Goal: Information Seeking & Learning: Learn about a topic

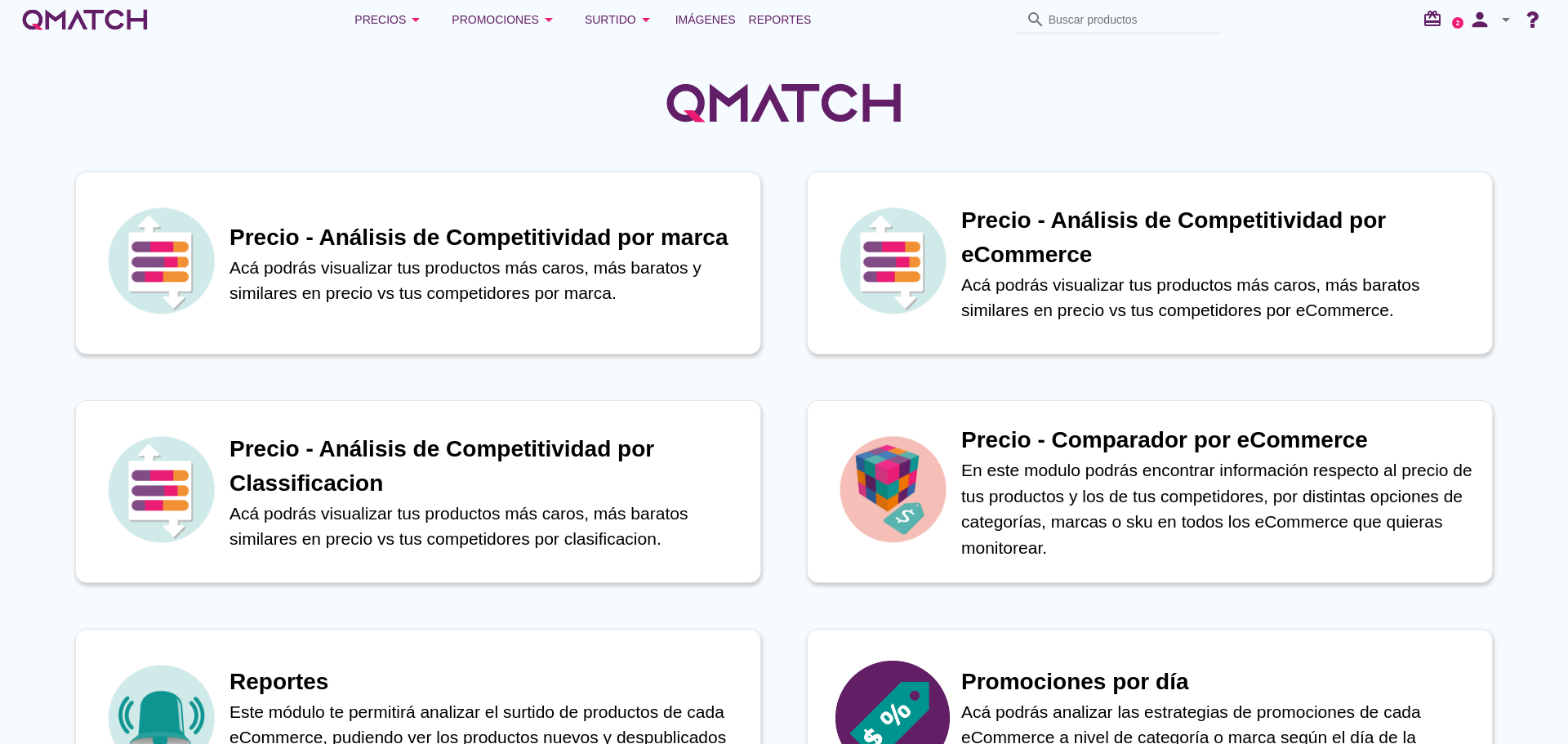
click at [1095, 20] on input "Buscar productos" at bounding box center [1130, 20] width 163 height 26
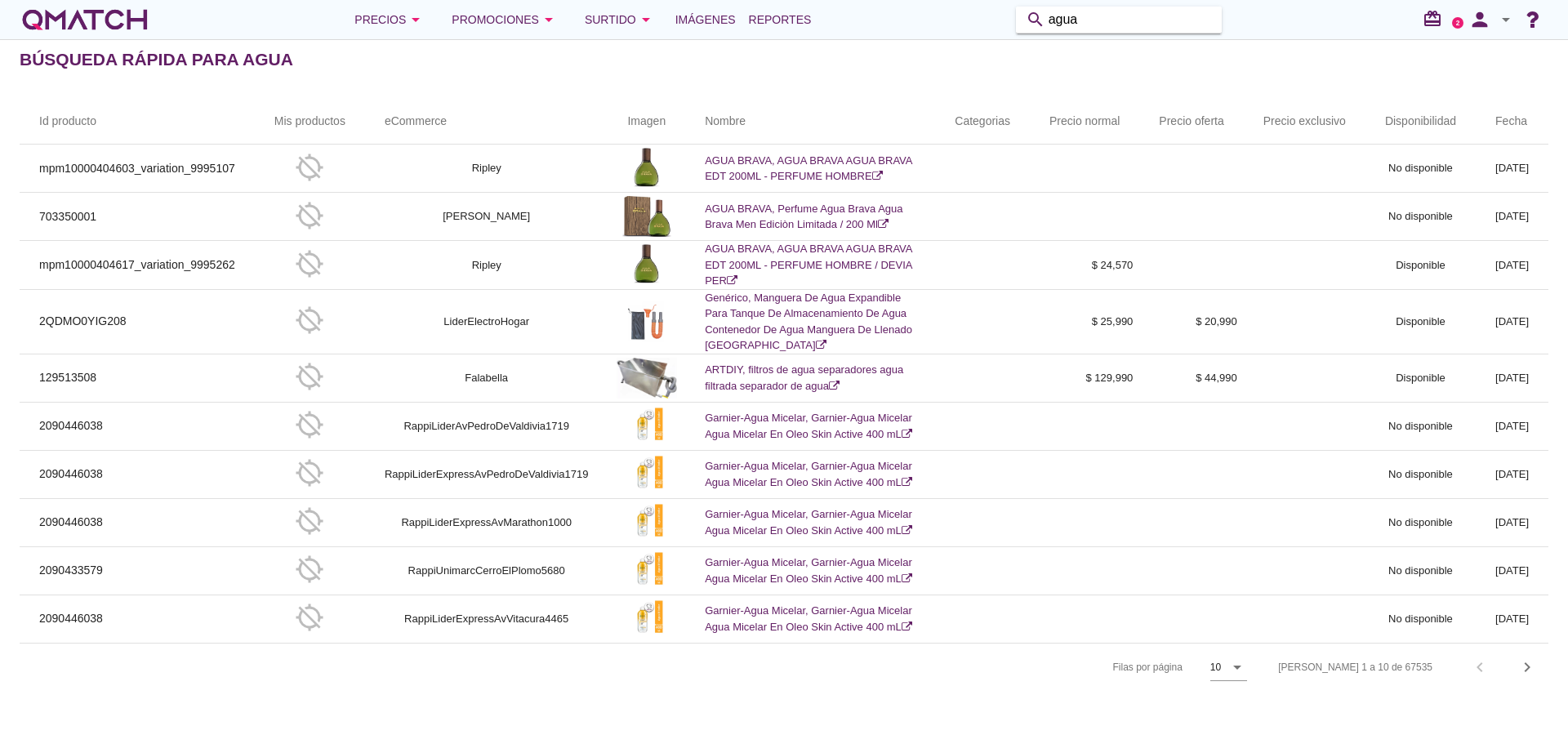
click at [1074, 18] on input "agua" at bounding box center [1130, 20] width 163 height 26
type input "cachantun"
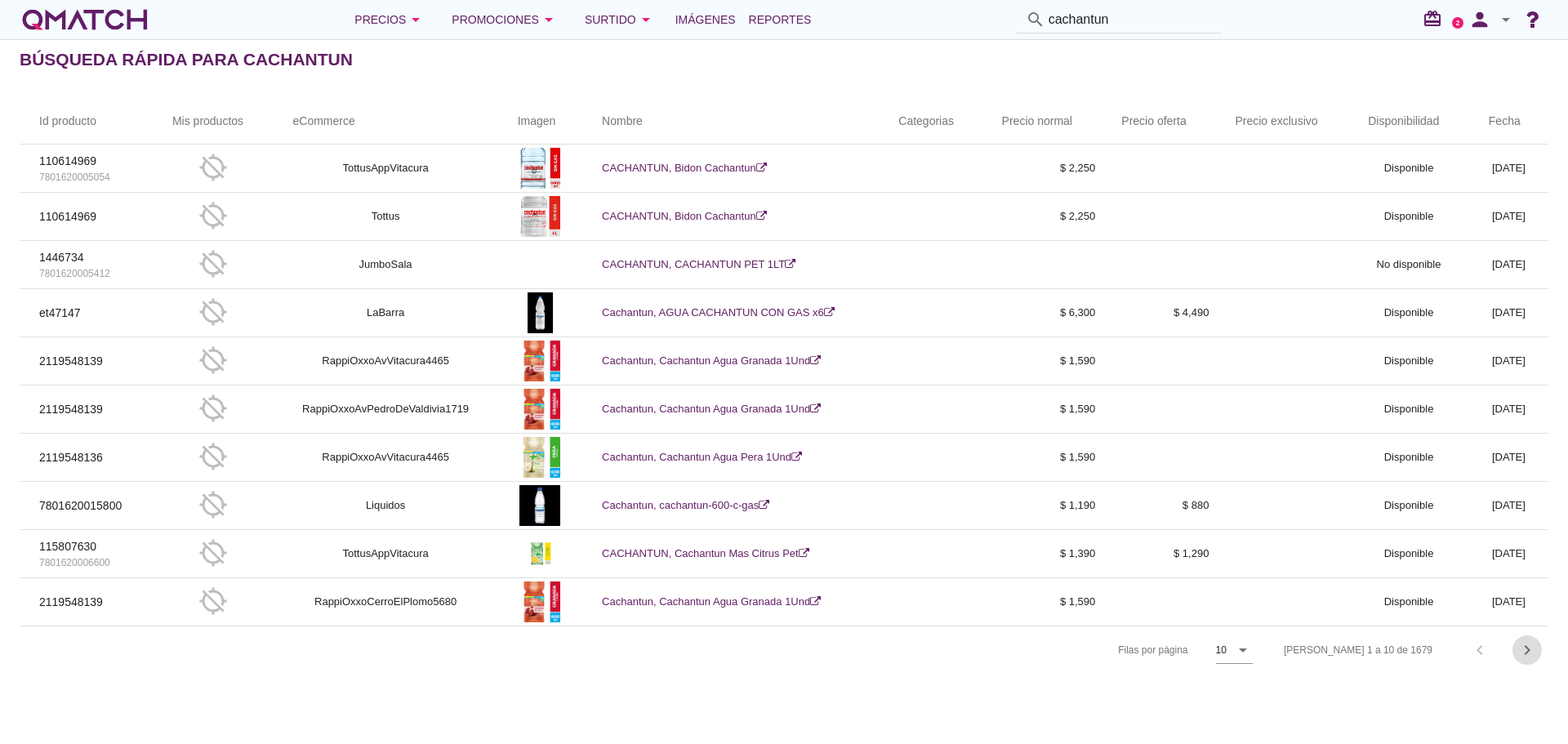
click at [1518, 657] on icon "chevron_right" at bounding box center [1527, 650] width 20 height 20
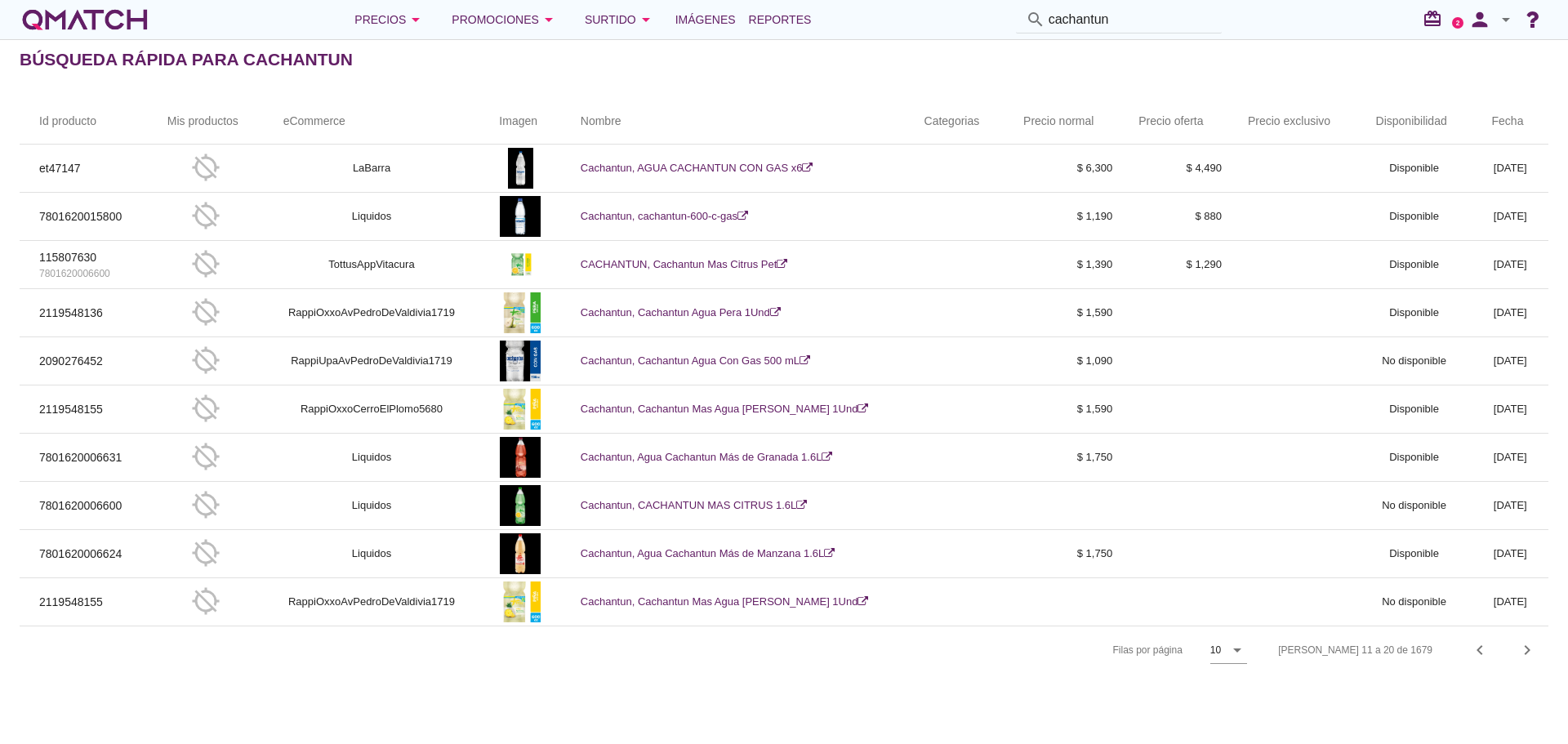
click at [1502, 25] on icon "arrow_drop_down" at bounding box center [1506, 20] width 20 height 20
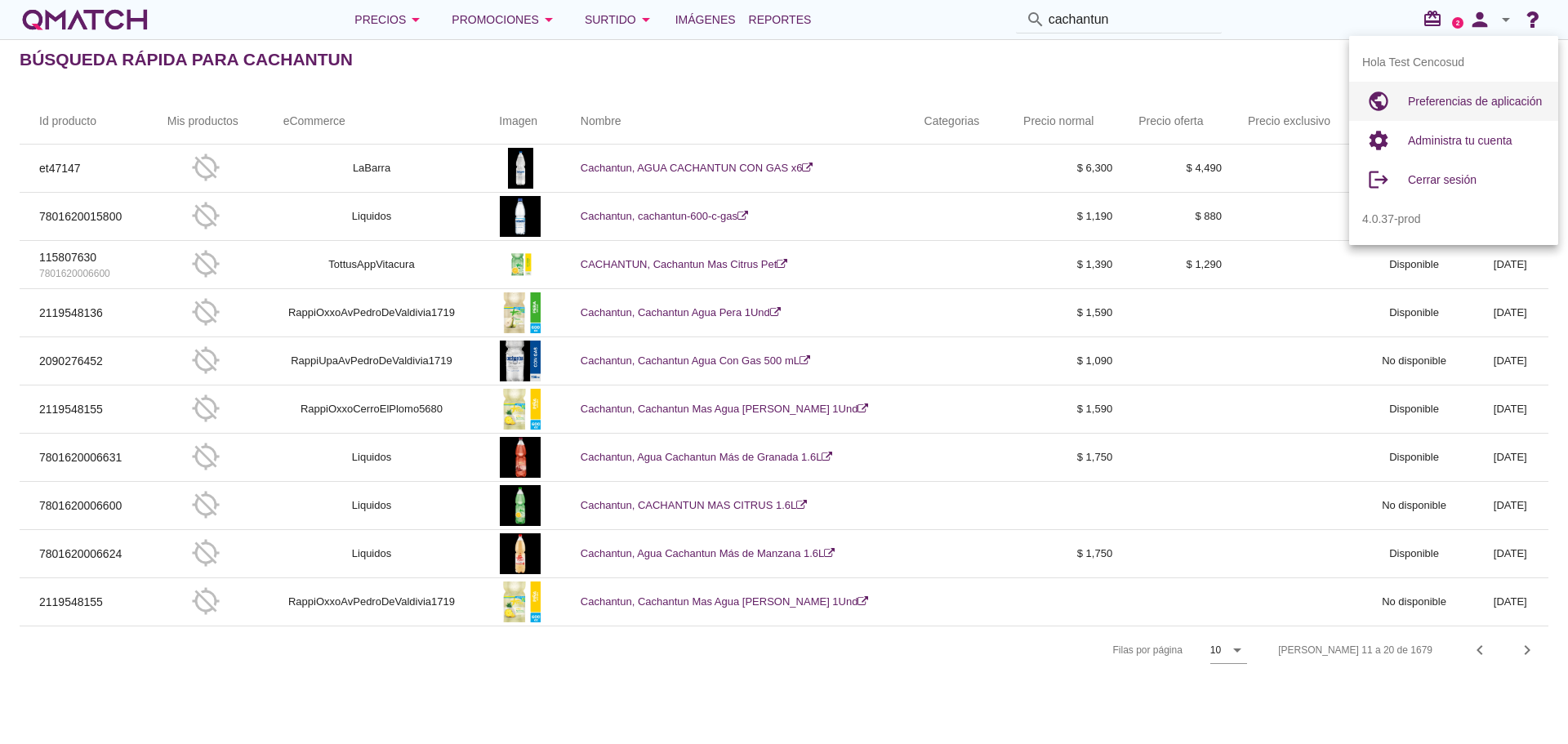
click at [1458, 96] on span "Preferencias de aplicación" at bounding box center [1475, 101] width 134 height 13
radio input "true"
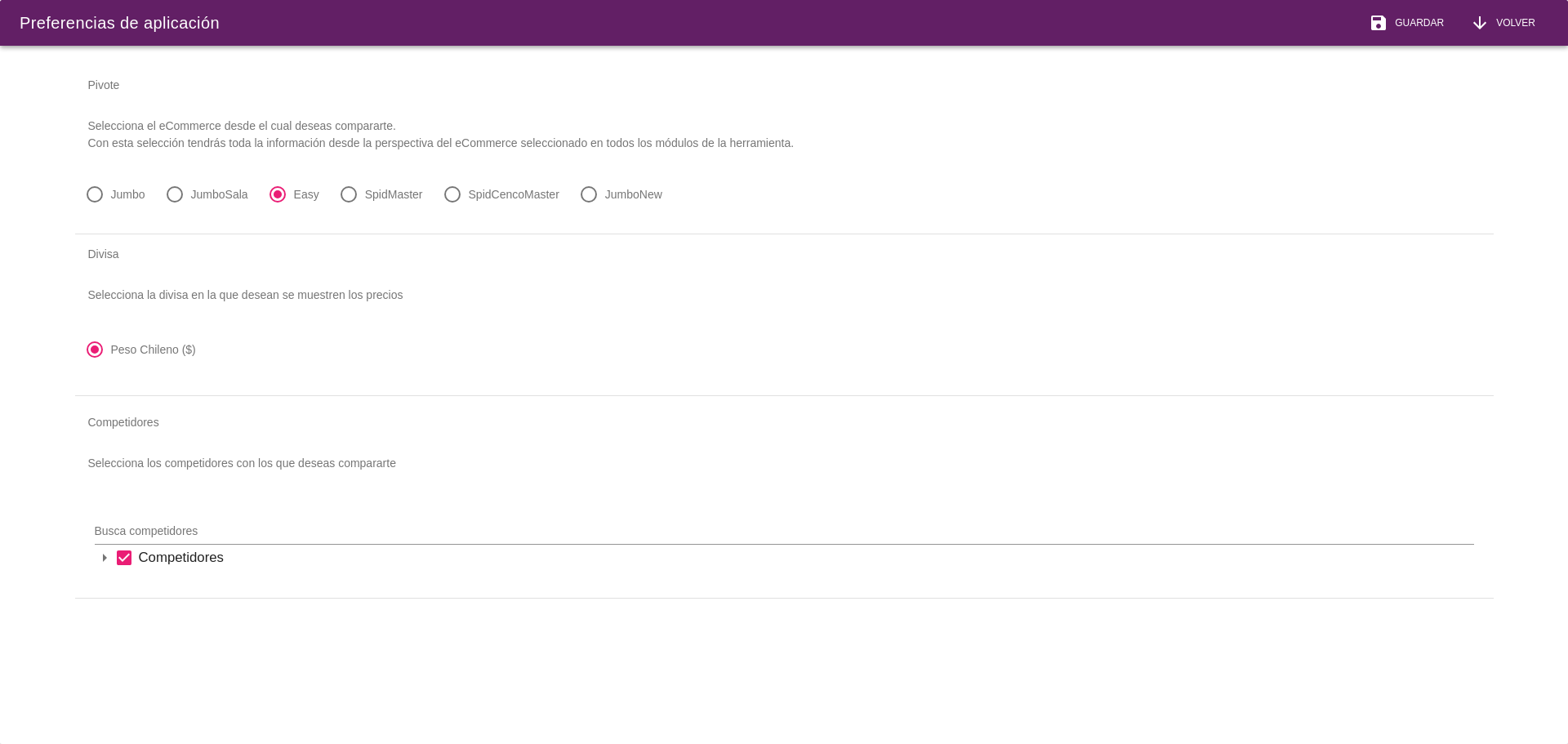
click at [107, 554] on icon "arrow_drop_down" at bounding box center [105, 558] width 20 height 20
click at [118, 583] on icon "arrow_drop_down" at bounding box center [126, 586] width 20 height 20
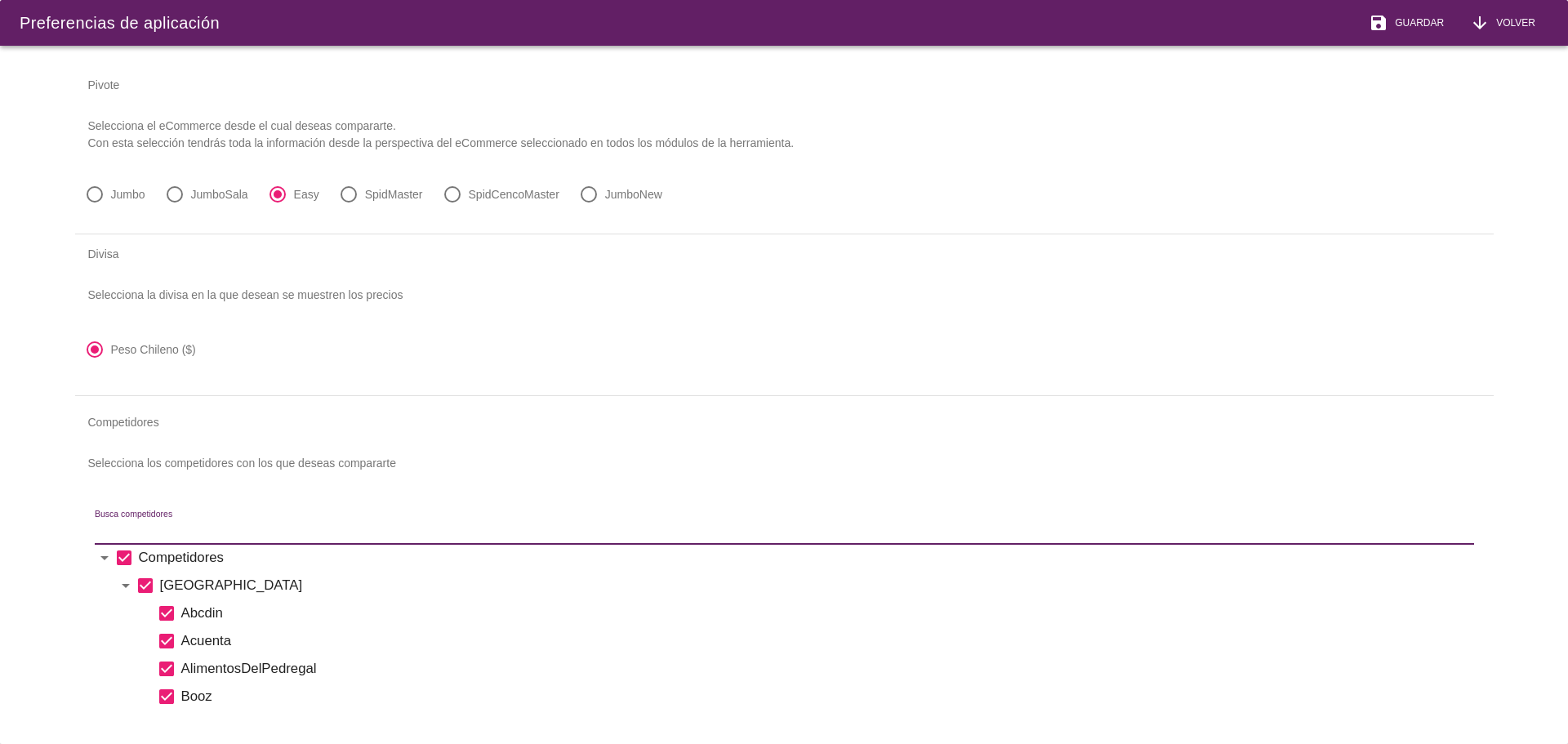
click at [249, 532] on input "Busca competidores" at bounding box center [773, 531] width 1357 height 26
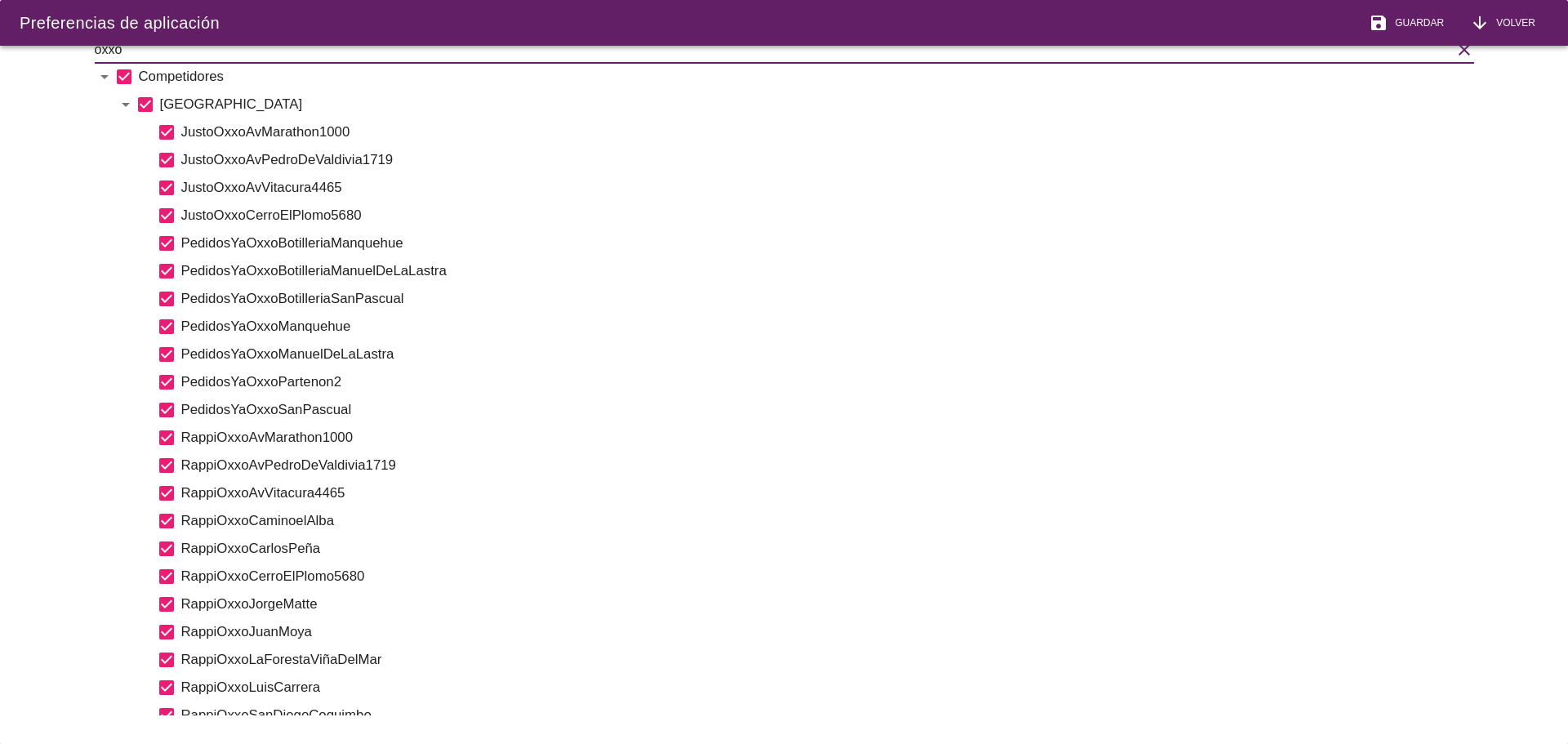
scroll to position [452, 0]
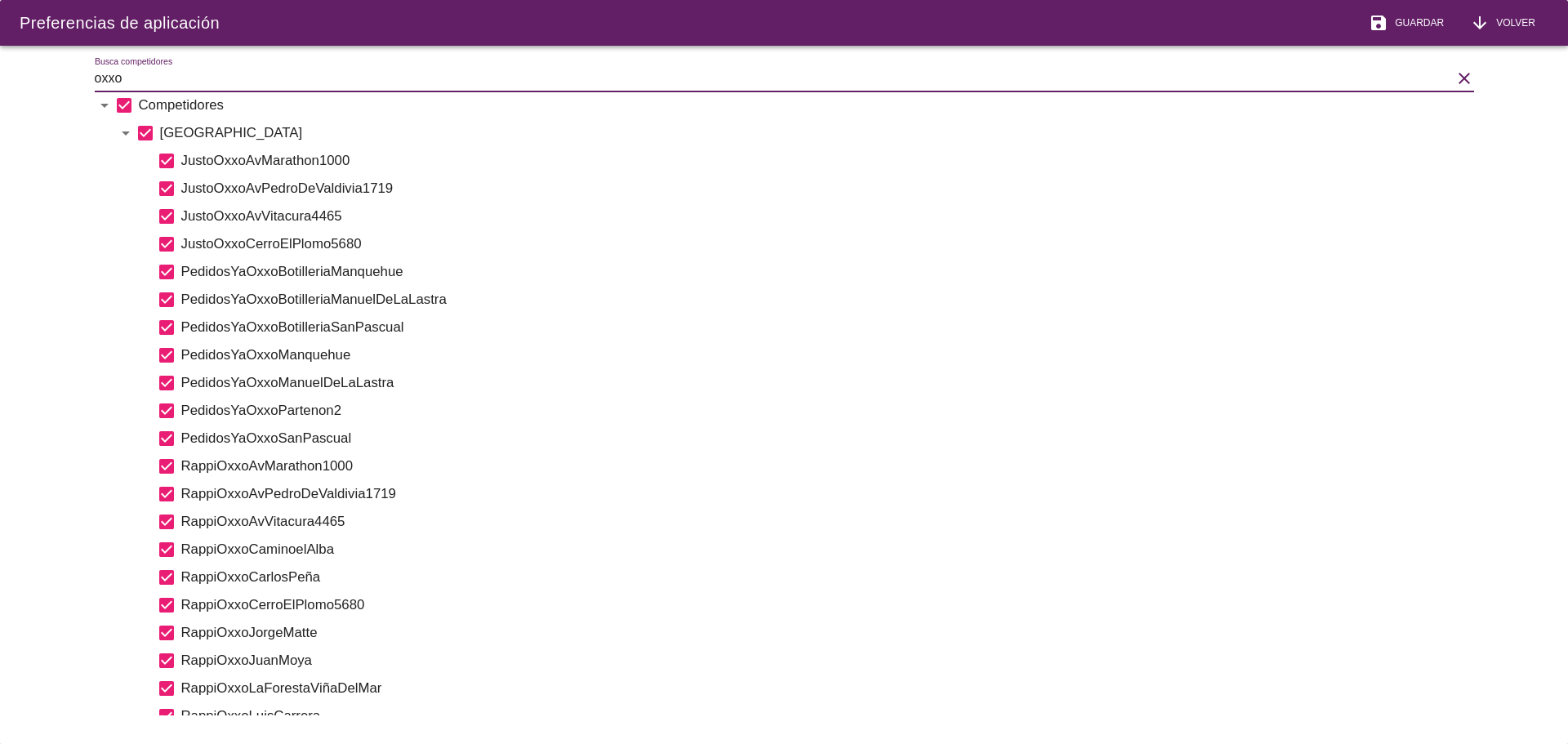
type input "oxxo"
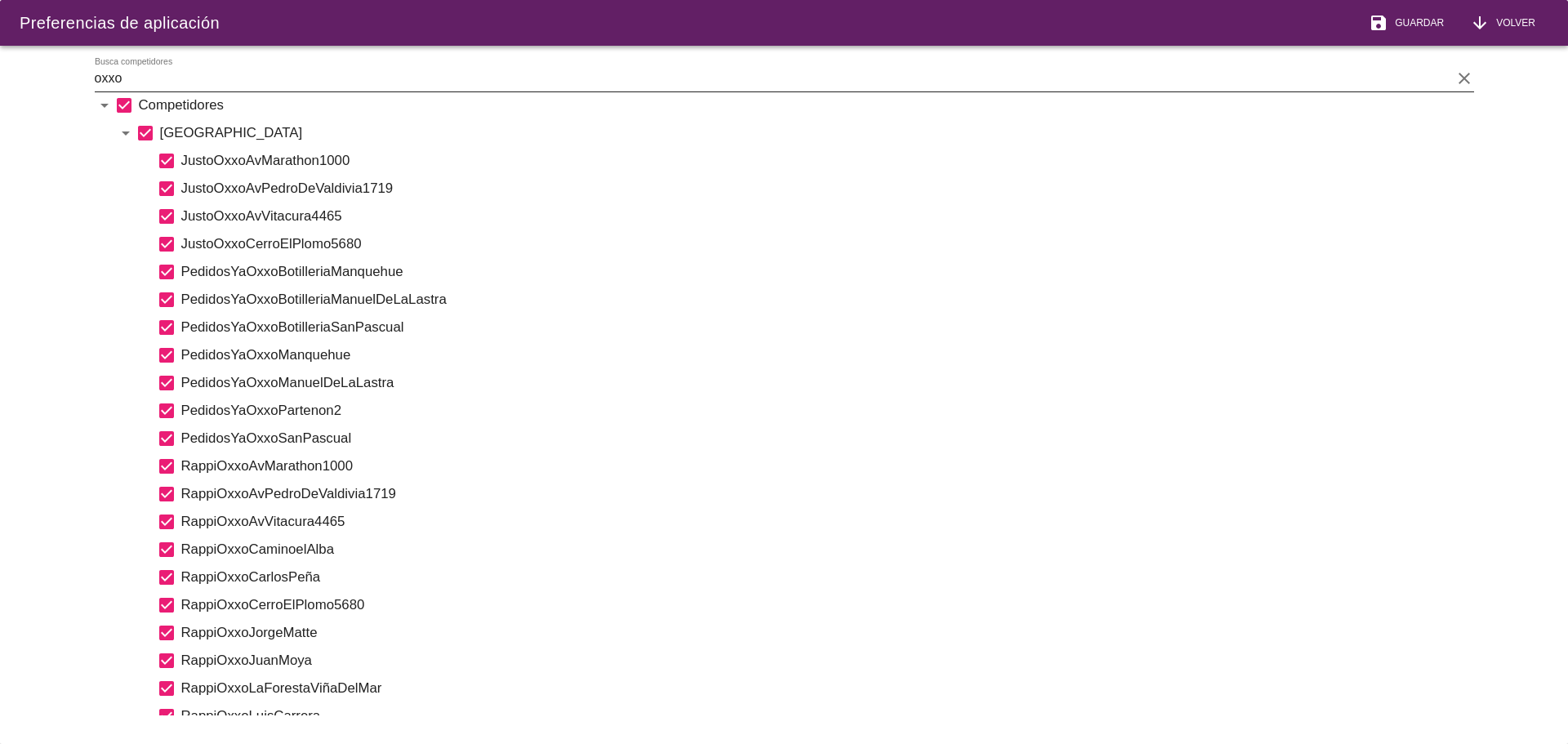
click at [1464, 79] on icon "clear" at bounding box center [1465, 79] width 20 height 20
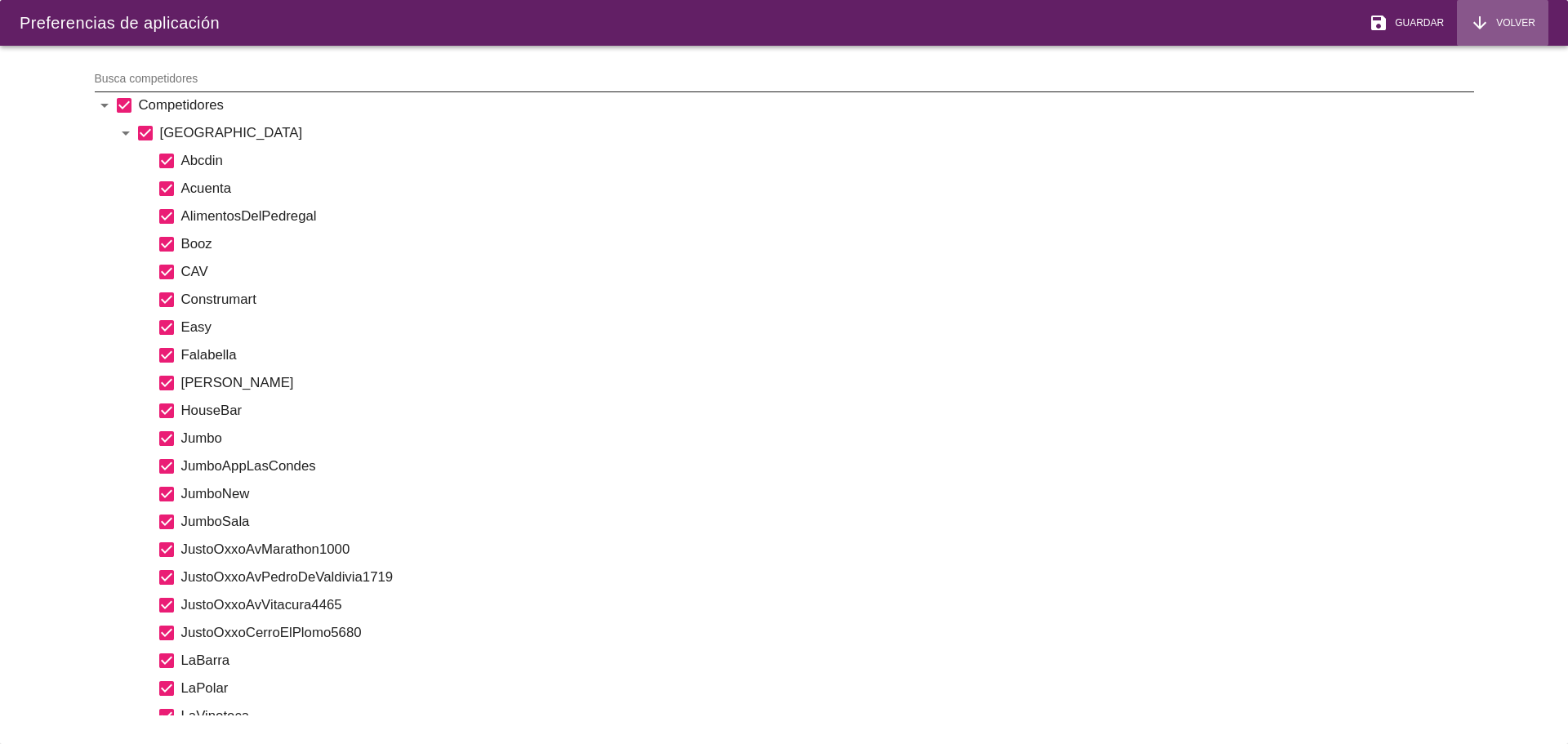
click at [1508, 22] on span "Volver" at bounding box center [1513, 23] width 46 height 15
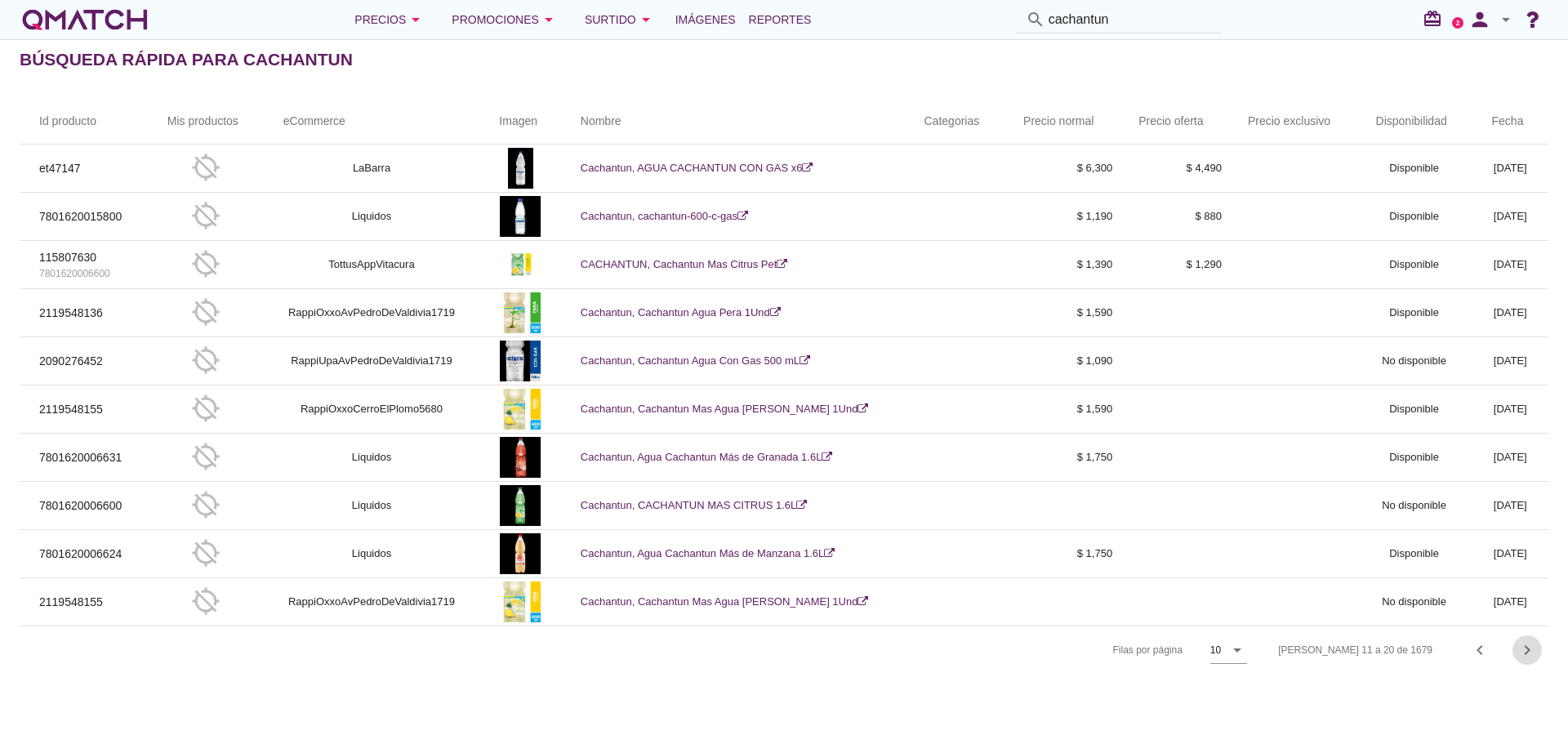
click at [1526, 648] on icon "chevron_right" at bounding box center [1527, 650] width 20 height 20
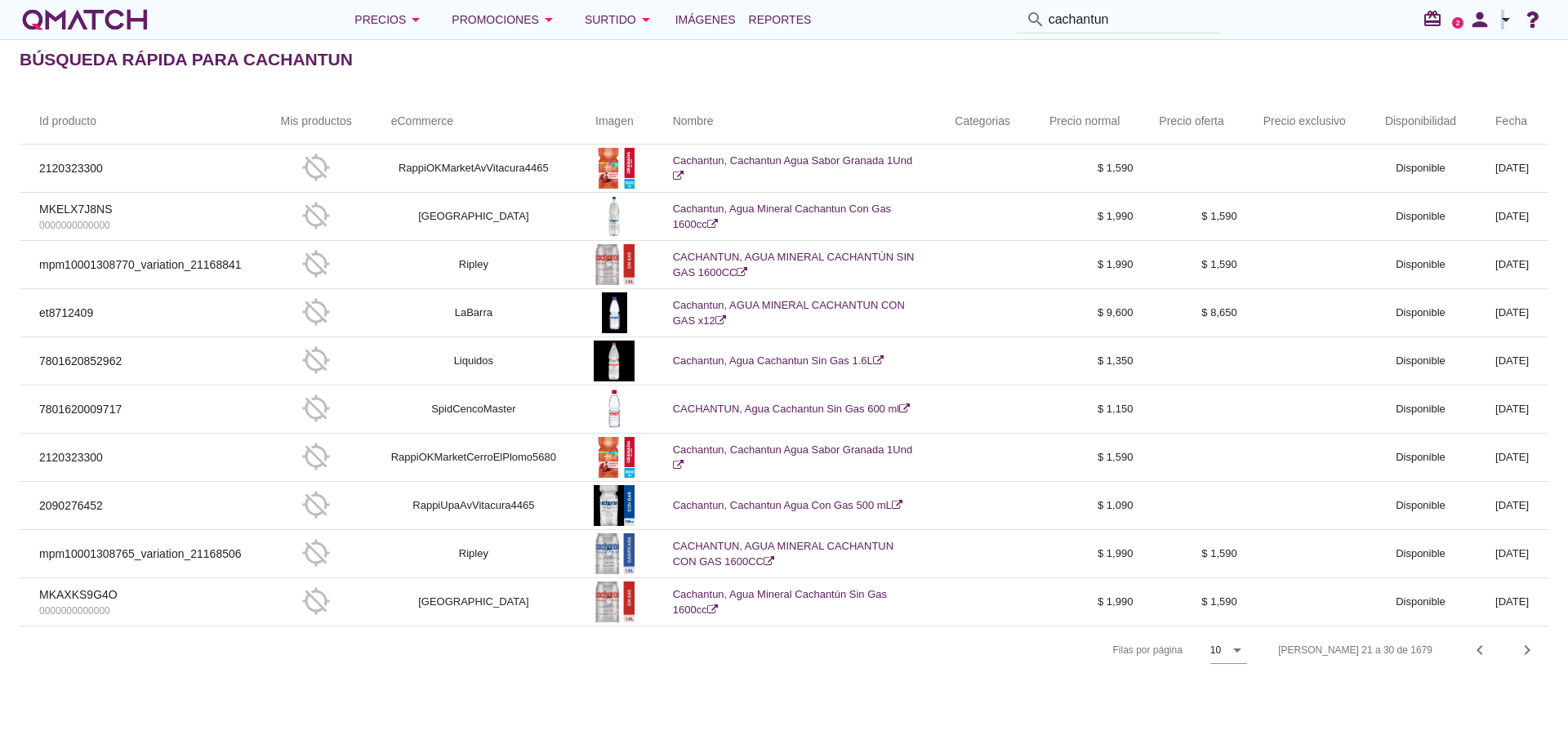
click at [1502, 16] on icon "arrow_drop_down" at bounding box center [1506, 20] width 20 height 20
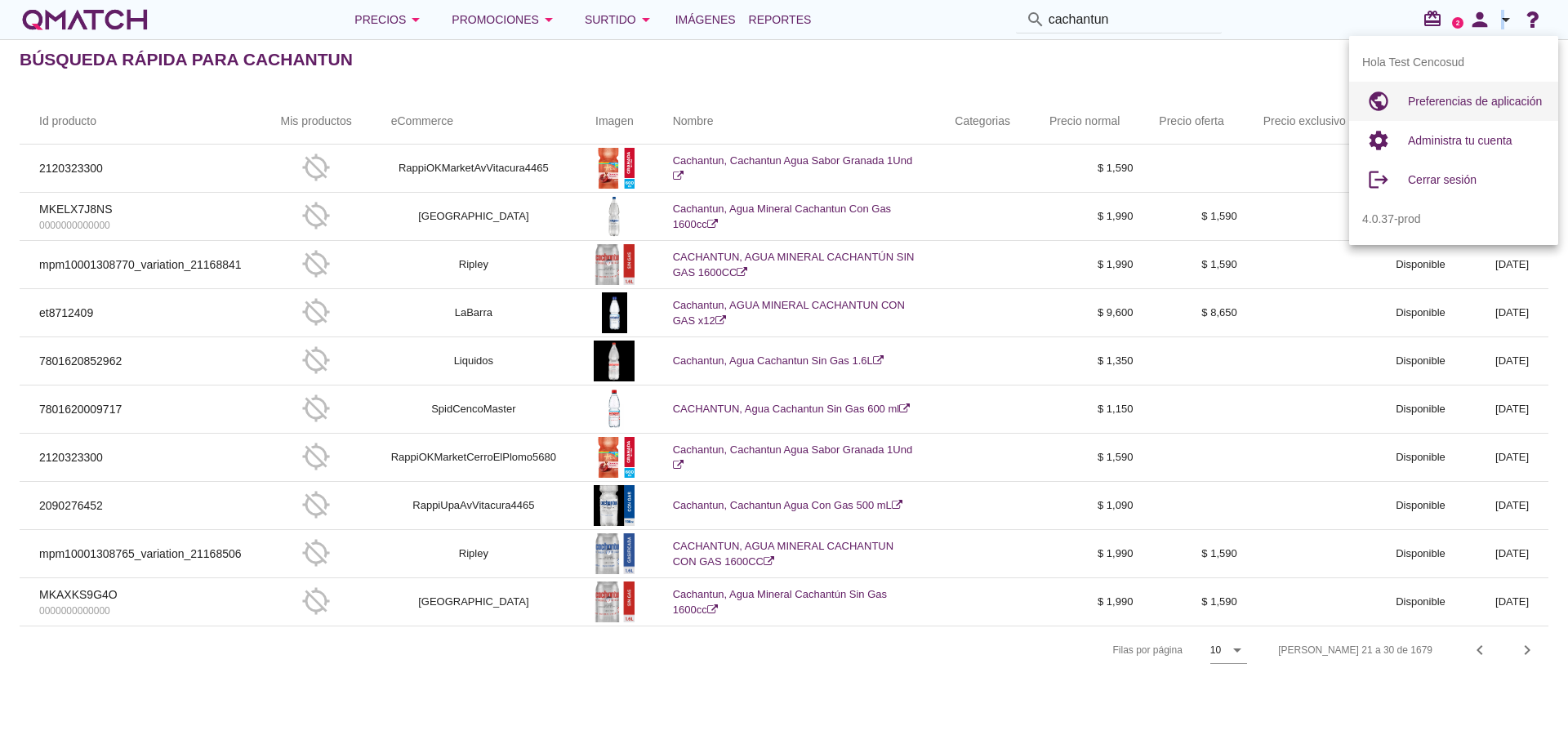
click at [1428, 94] on div "Preferencias de aplicación" at bounding box center [1476, 101] width 137 height 20
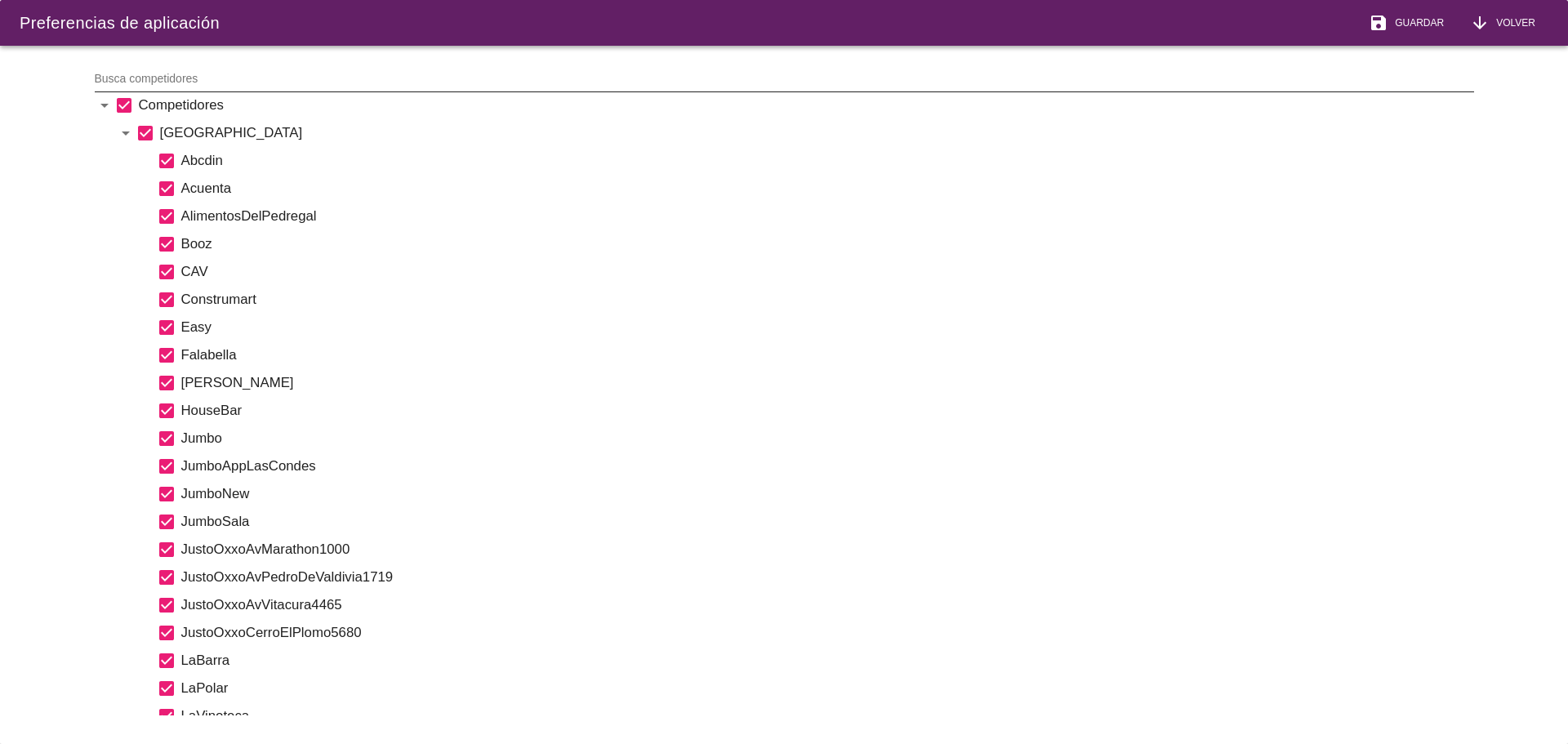
click at [247, 74] on input "Busca competidores" at bounding box center [773, 78] width 1357 height 26
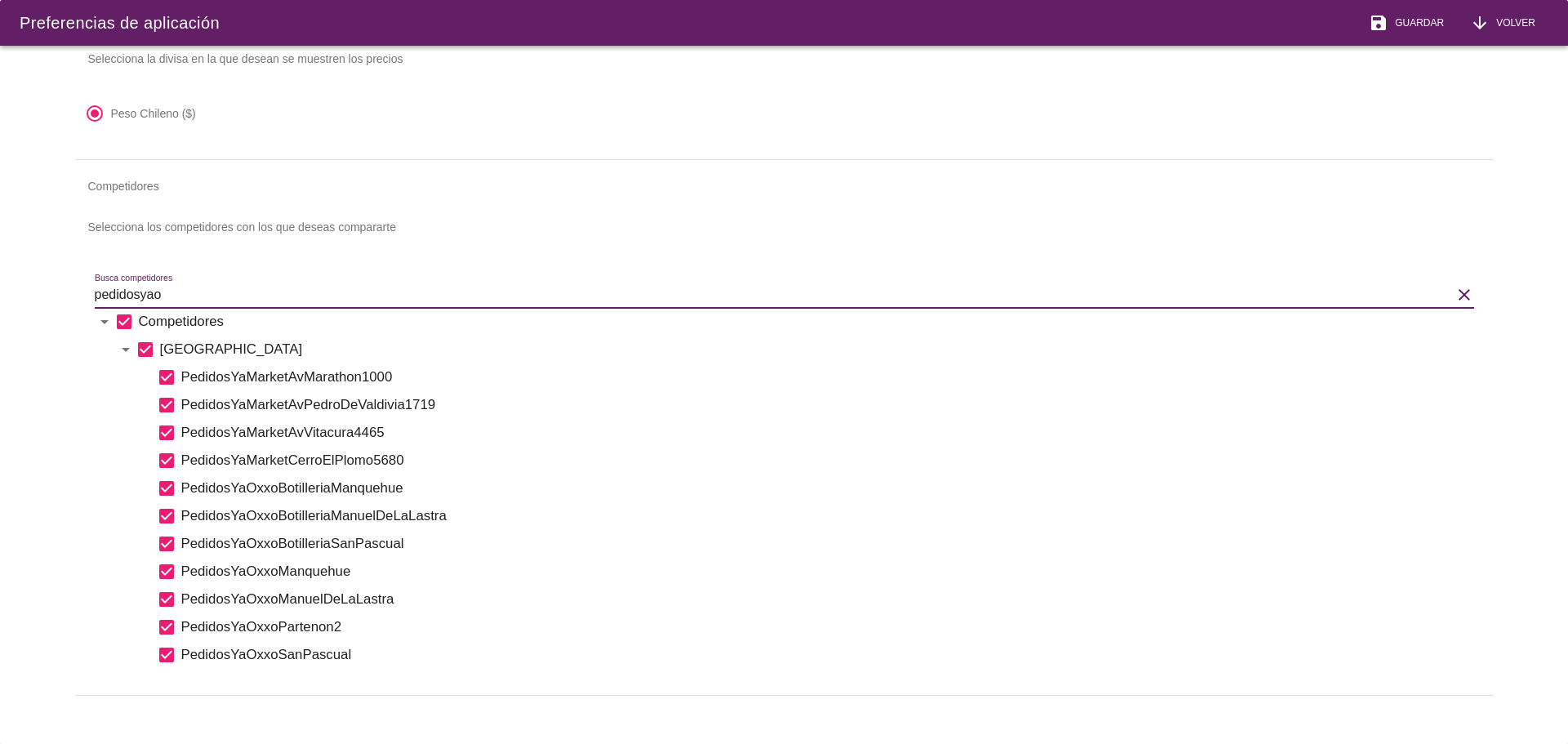
scroll to position [137, 0]
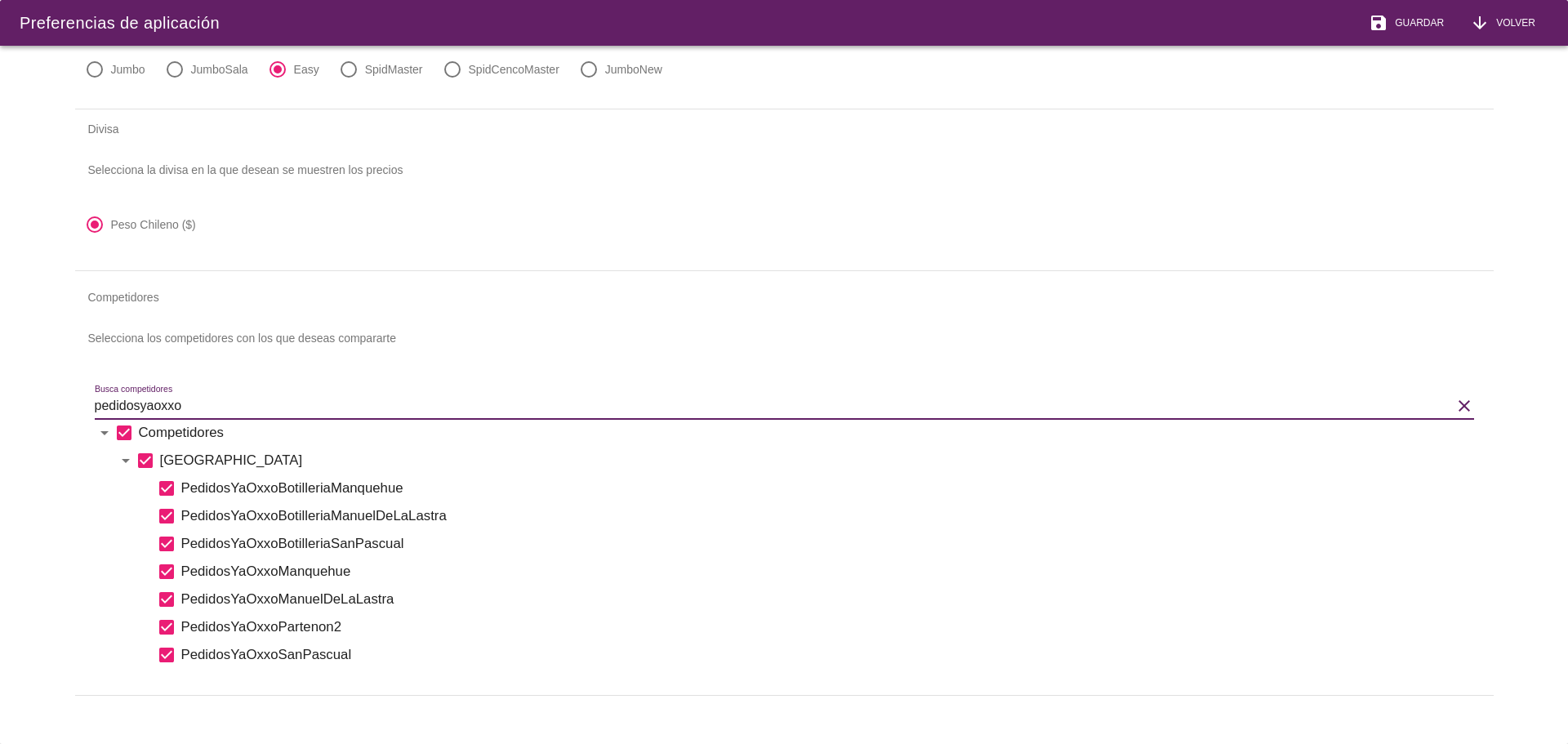
type input "pedidosyaoxxo"
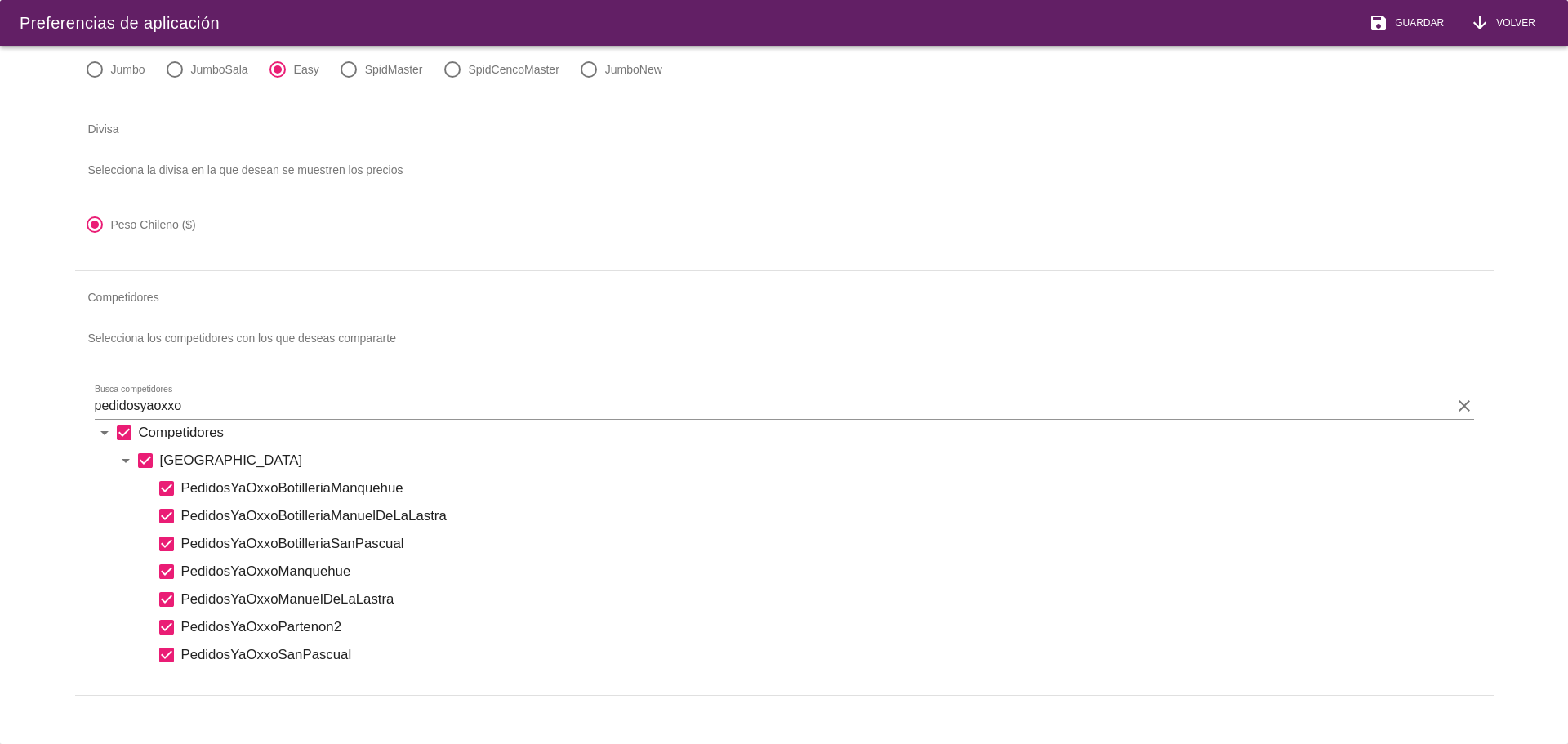
click at [1500, 26] on span "Volver" at bounding box center [1513, 23] width 46 height 15
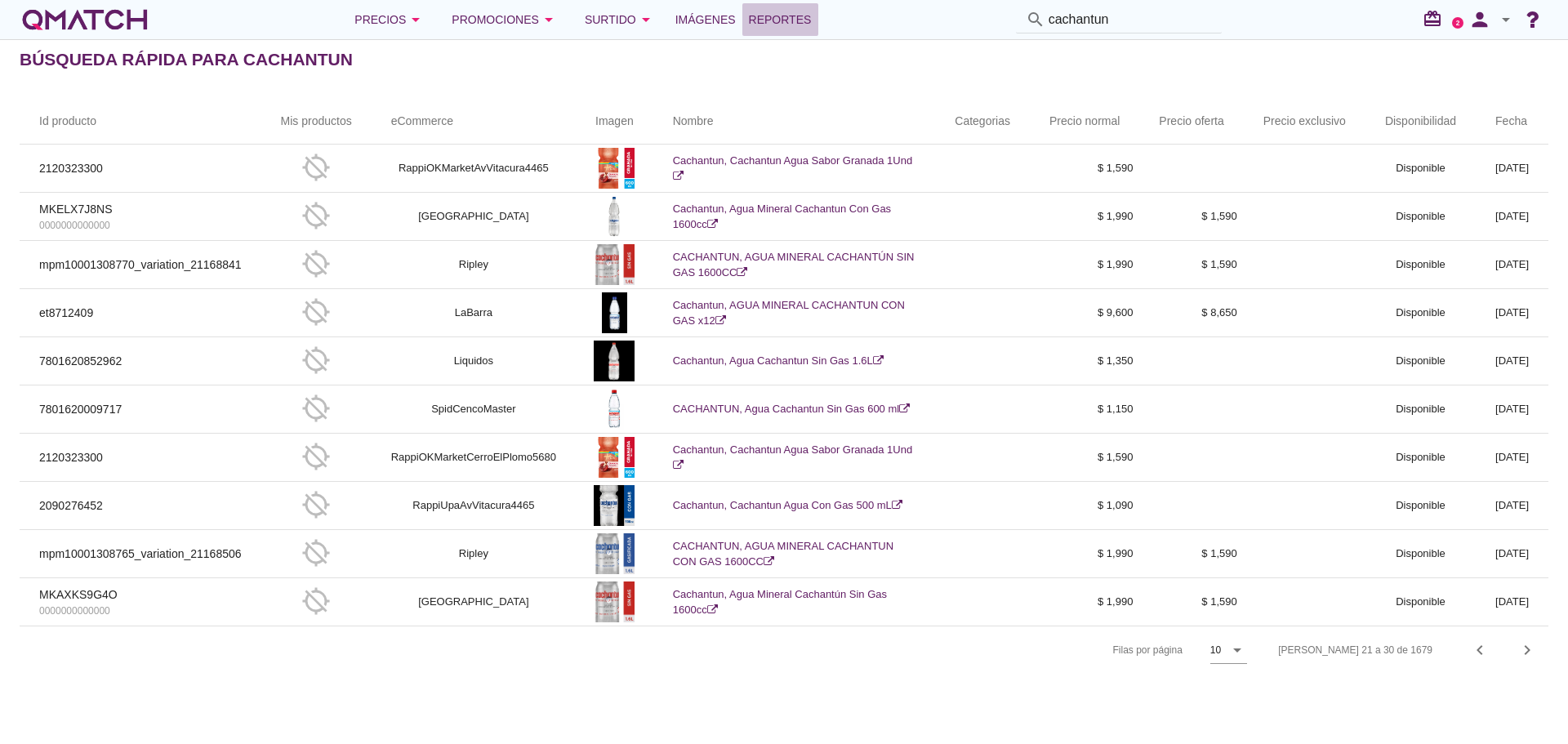
click at [783, 18] on span "Reportes" at bounding box center [780, 20] width 63 height 20
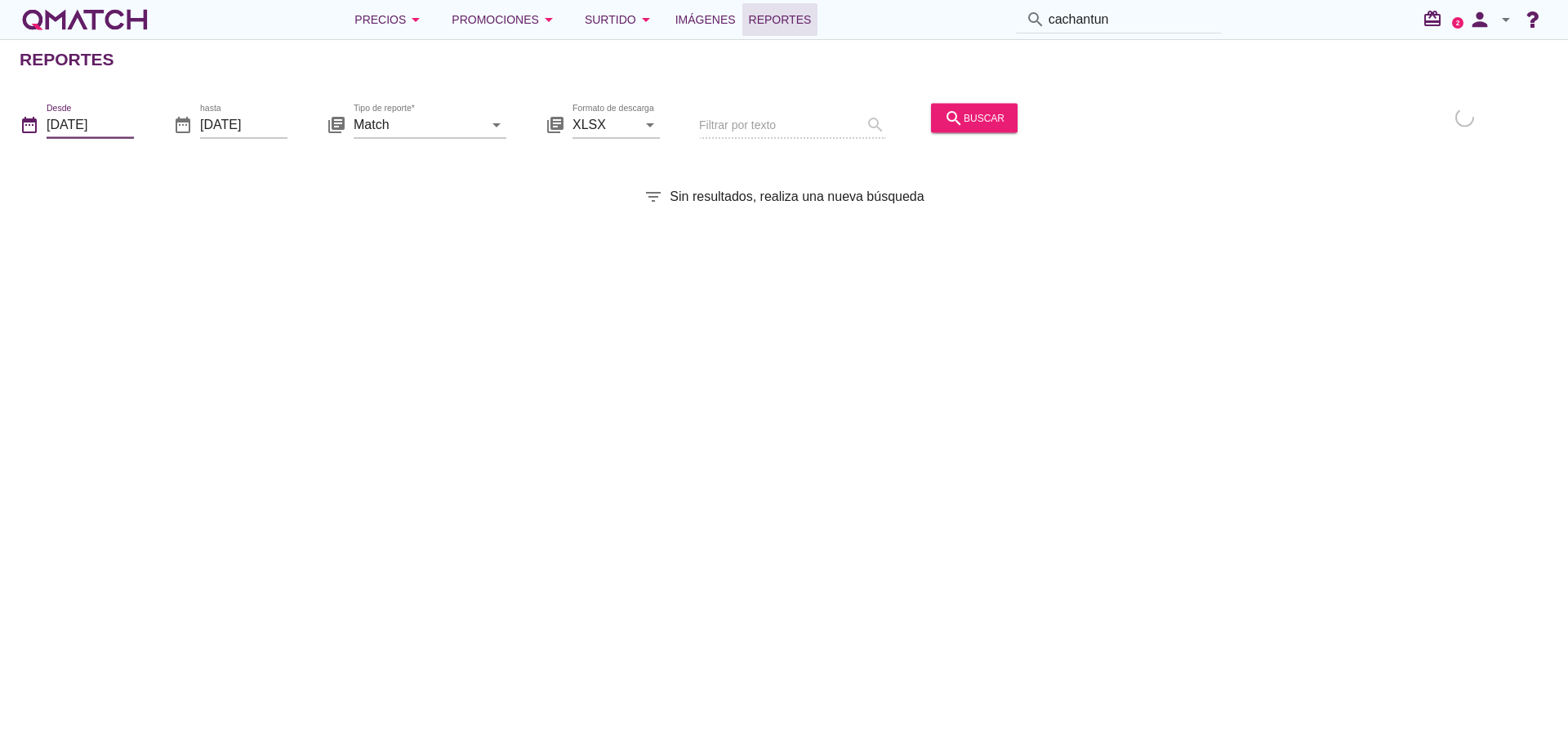
click at [105, 119] on input "2025-10-01" at bounding box center [90, 124] width 87 height 26
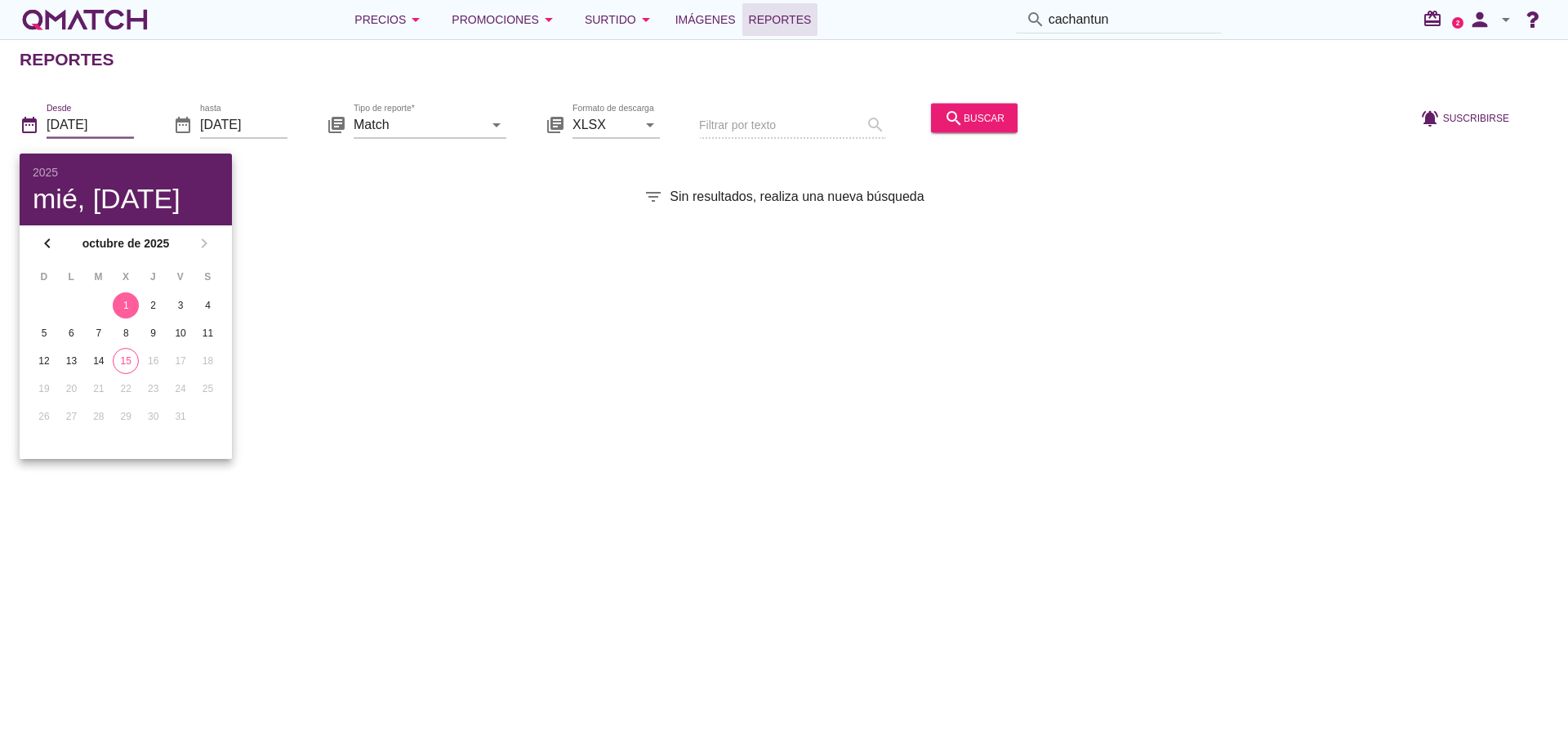
click at [130, 363] on div "15" at bounding box center [126, 361] width 25 height 15
type input "[DATE]"
click at [419, 240] on div "Reportes date_range Desde 2025-10-15 date_range hasta 2025-10-15 library_books …" at bounding box center [784, 391] width 1568 height 705
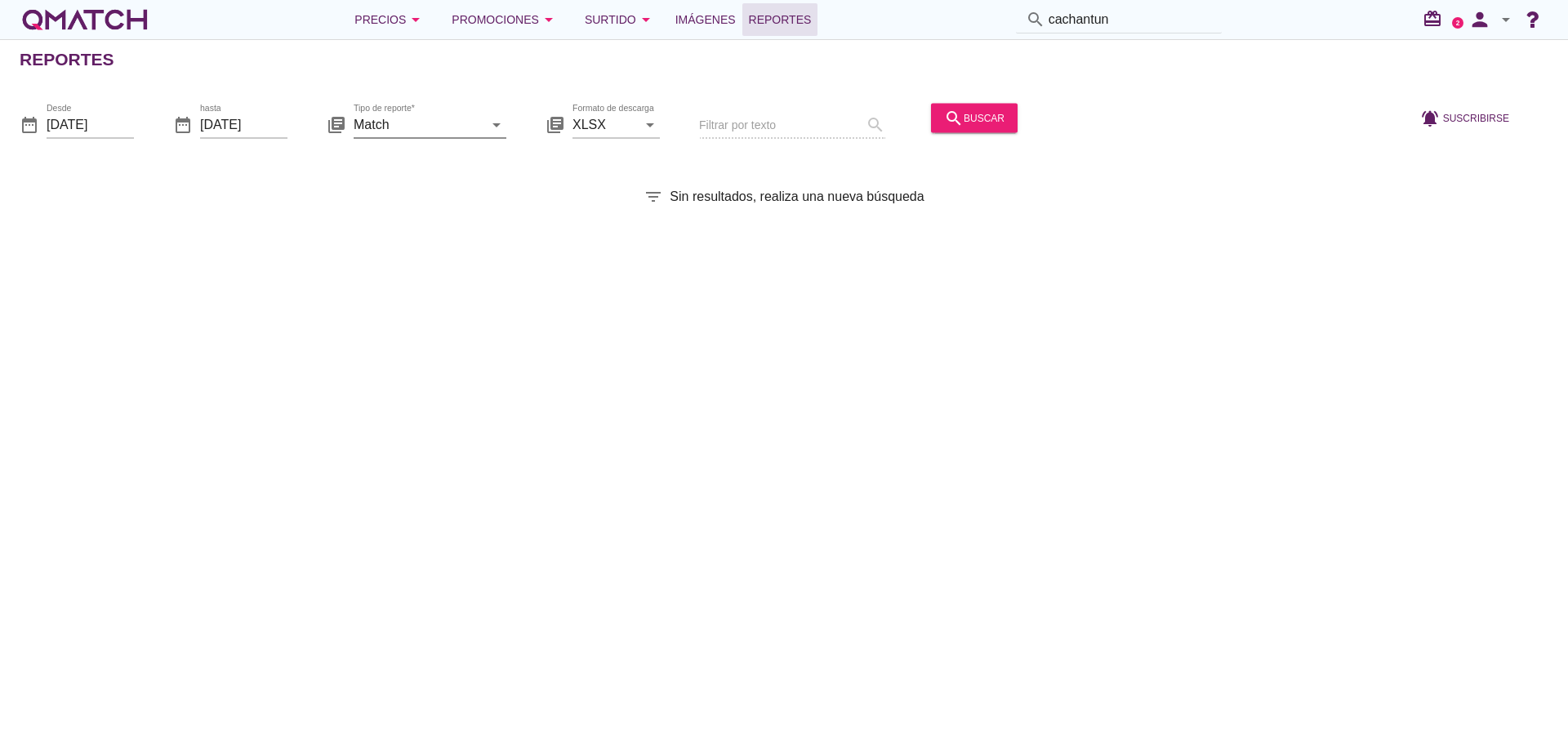
click at [430, 119] on input "Match" at bounding box center [419, 124] width 130 height 26
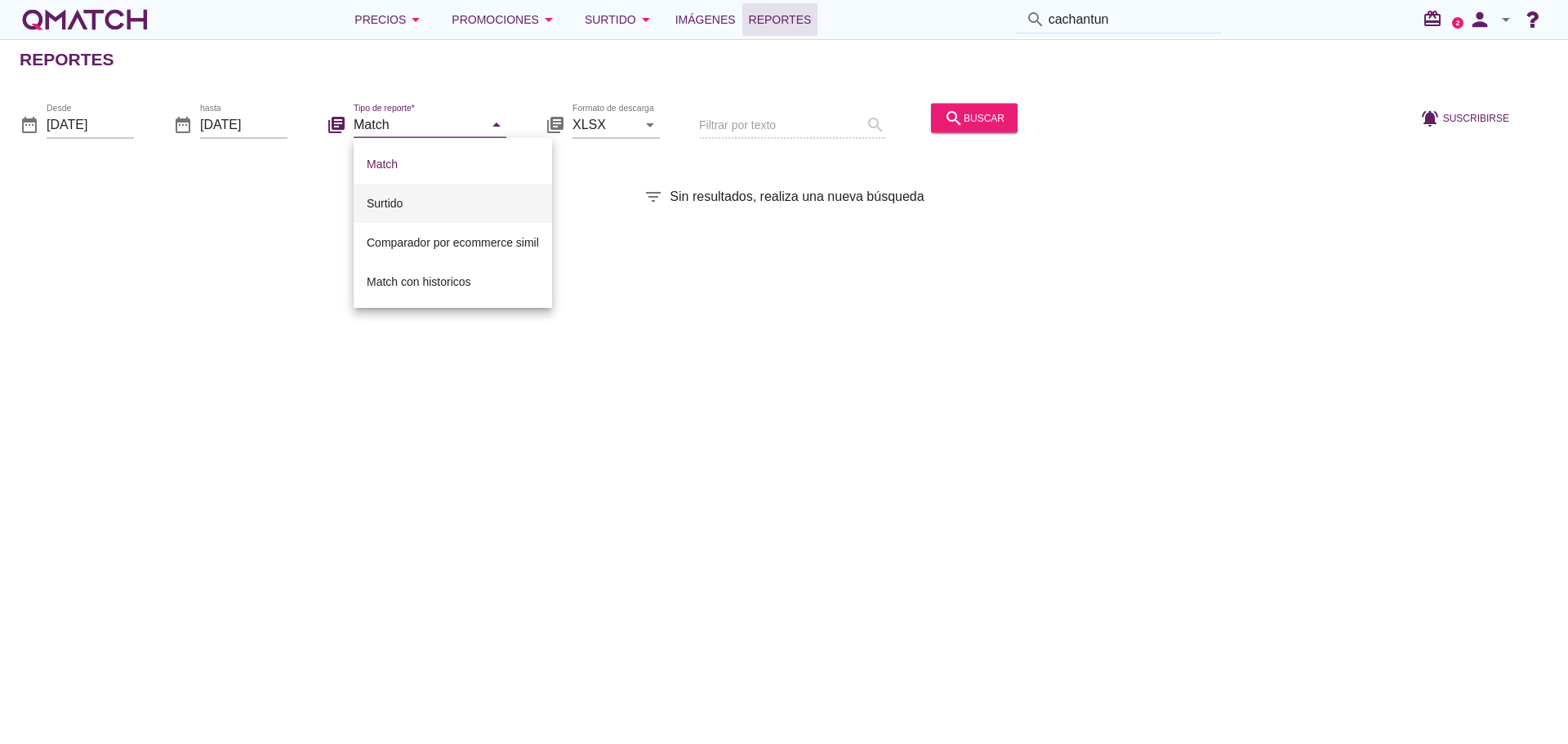
click at [403, 196] on div "Surtido" at bounding box center [453, 204] width 172 height 20
type input "Surtido"
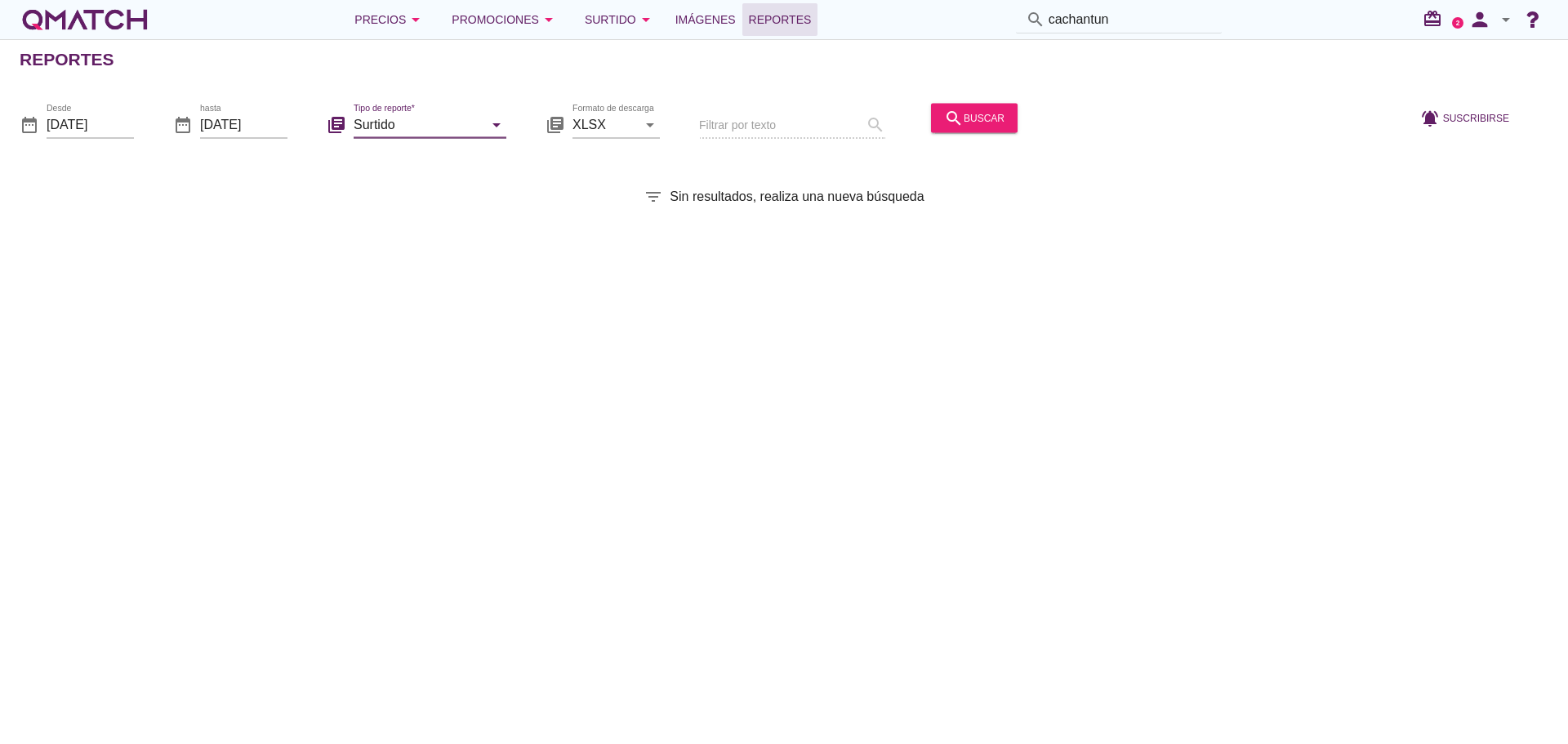
click at [720, 123] on div "Filtrar por texto search" at bounding box center [792, 126] width 186 height 56
click at [754, 119] on div "Filtrar por texto search" at bounding box center [792, 126] width 186 height 56
click at [746, 113] on div "Filtrar por texto search" at bounding box center [792, 126] width 186 height 56
click at [427, 123] on input "Surtido" at bounding box center [419, 124] width 130 height 26
click at [403, 123] on input "Surtido" at bounding box center [419, 124] width 130 height 26
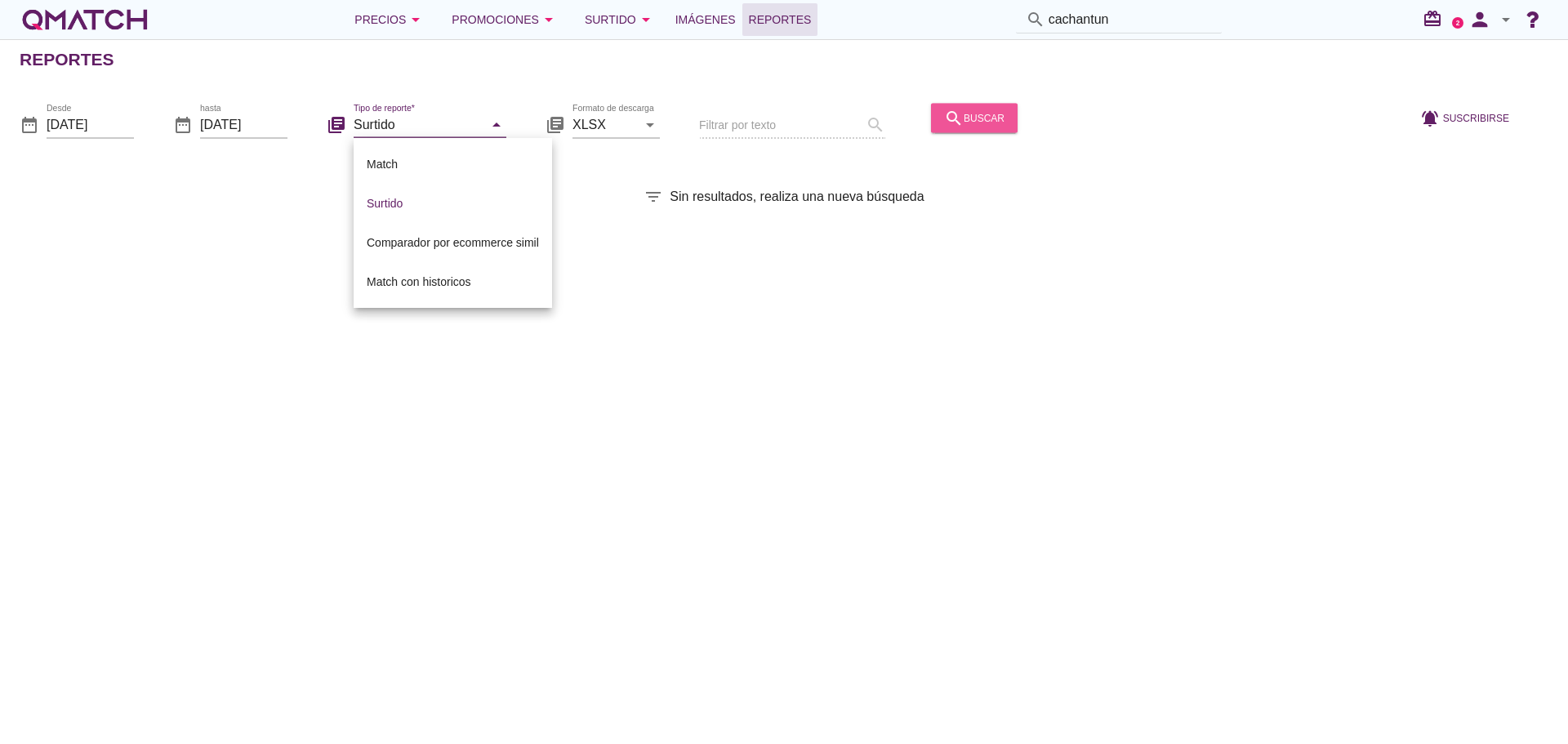
click at [950, 113] on icon "search" at bounding box center [954, 118] width 20 height 20
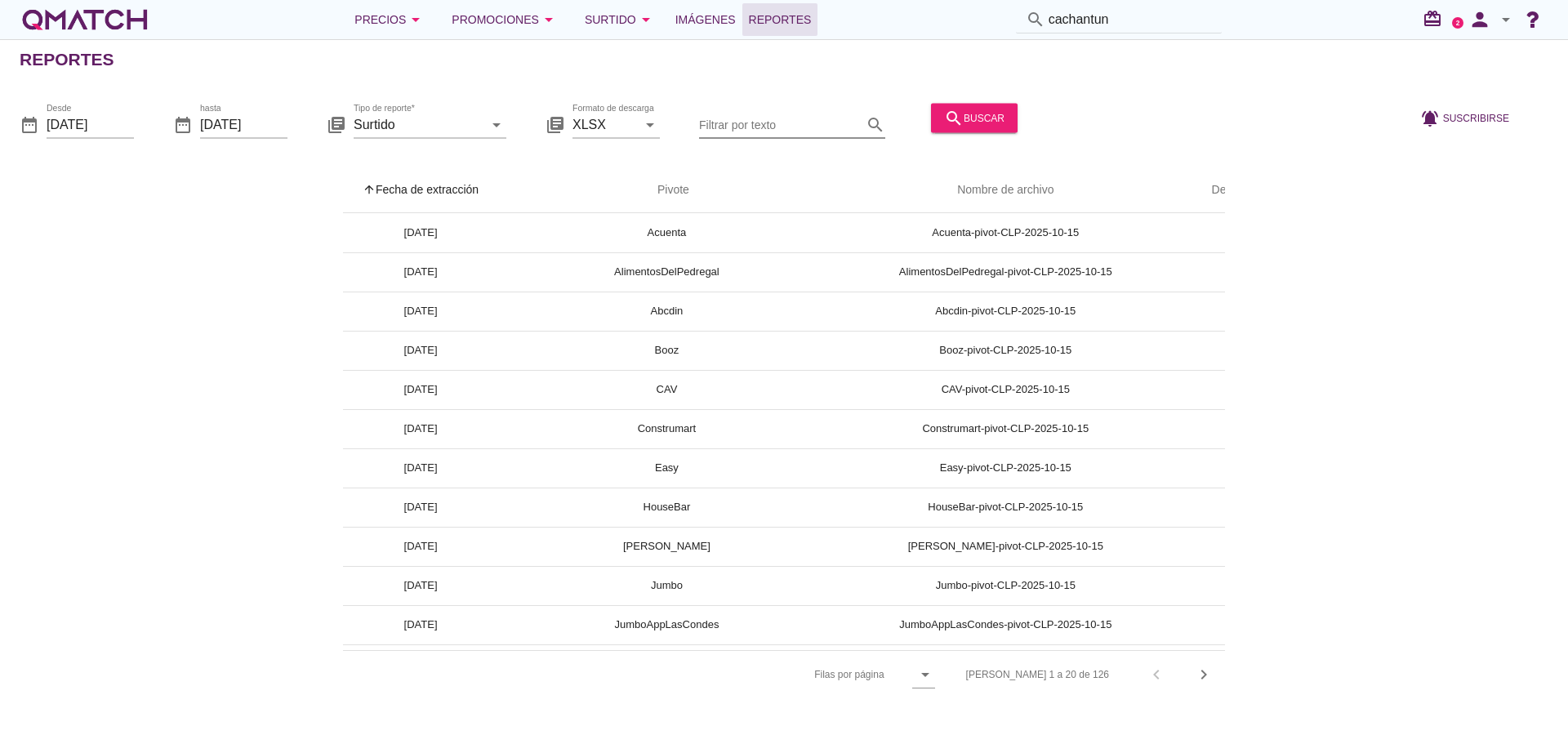
click at [764, 126] on input "Filtrar por texto" at bounding box center [780, 124] width 163 height 26
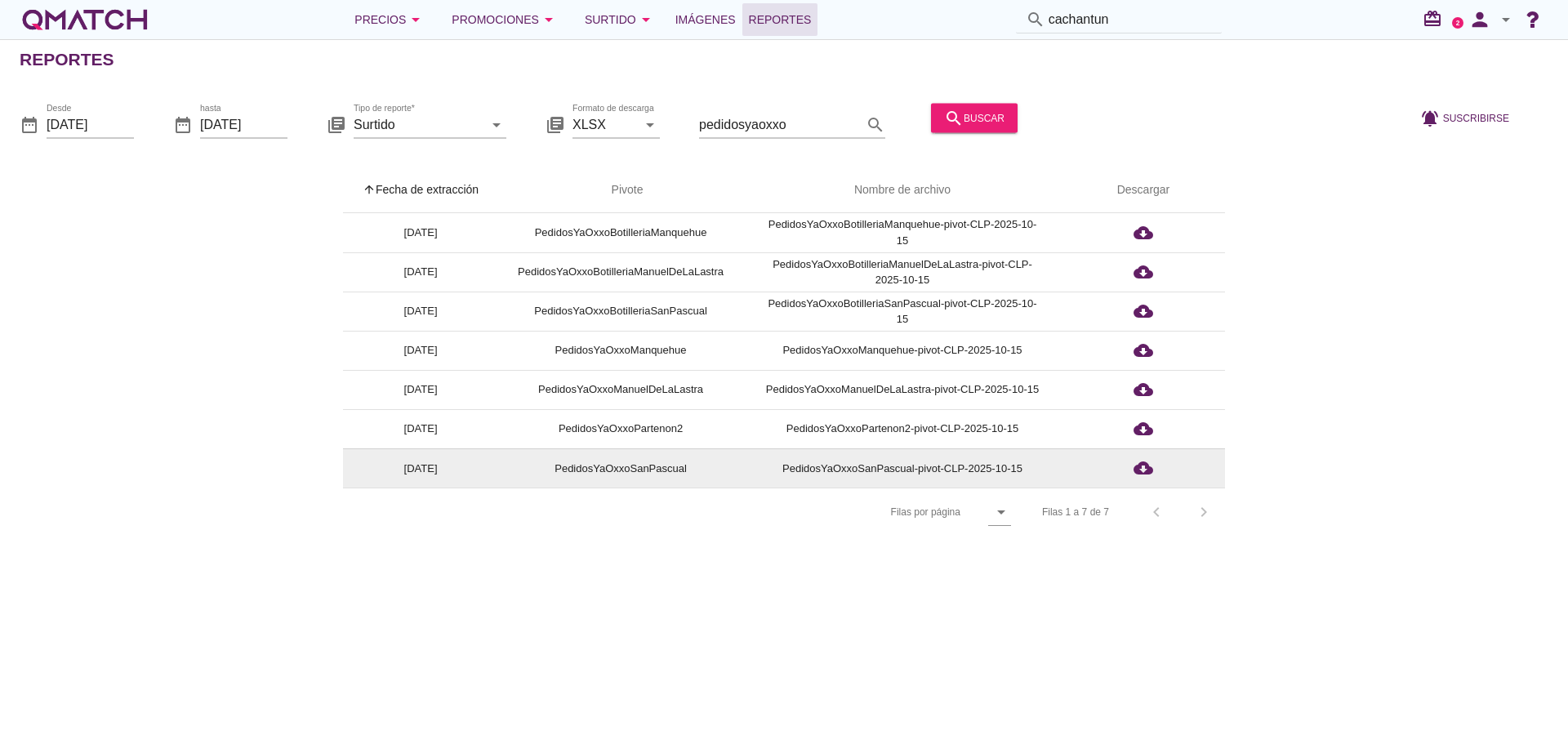
click at [1143, 469] on icon "cloud_download" at bounding box center [1144, 468] width 20 height 20
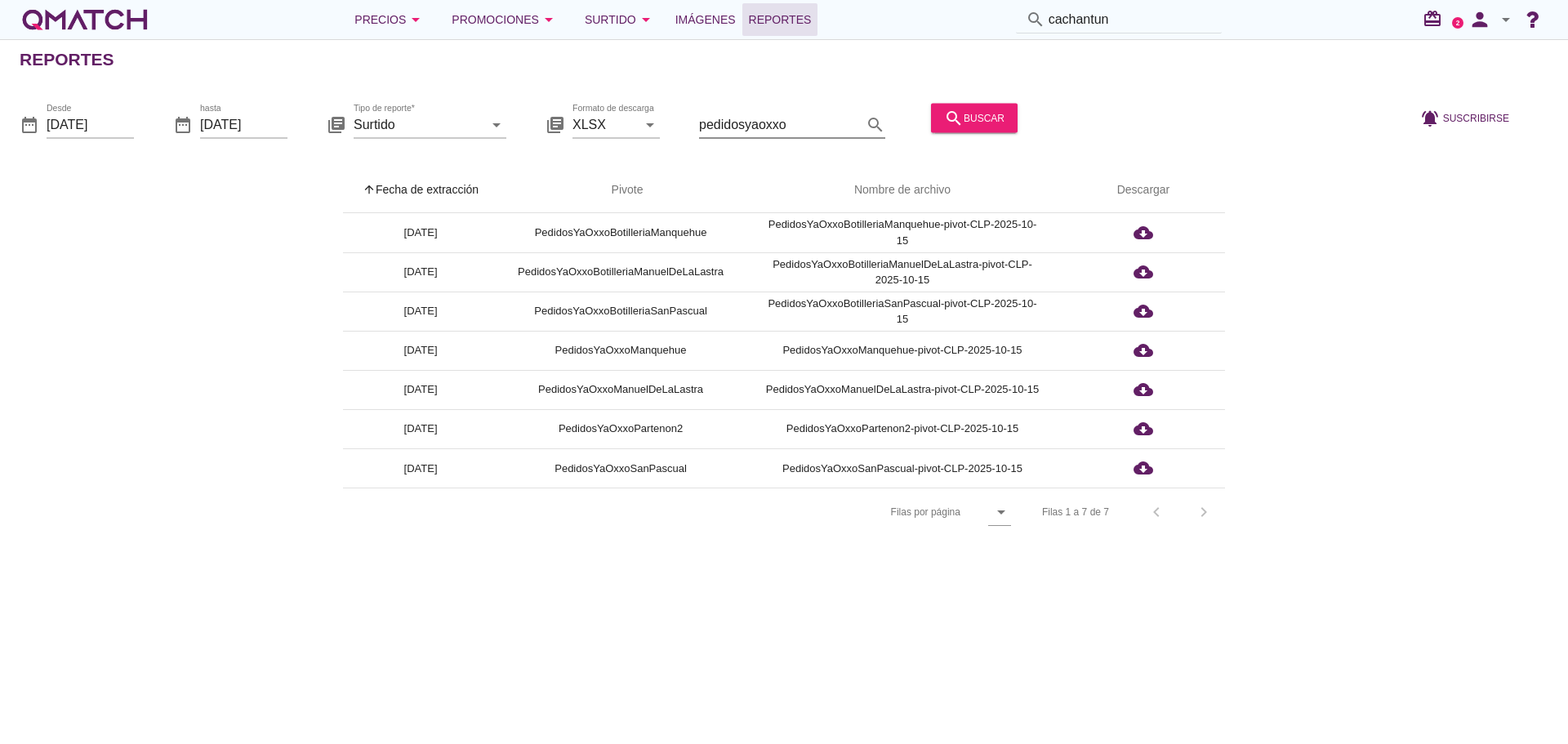
click at [762, 122] on input "pedidosyaoxxo" at bounding box center [780, 124] width 163 height 26
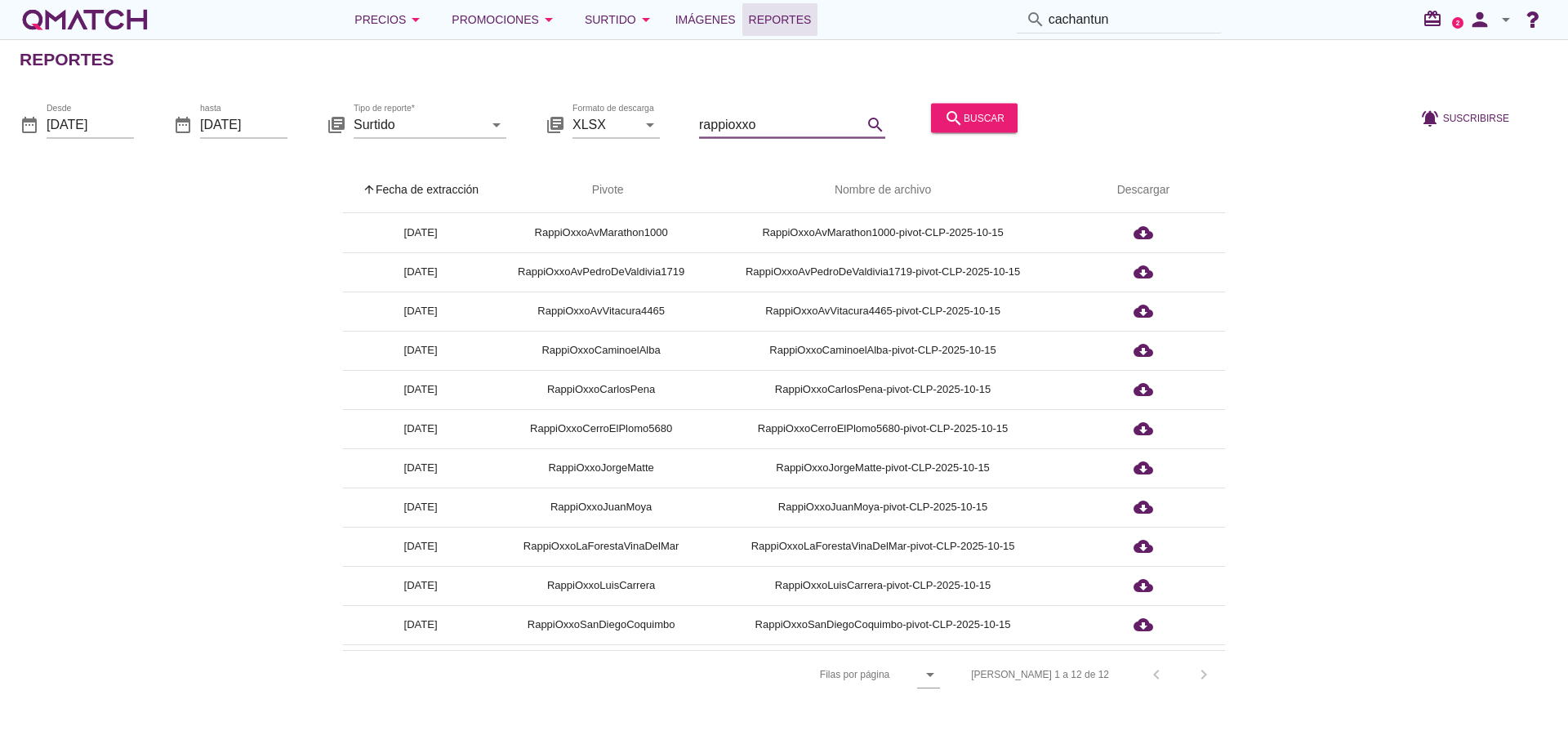
type input "rappioxxo"
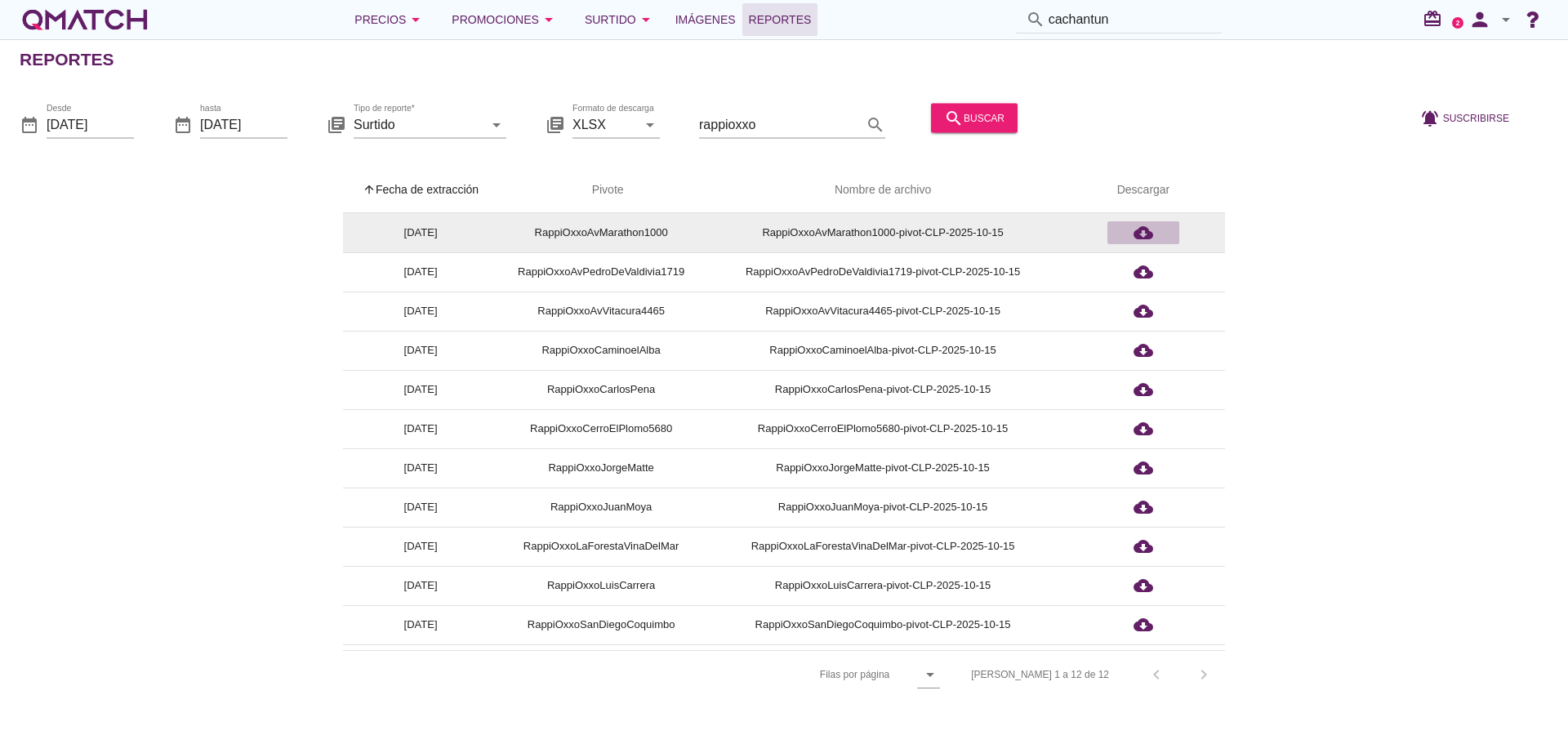
click at [1134, 234] on icon "cloud_download" at bounding box center [1144, 233] width 20 height 20
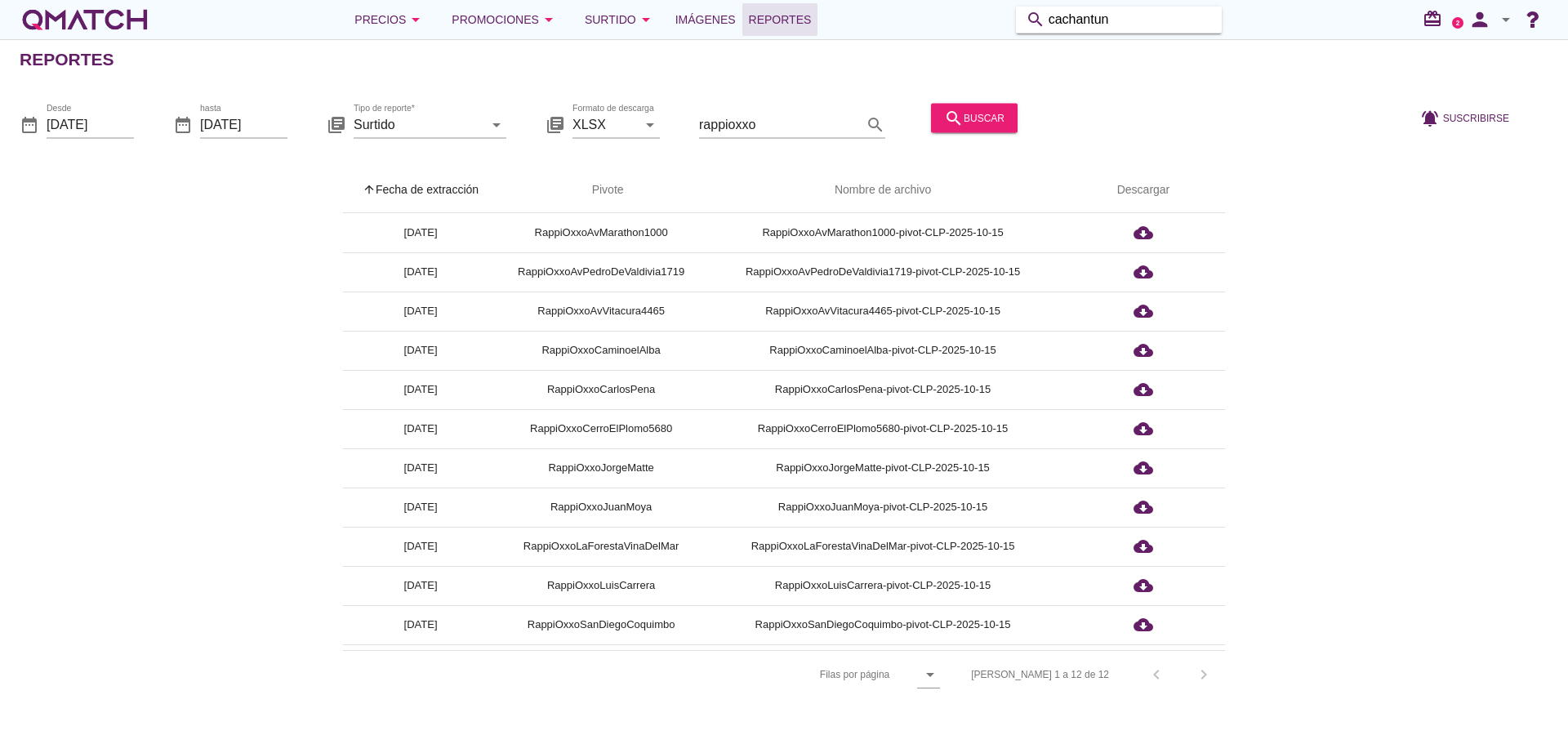
click at [1092, 18] on input "cachantun" at bounding box center [1130, 20] width 163 height 26
paste input "2090583563"
type input "2090583563"
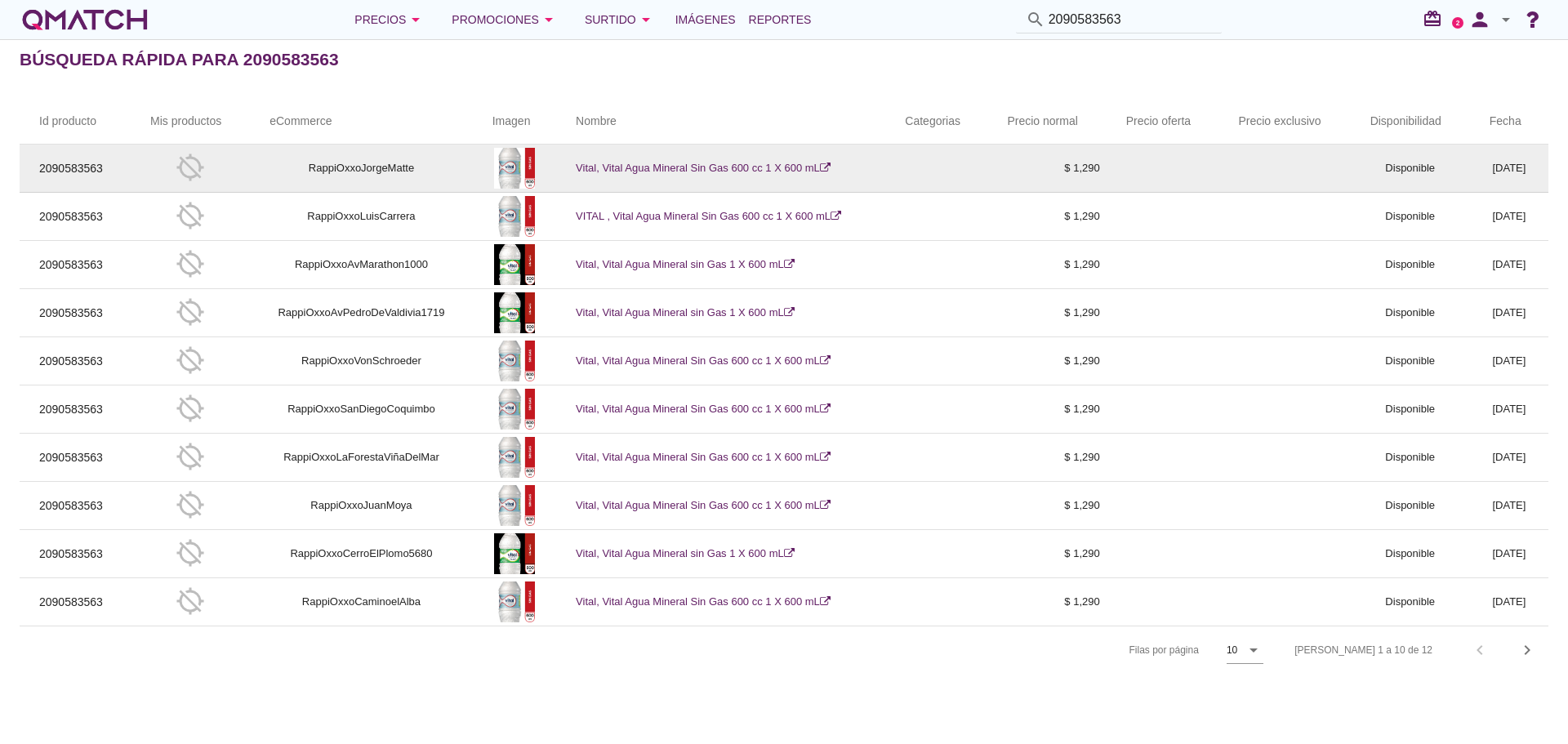
click at [669, 163] on link "Vital, Vital Agua Mineral Sin Gas 600 cc 1 X 600 mL" at bounding box center [703, 168] width 255 height 12
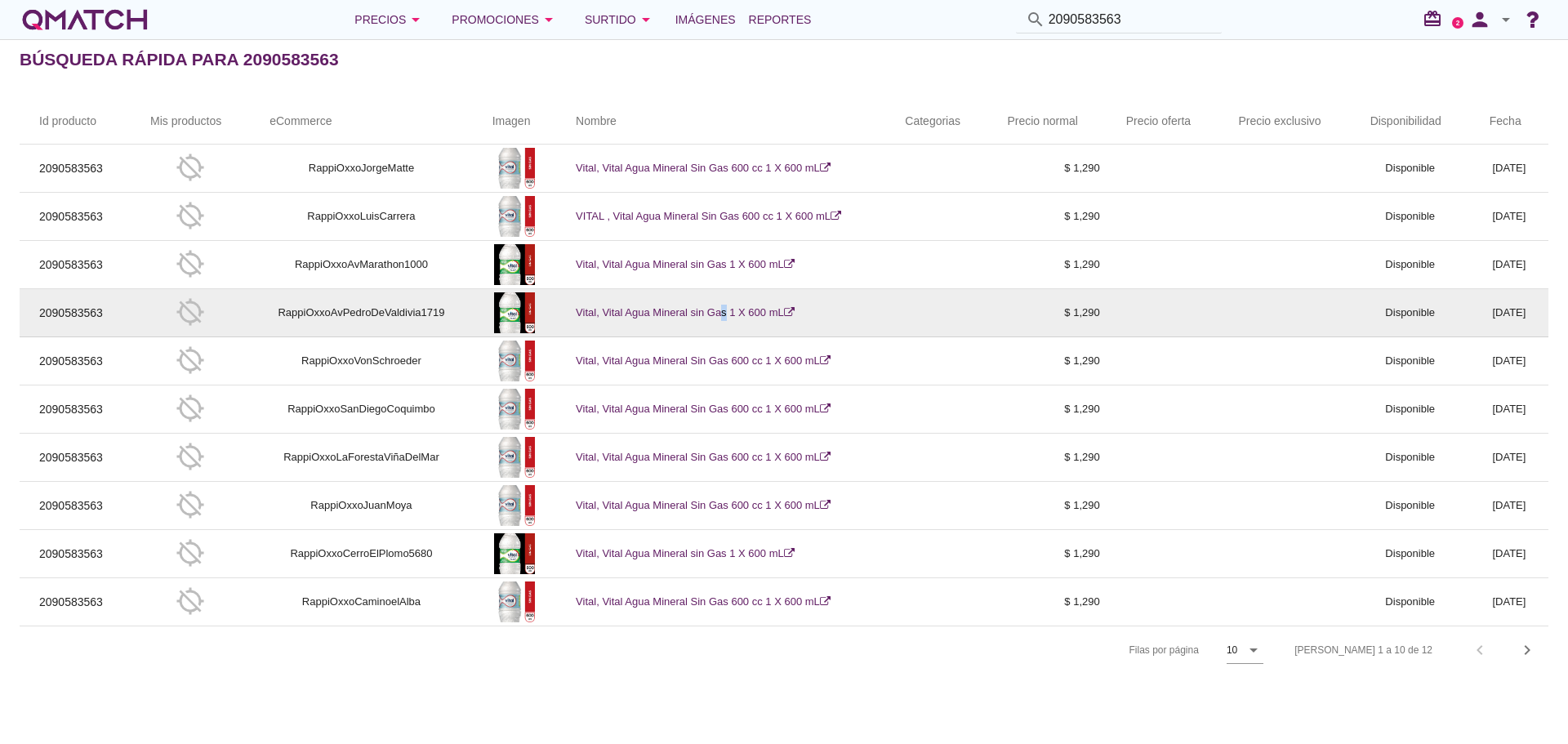
click at [666, 310] on link "Vital, Vital Agua Mineral sin Gas 1 X 600 mL" at bounding box center [685, 312] width 219 height 12
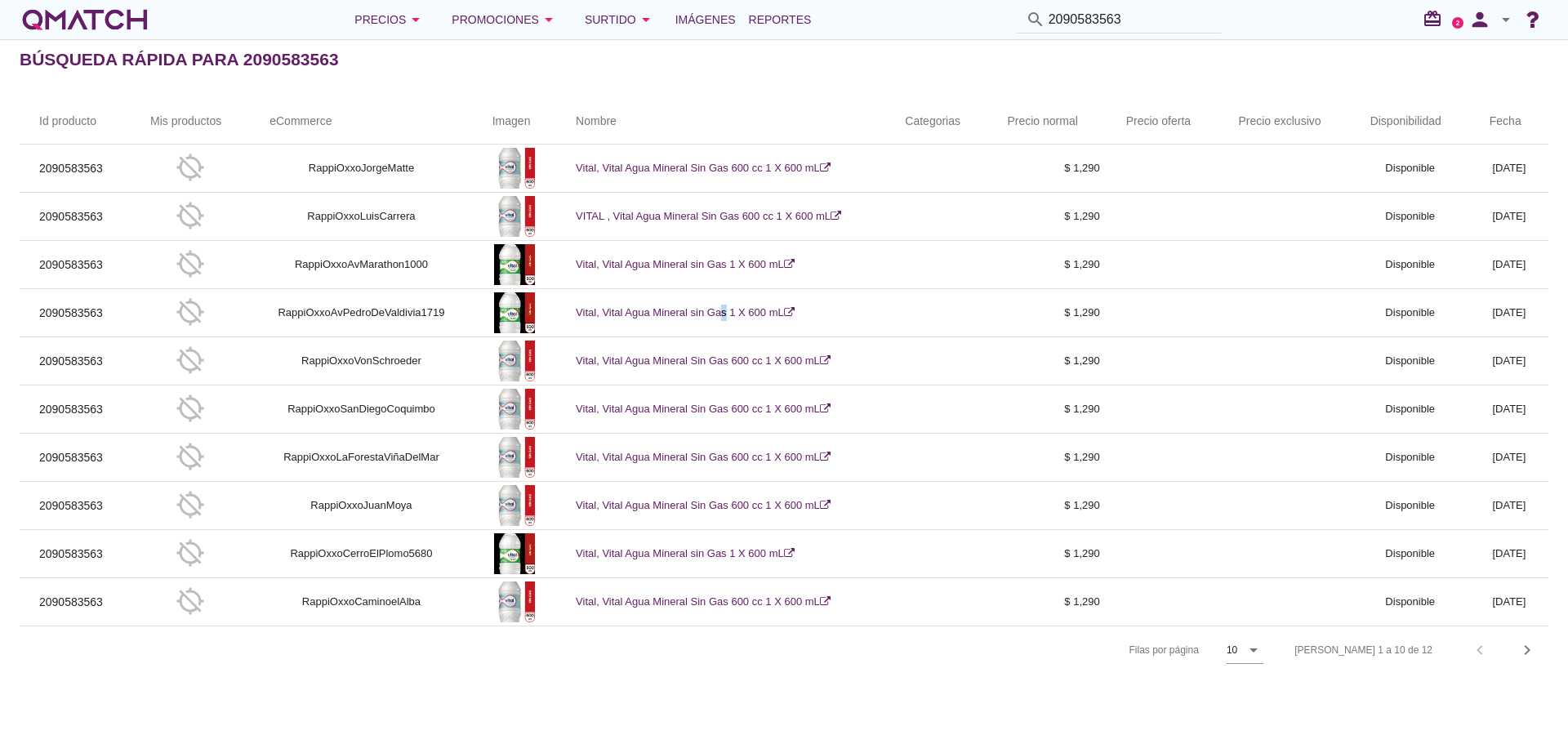
click at [765, 29] on span "Reportes" at bounding box center [780, 20] width 63 height 20
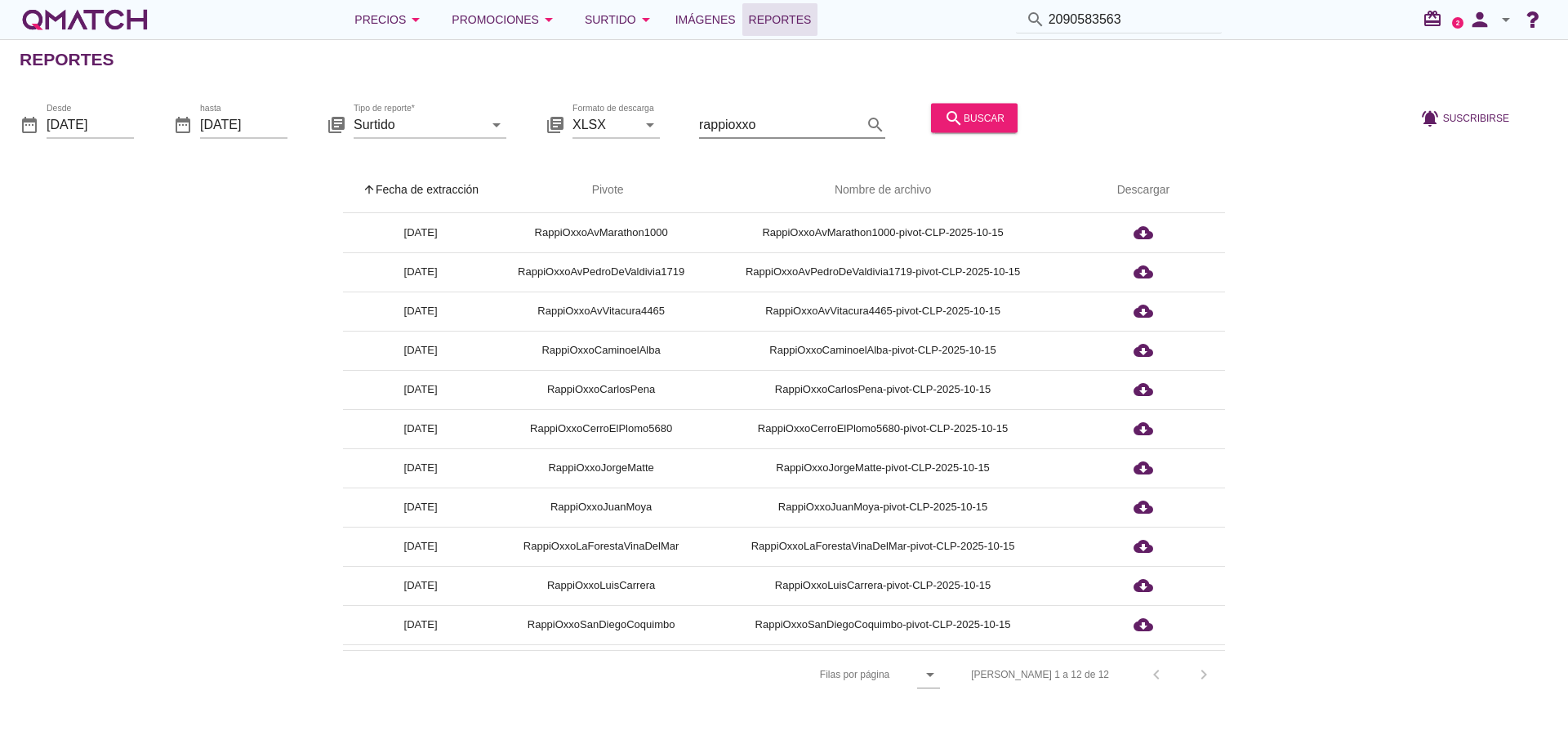
click at [742, 125] on input "rappioxxo" at bounding box center [780, 124] width 163 height 26
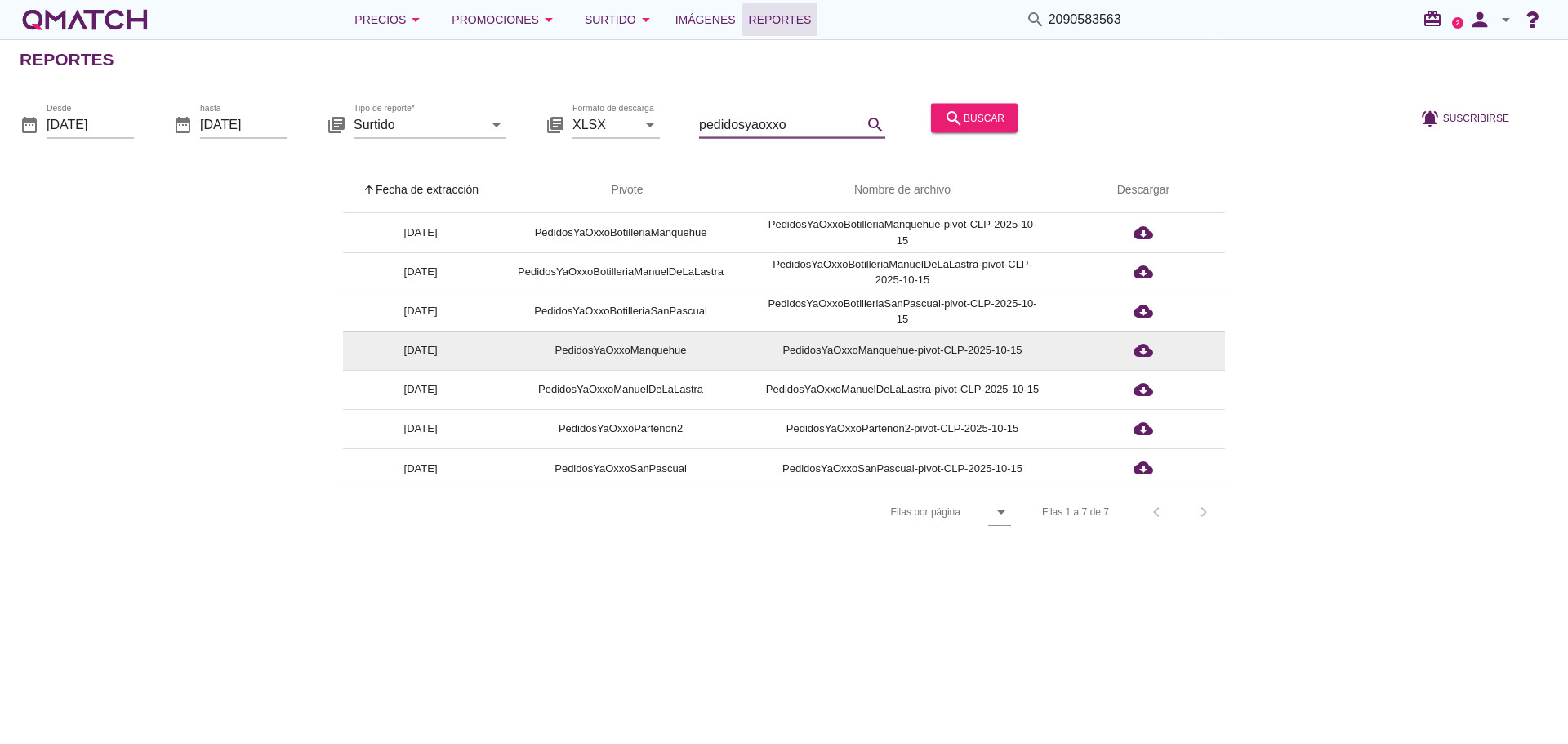
type input "pedidosyaoxxo"
click at [1134, 350] on icon "cloud_download" at bounding box center [1144, 351] width 20 height 20
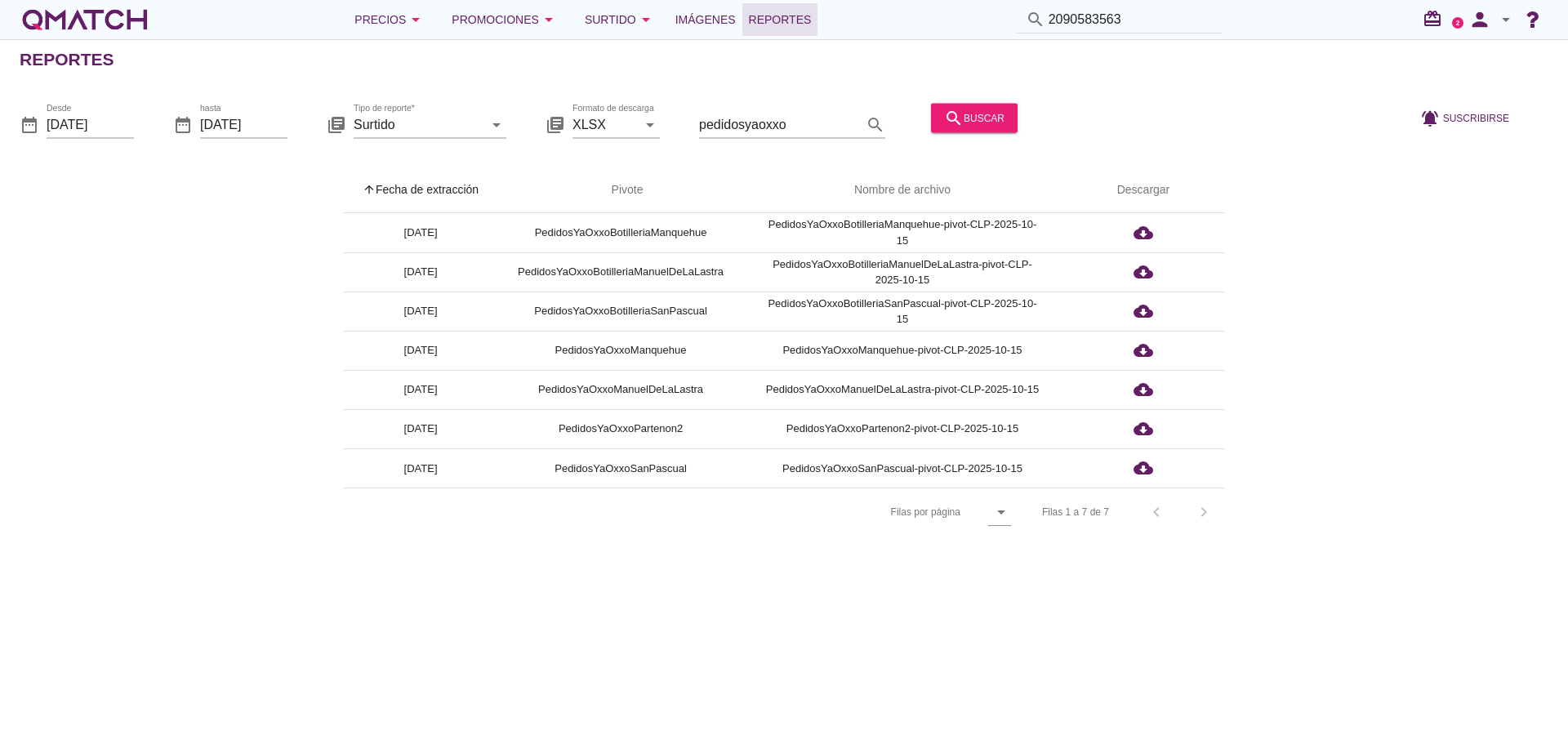
click at [1089, 16] on input "2090583563" at bounding box center [1130, 20] width 163 height 26
paste input "164724069"
type input "164724069"
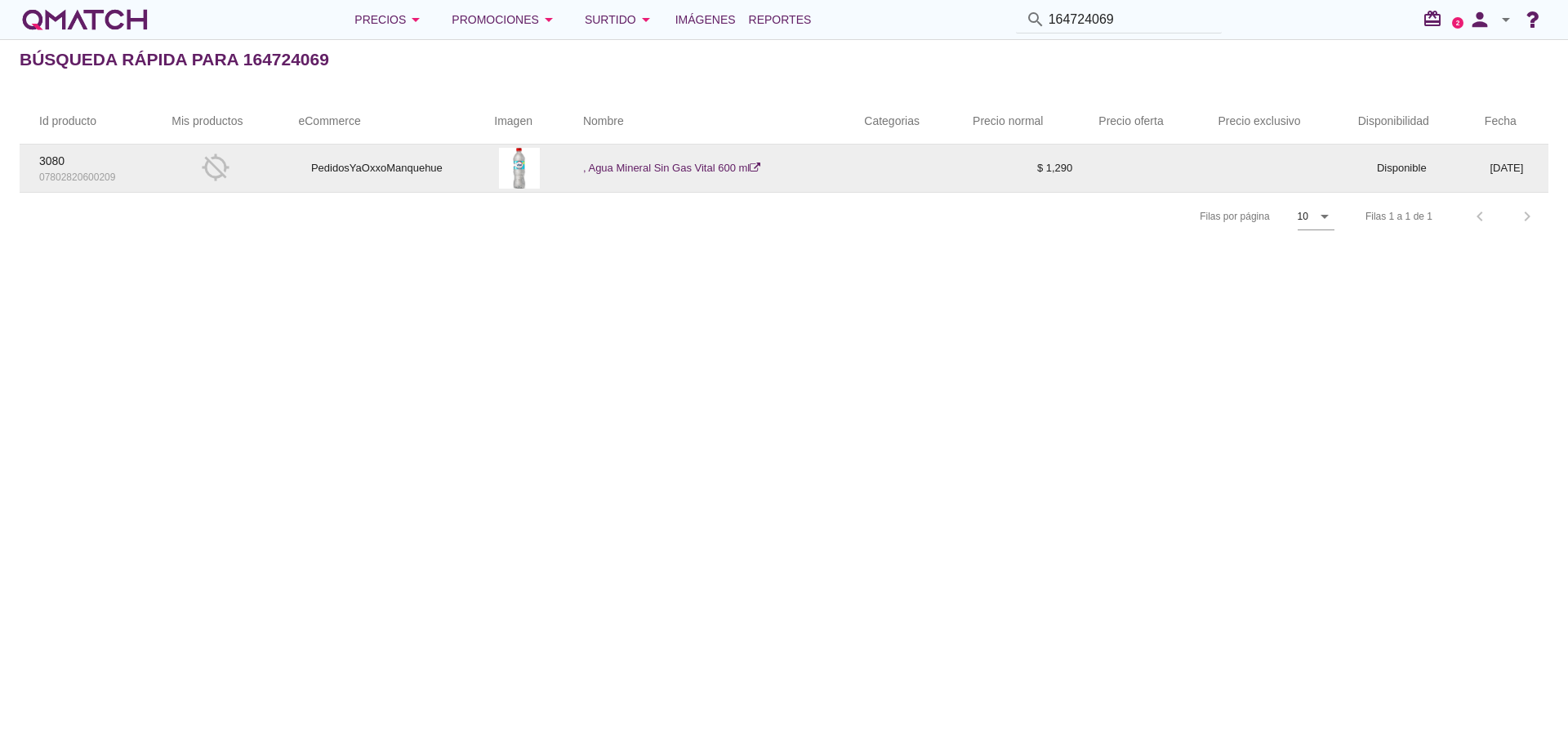
click at [741, 163] on link ", Agua Mineral Sin Gas Vital 600 ml" at bounding box center [671, 168] width 177 height 12
drag, startPoint x: 1022, startPoint y: 166, endPoint x: 1066, endPoint y: 163, distance: 44.2
click at [1066, 163] on tr "3080 07802820600209 gps_off PedidosYaOxxoManquehue , Agua Mineral Sin Gas Vital…" at bounding box center [784, 168] width 1529 height 47
click at [1079, 163] on td at bounding box center [1138, 168] width 119 height 47
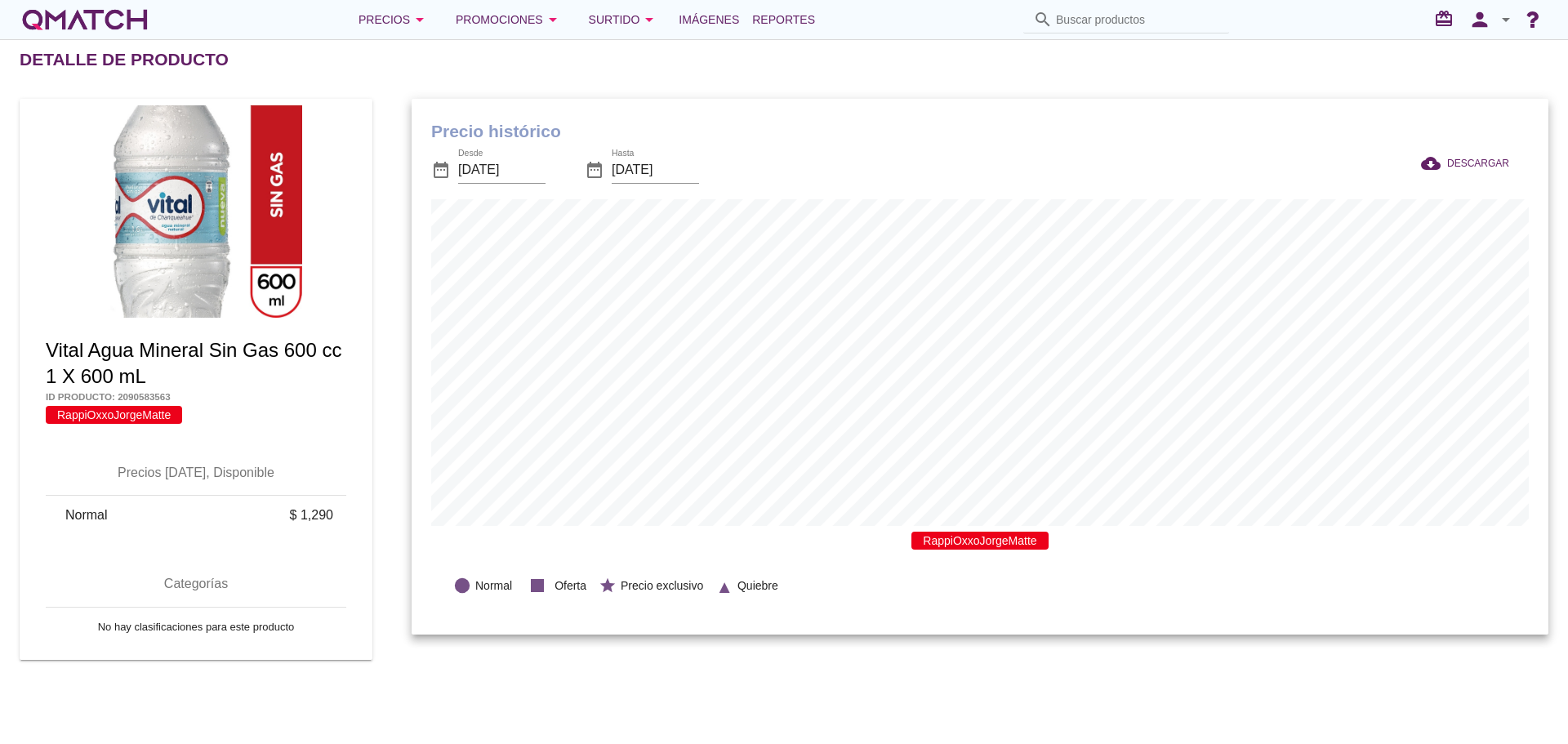
scroll to position [536, 1137]
click at [509, 168] on input "[DATE]" at bounding box center [501, 170] width 87 height 26
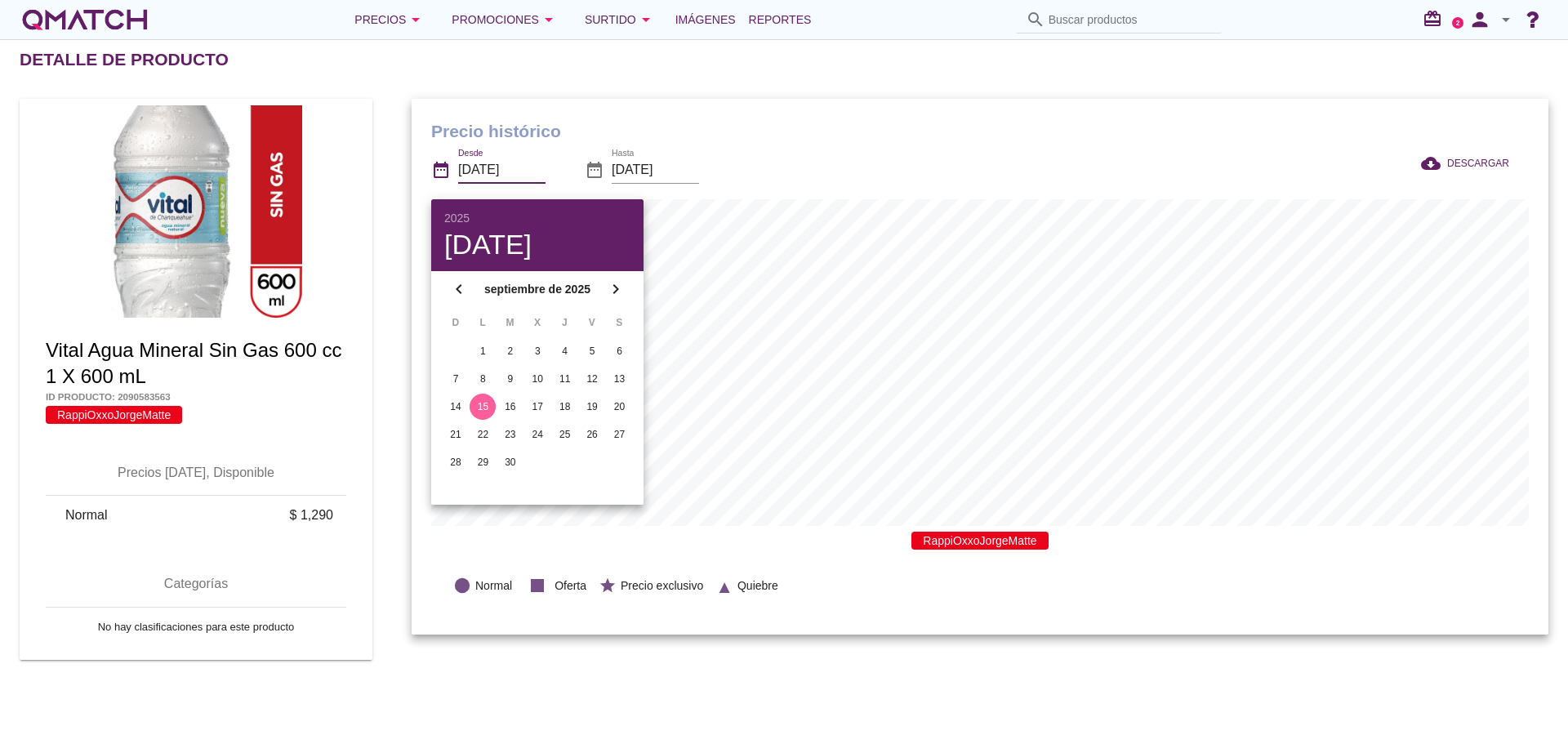
click at [453, 294] on icon "chevron_left" at bounding box center [459, 289] width 20 height 20
click at [523, 297] on button "[DATE]" at bounding box center [537, 289] width 49 height 29
click at [471, 330] on div "ene" at bounding box center [474, 331] width 36 height 15
click at [533, 345] on div "1" at bounding box center [537, 351] width 26 height 15
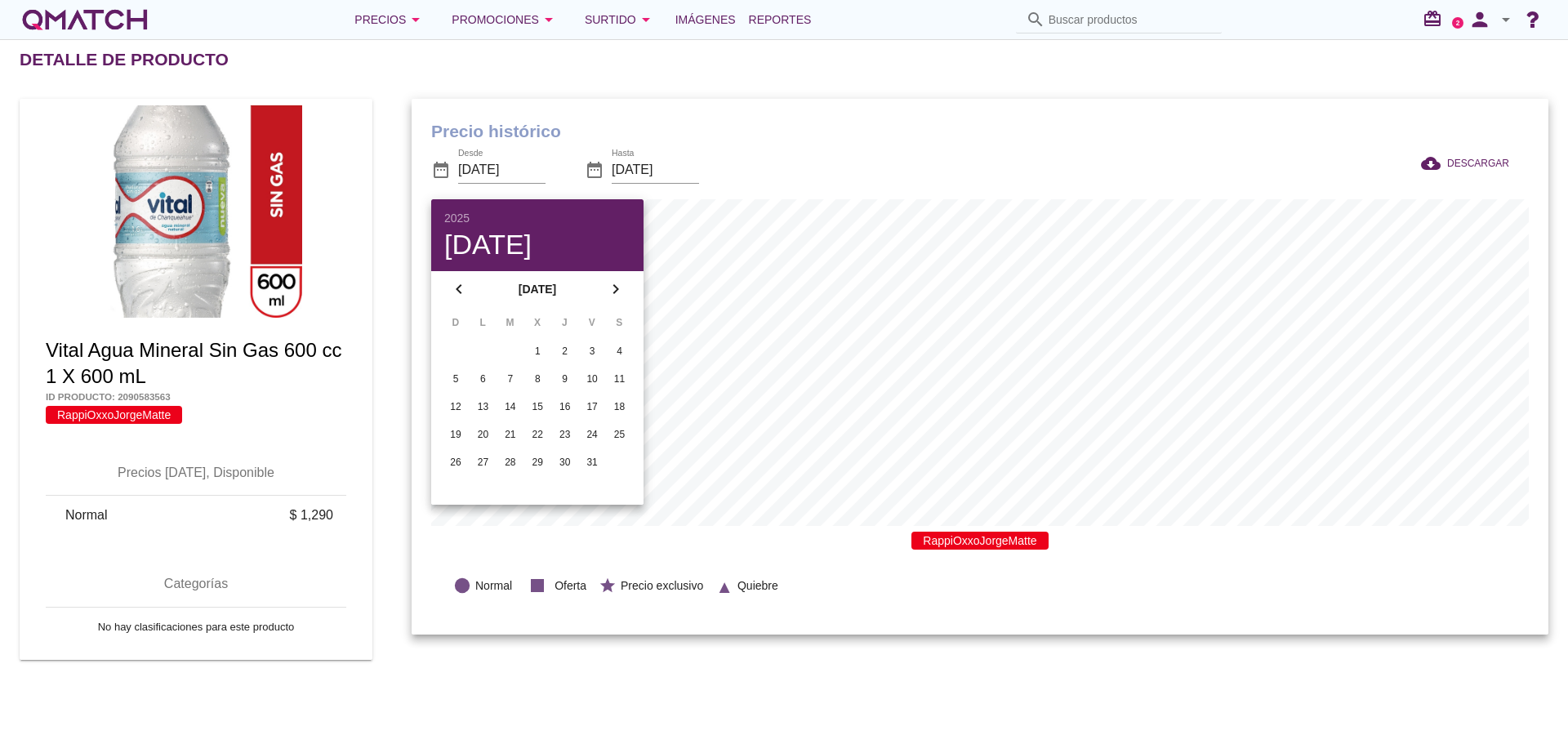
type input "[DATE]"
click at [819, 74] on div "Detalle de producto" at bounding box center [794, 59] width 1548 height 39
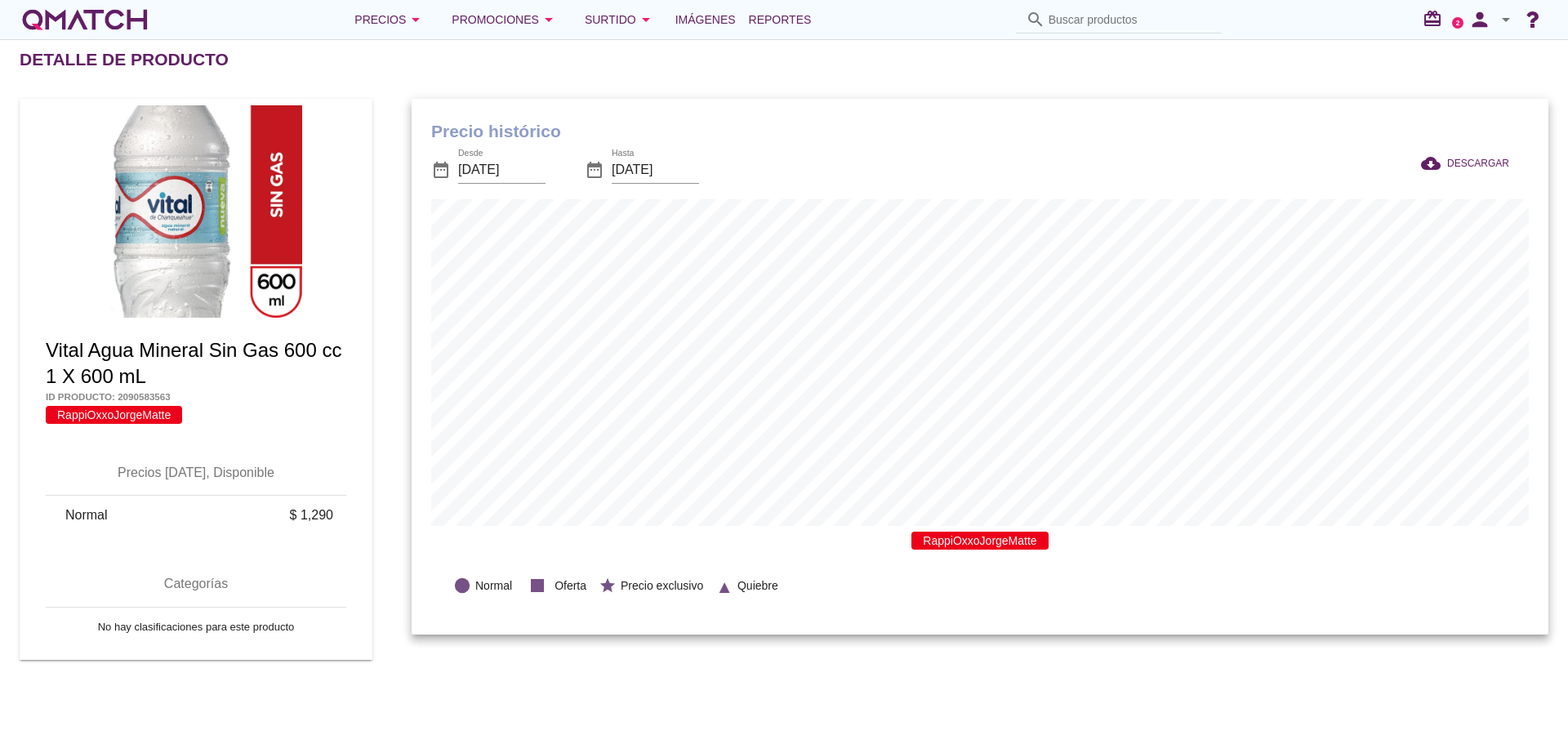
click at [1143, 114] on div "Precio histórico date_range Desde 2025-01-01 date_range Hasta 2025-10-15 cloud_…" at bounding box center [980, 367] width 1137 height 537
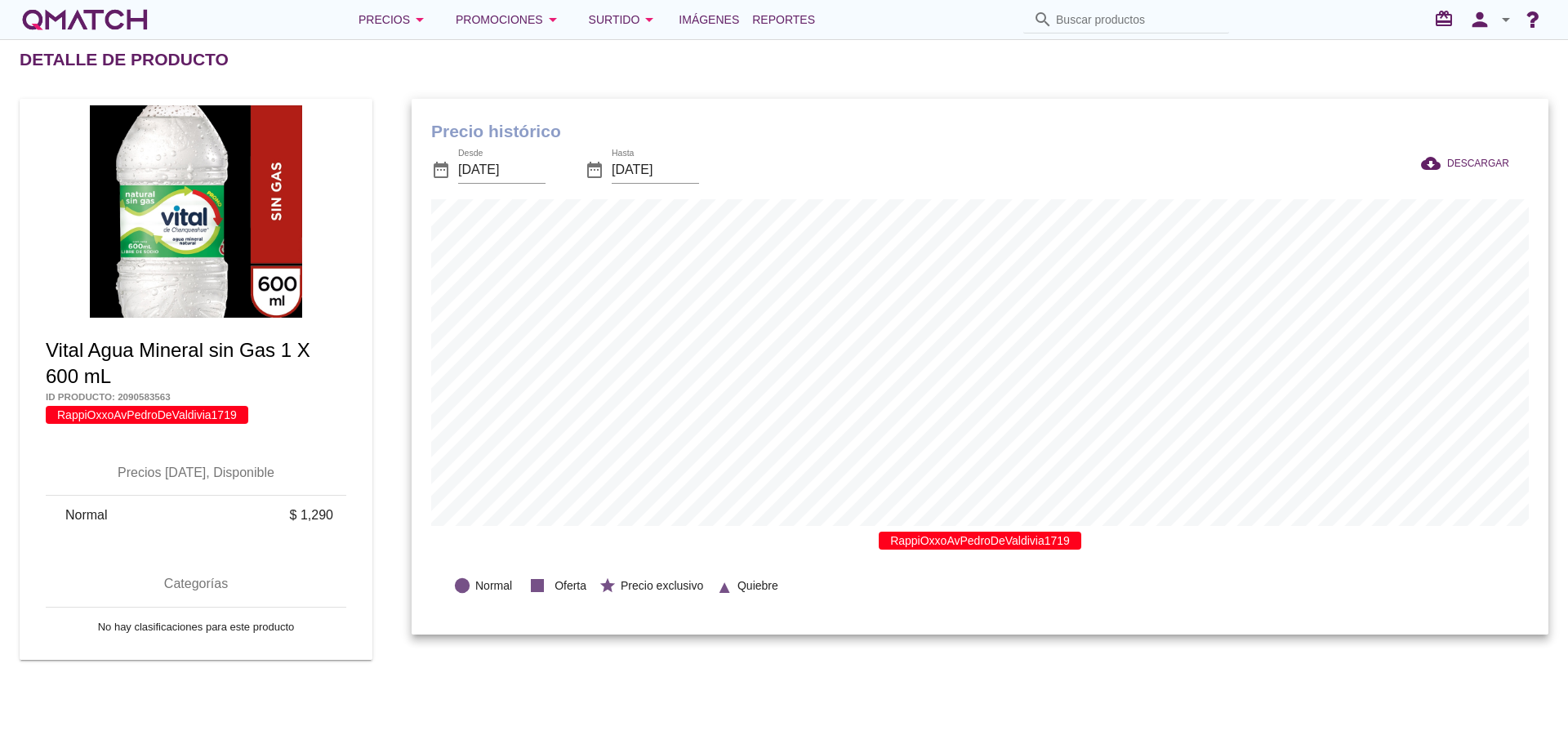
scroll to position [536, 1137]
click at [509, 163] on input "[DATE]" at bounding box center [501, 170] width 87 height 26
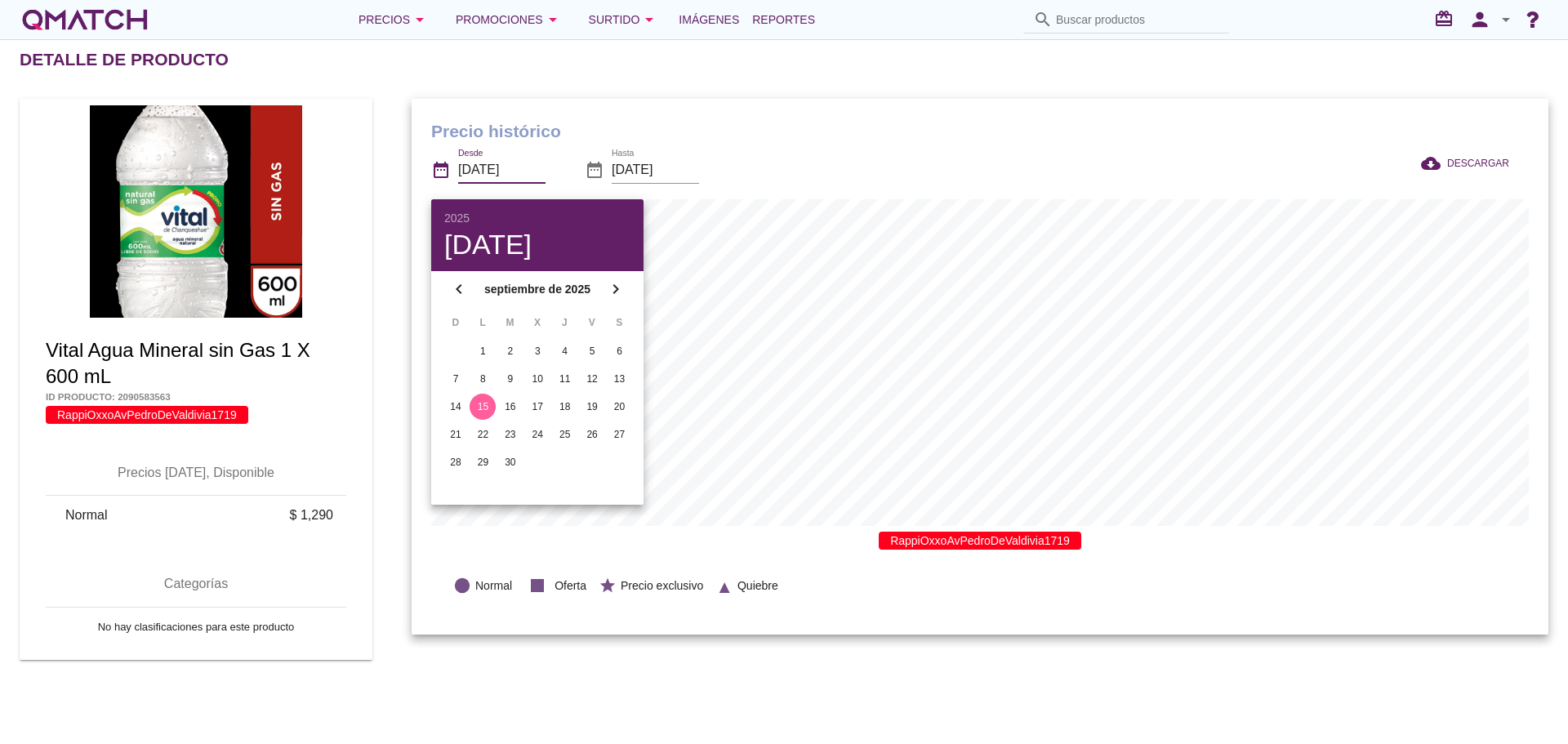
click at [466, 289] on icon "chevron_left" at bounding box center [459, 289] width 20 height 20
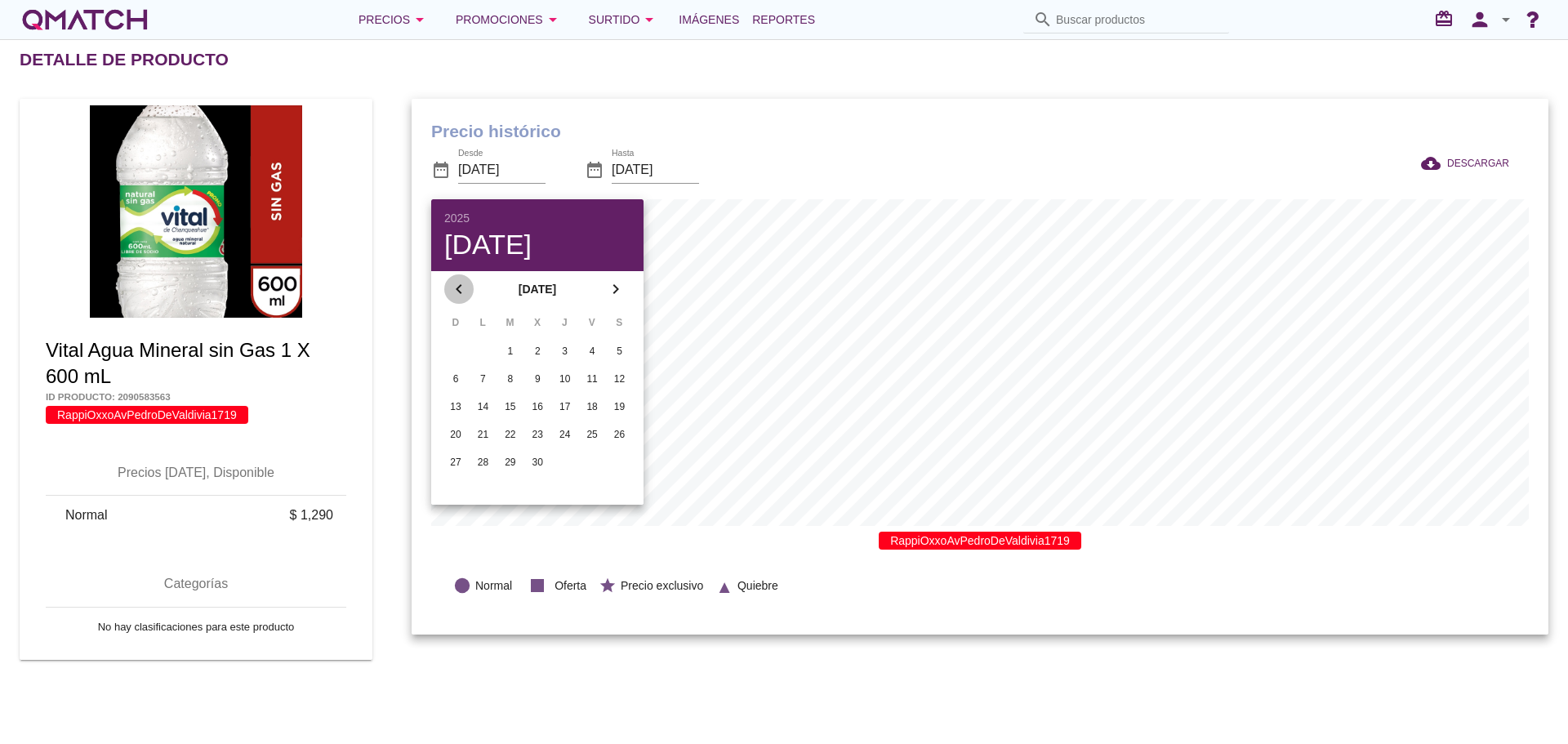
click at [466, 289] on icon "chevron_left" at bounding box center [459, 289] width 20 height 20
click at [953, 103] on div "Precio histórico date_range Desde 2025-09-15 date_range Hasta 2025-10-15 cloud_…" at bounding box center [980, 367] width 1137 height 537
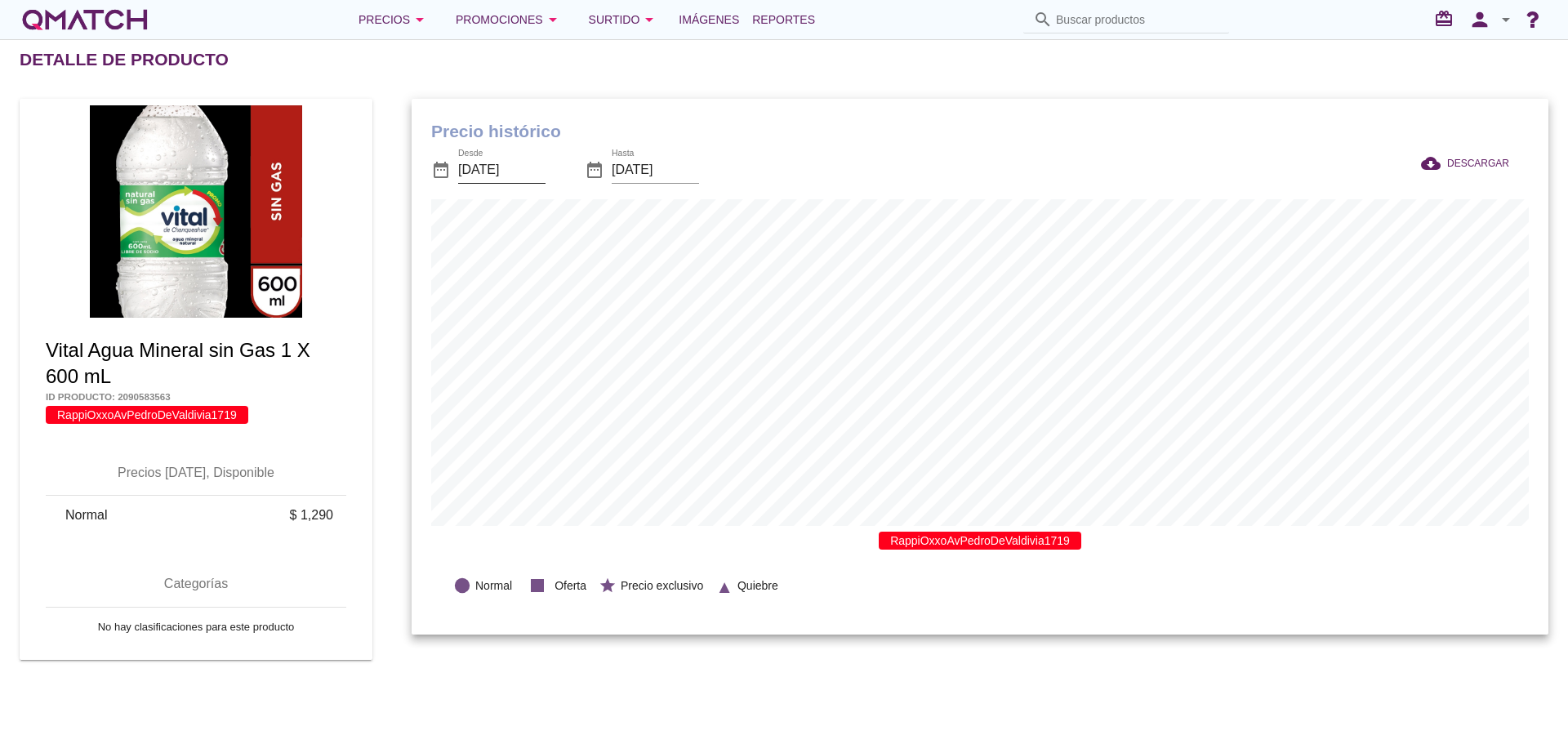
click at [501, 170] on input "[DATE]" at bounding box center [501, 170] width 87 height 26
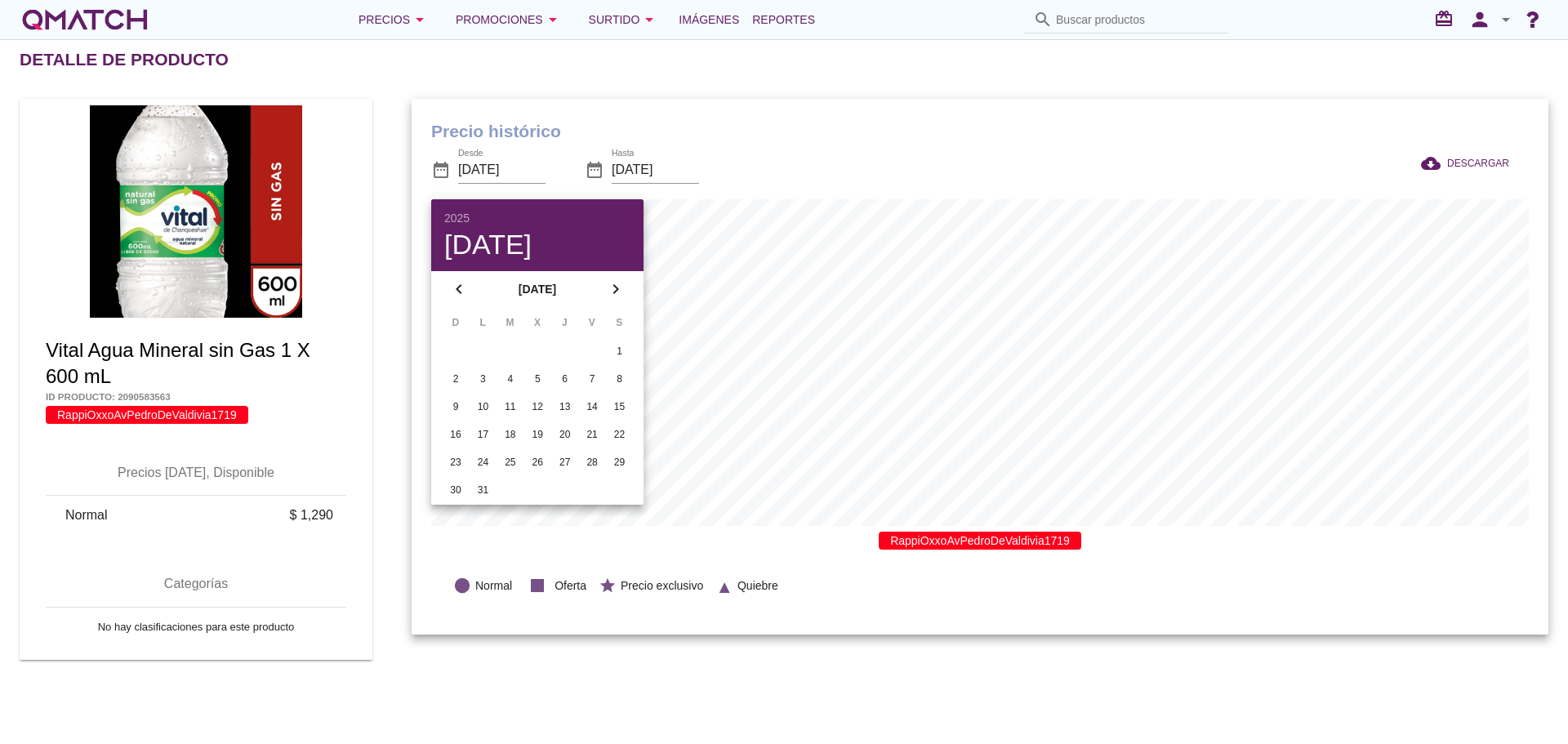
click at [755, 142] on h1 "Precio histórico" at bounding box center [980, 131] width 1098 height 26
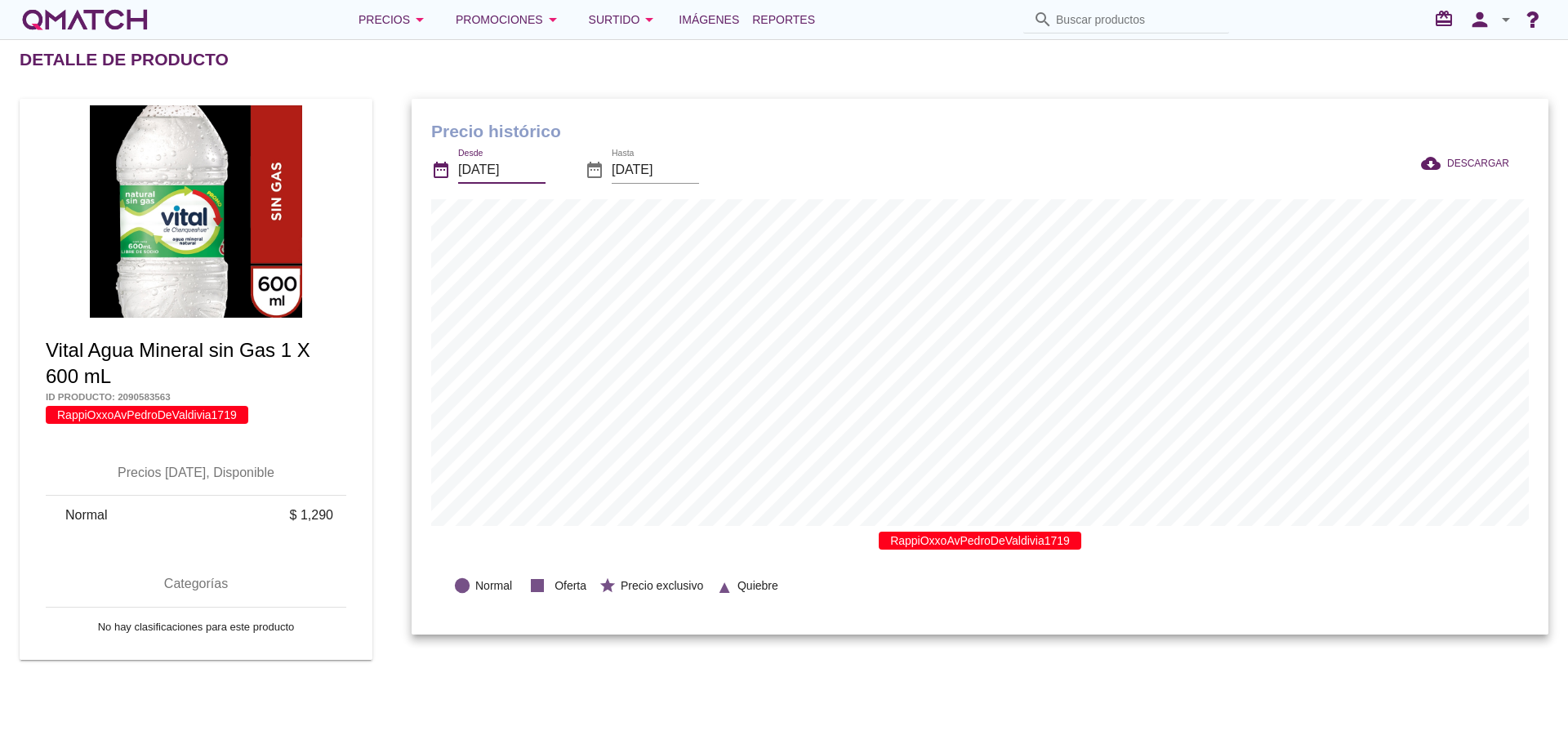
click at [502, 173] on input "[DATE]" at bounding box center [501, 170] width 87 height 26
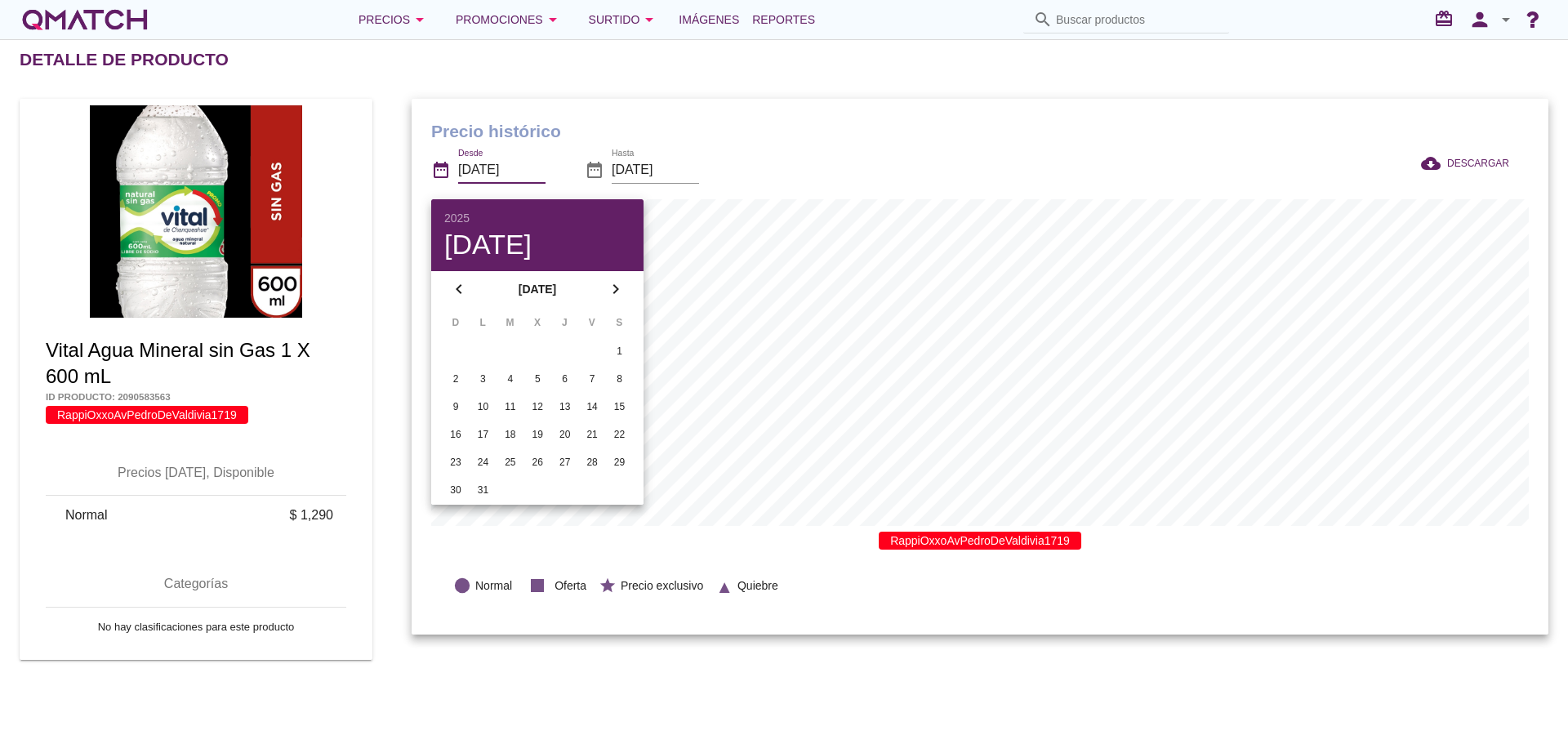
click at [458, 289] on icon "chevron_left" at bounding box center [459, 289] width 20 height 20
click at [540, 345] on div "1" at bounding box center [537, 351] width 26 height 15
click at [904, 113] on div "Precio histórico date_range Desde 2025-01-01 date_range Hasta 2025-10-15 cloud_…" at bounding box center [980, 367] width 1137 height 537
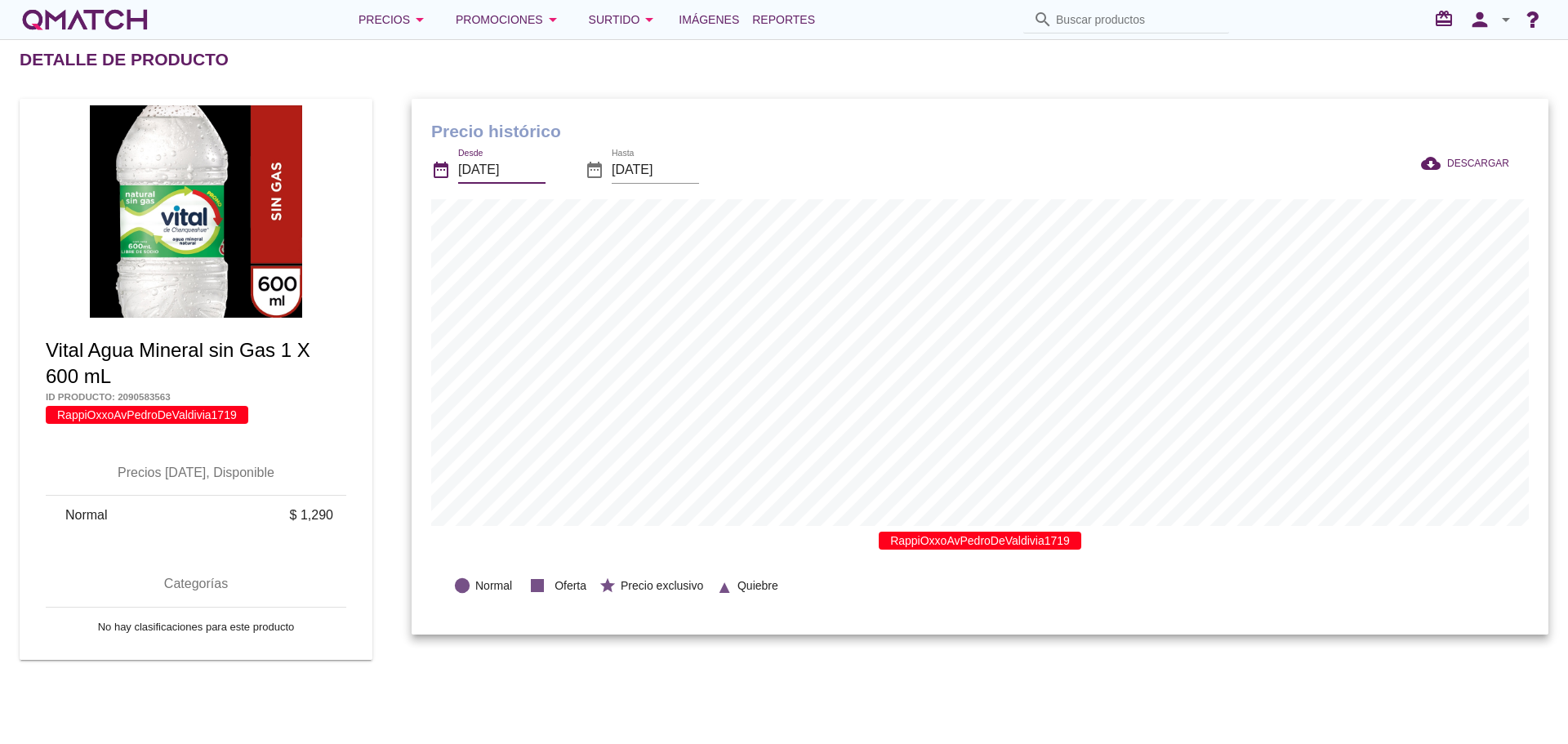
click at [496, 168] on input "2025-01-01" at bounding box center [501, 170] width 87 height 26
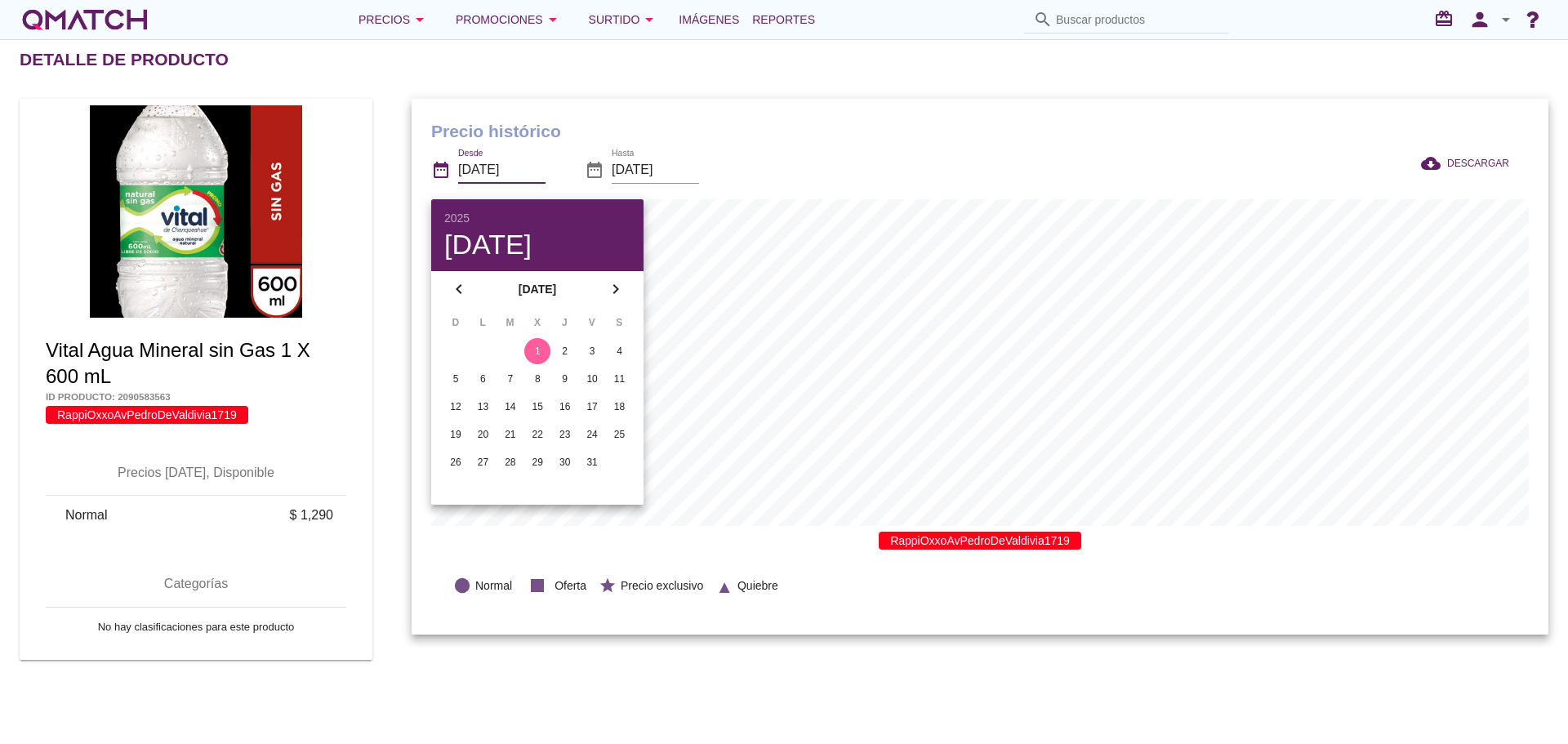
click at [453, 287] on icon "chevron_left" at bounding box center [459, 289] width 20 height 20
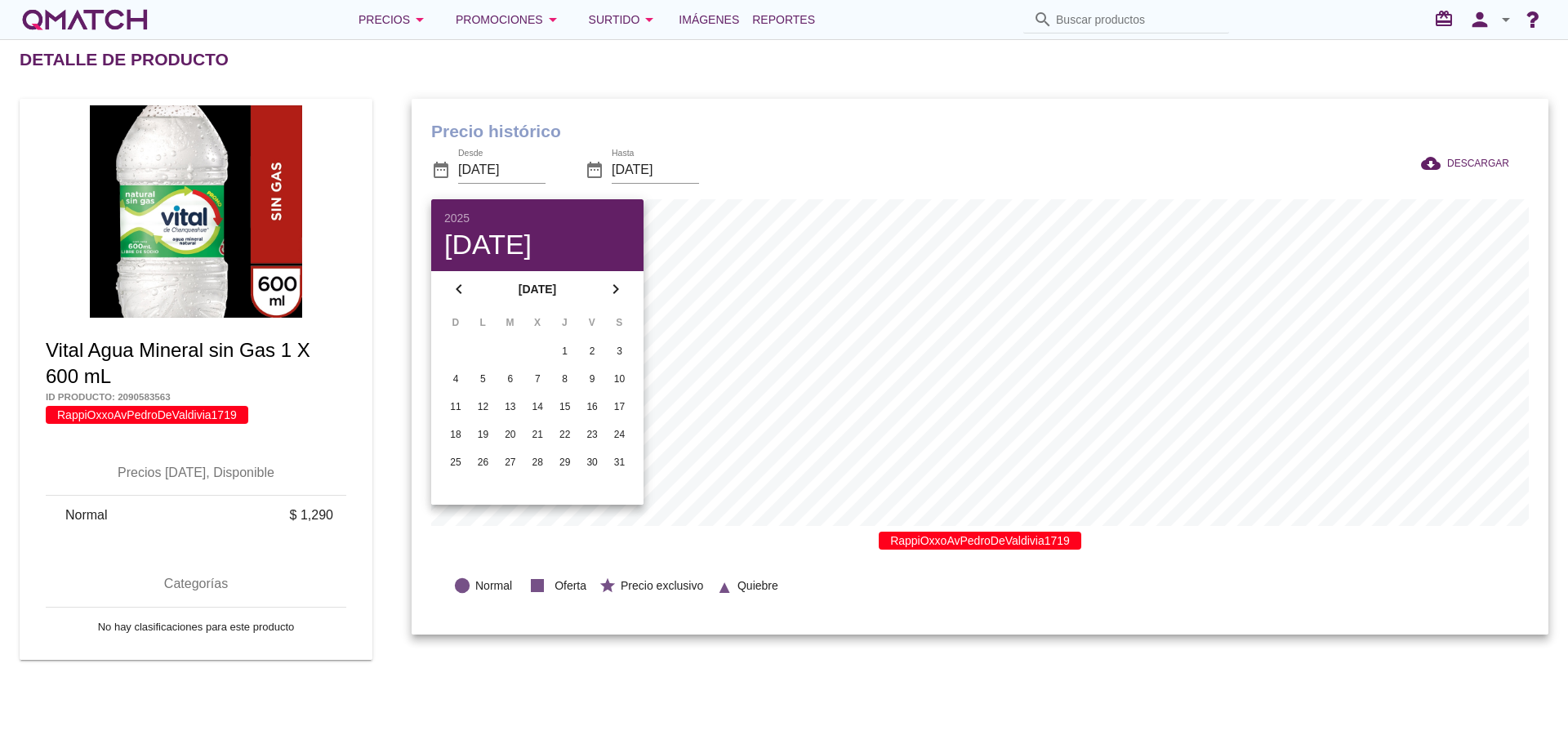
click at [561, 348] on div "1" at bounding box center [565, 351] width 26 height 15
type input "2024-08-01"
click at [867, 152] on div "date_range Desde 2024-08-01 date_range Hasta 2025-10-15" at bounding box center [740, 172] width 619 height 56
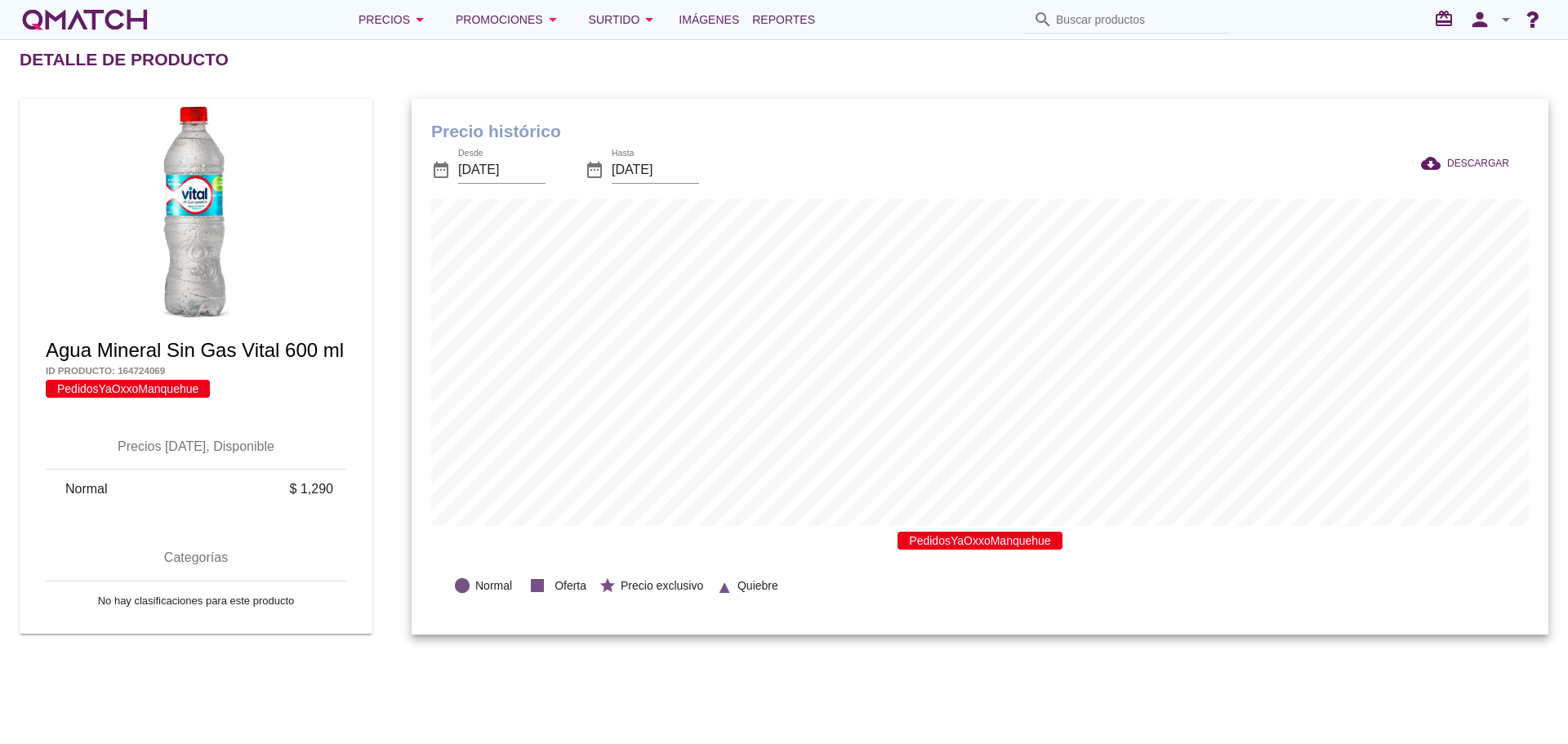
scroll to position [536, 1137]
click at [504, 167] on input "[DATE]" at bounding box center [501, 170] width 87 height 26
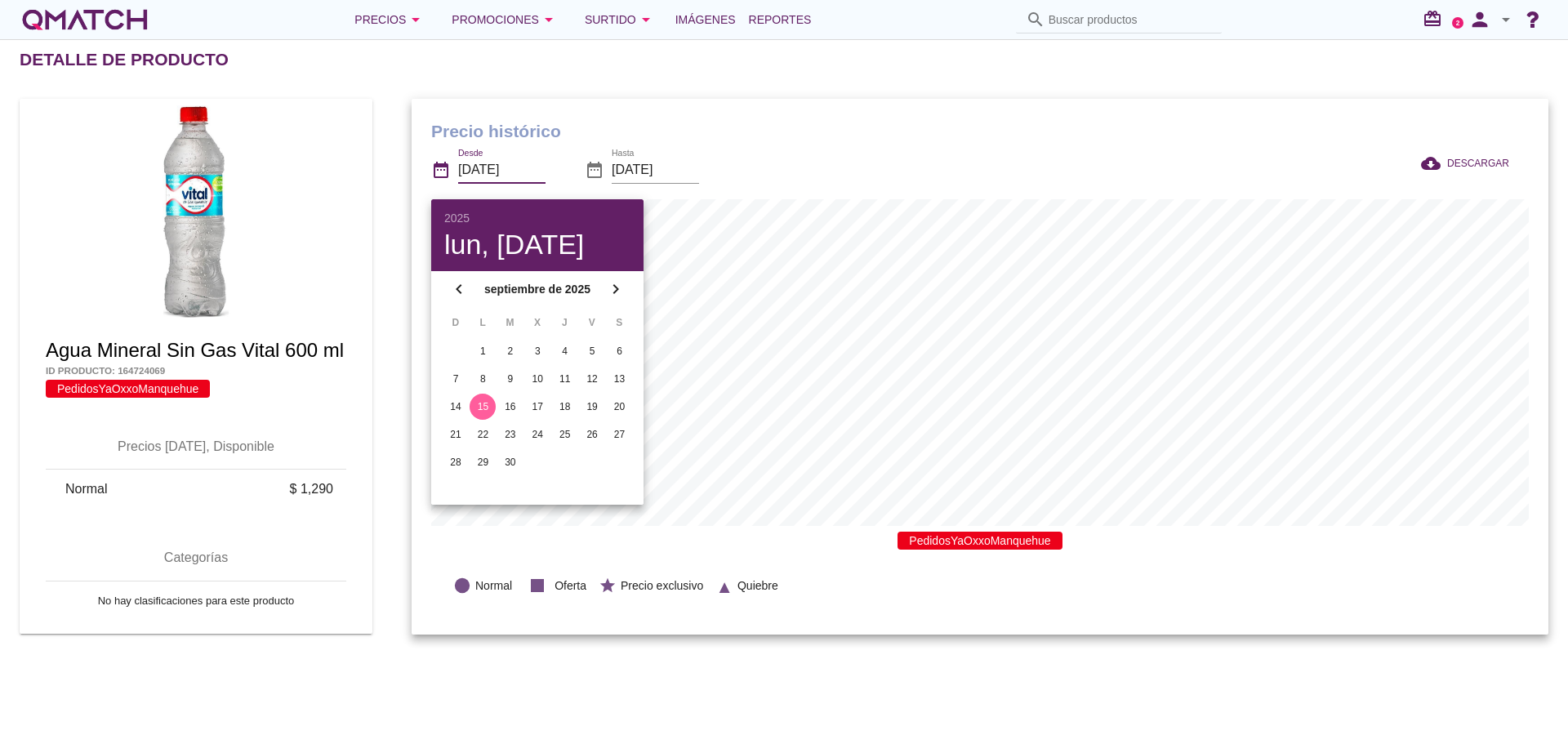
click at [461, 287] on icon "chevron_left" at bounding box center [459, 289] width 20 height 20
click at [461, 287] on icon "chevron_left" at bounding box center [459, 297] width 20 height 20
click at [461, 287] on icon "chevron_left" at bounding box center [459, 289] width 20 height 20
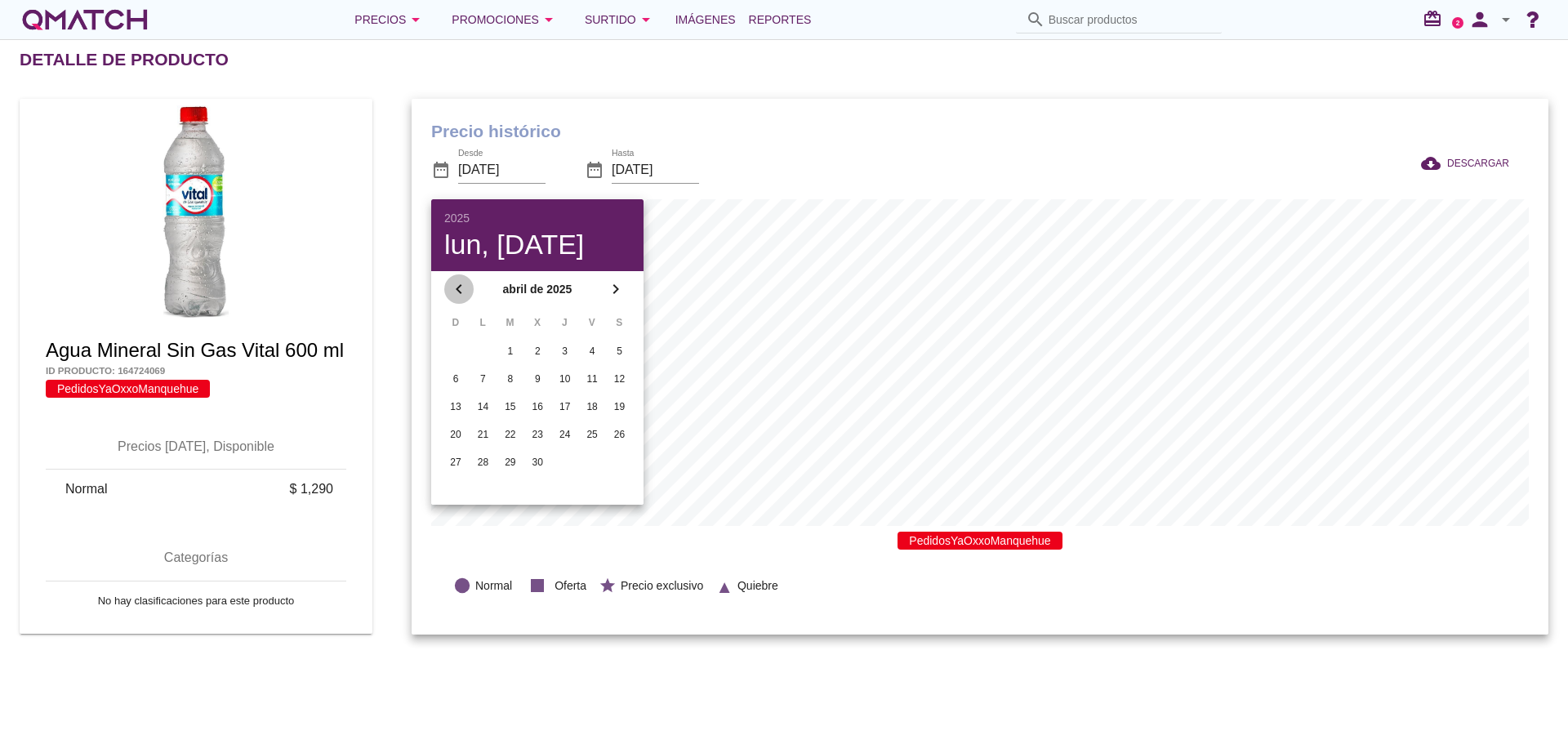
click at [461, 289] on icon "chevron_left" at bounding box center [459, 289] width 20 height 20
click at [461, 291] on icon "chevron_left" at bounding box center [459, 289] width 20 height 20
click at [458, 294] on icon "chevron_left" at bounding box center [459, 289] width 20 height 20
click at [537, 354] on div "1" at bounding box center [537, 351] width 26 height 15
type input "[DATE]"
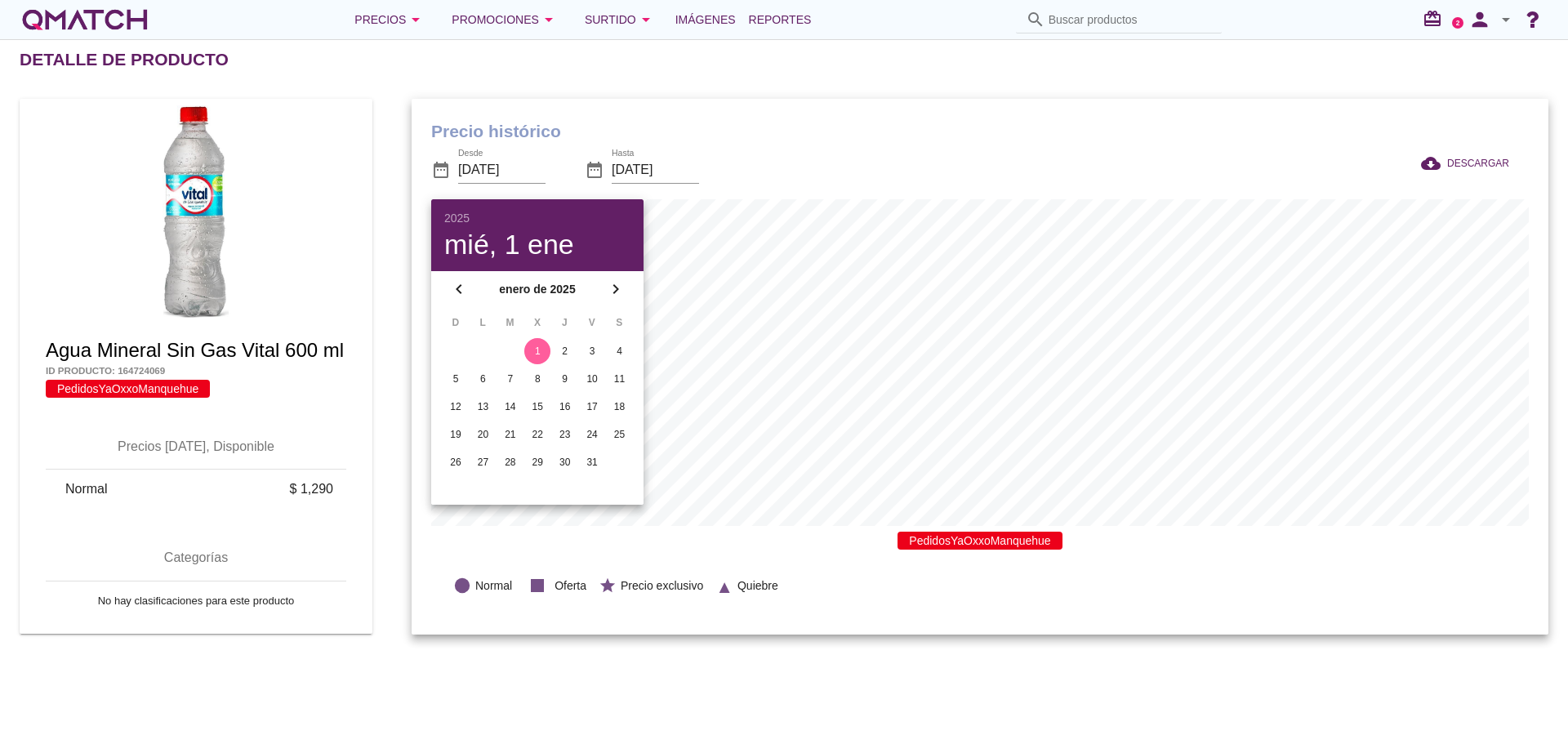
click at [723, 131] on h1 "Precio histórico" at bounding box center [980, 131] width 1098 height 26
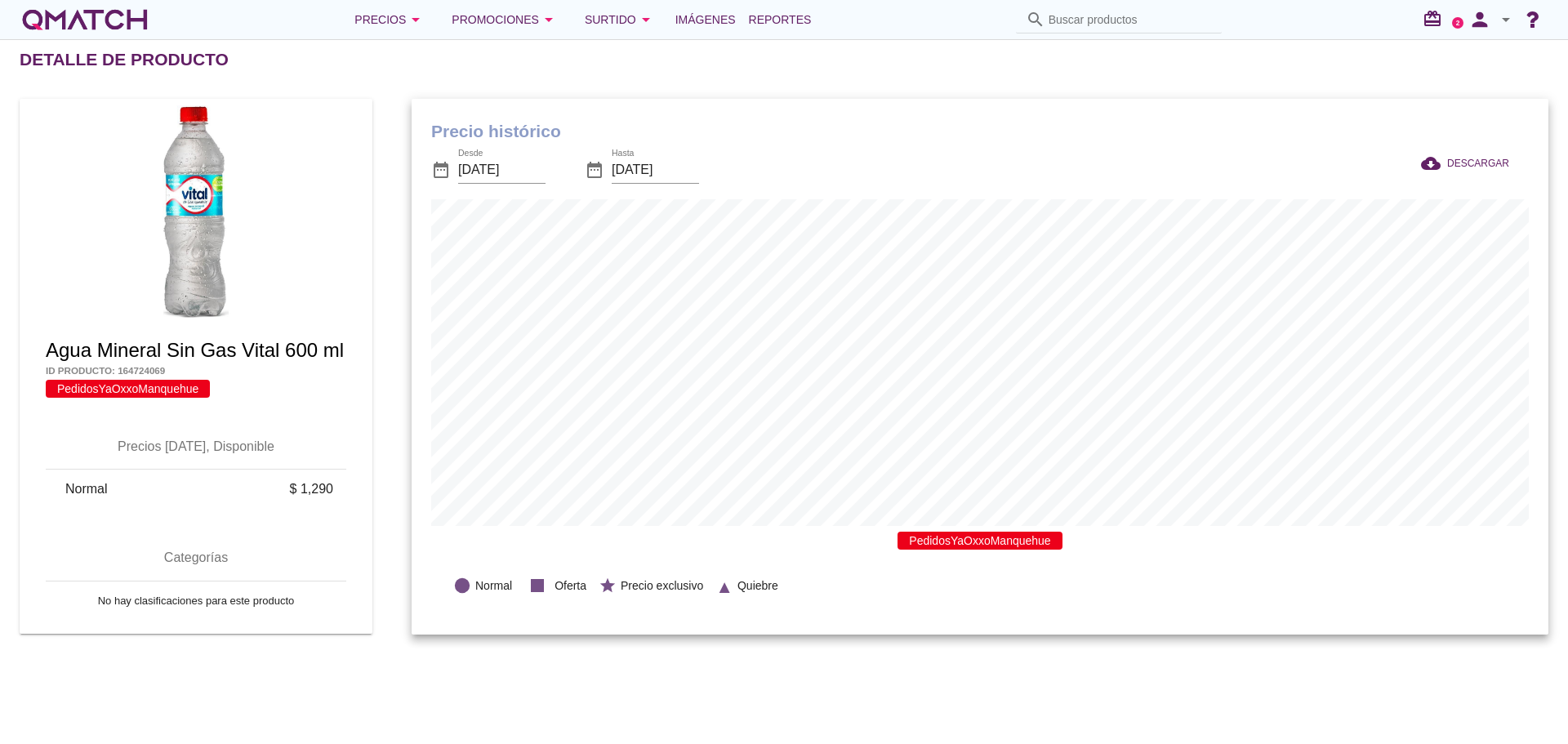
click at [775, 17] on span "Reportes" at bounding box center [780, 20] width 63 height 20
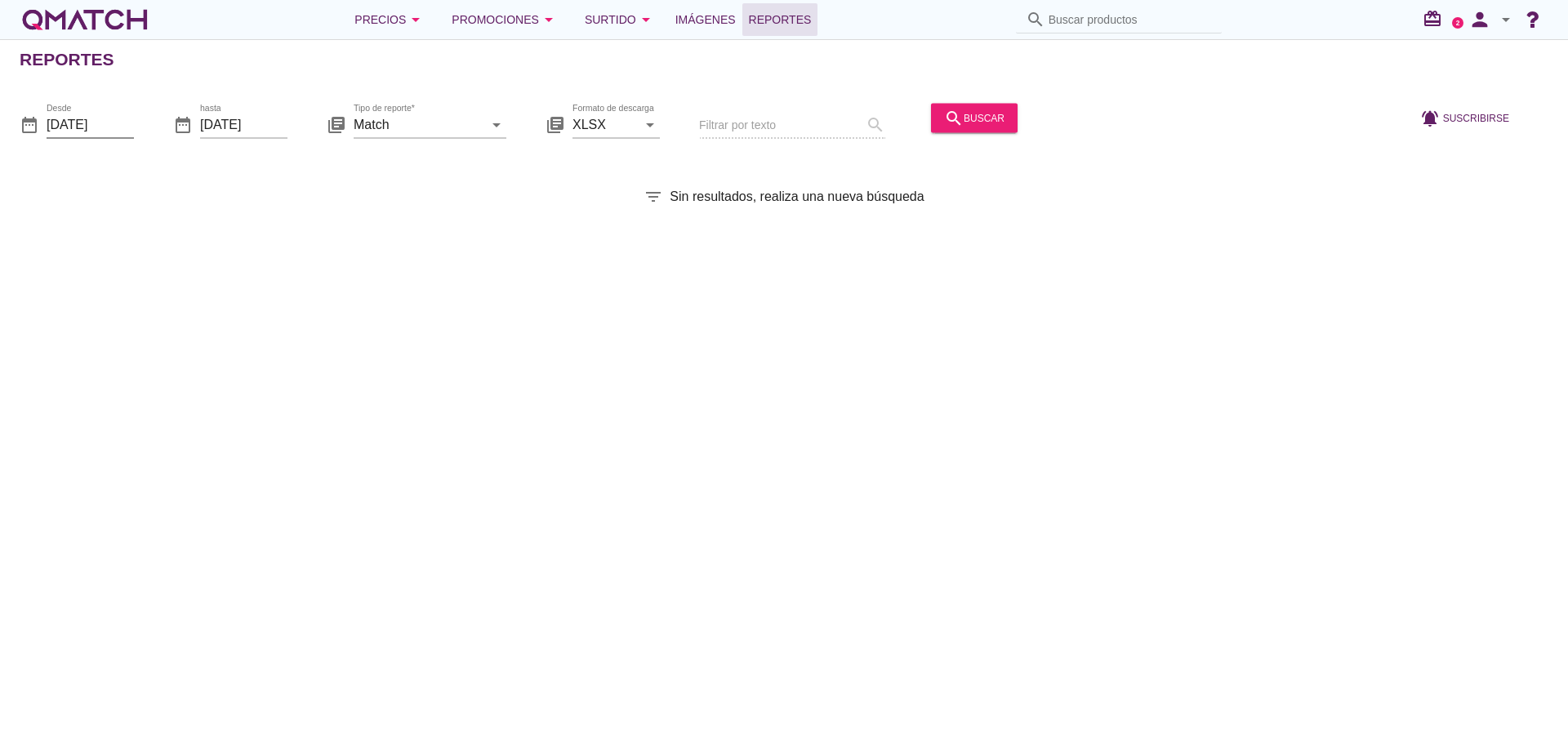
click at [99, 117] on input "2025-10-01" at bounding box center [90, 124] width 87 height 26
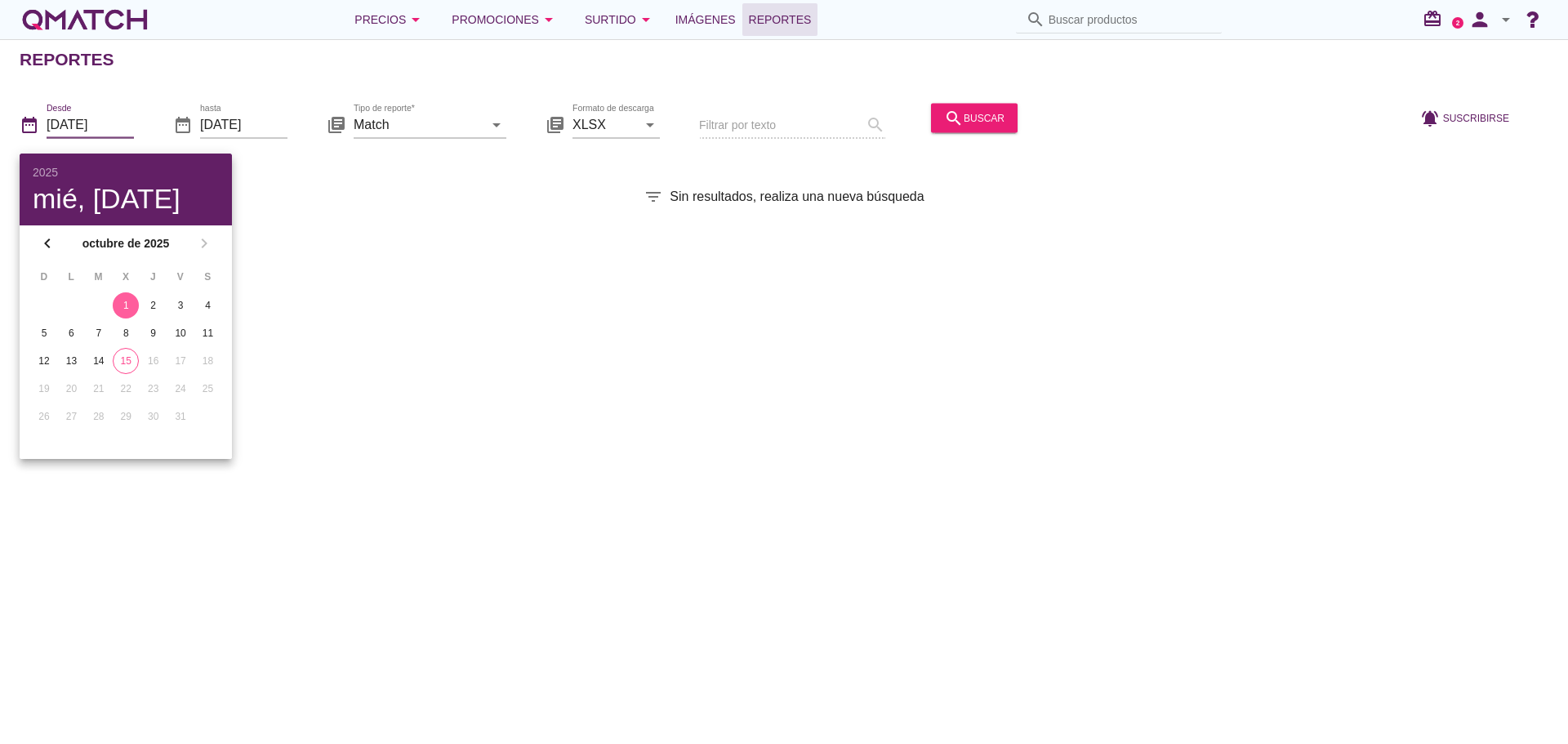
click at [125, 372] on button "15" at bounding box center [126, 361] width 26 height 26
type input "[DATE]"
click at [479, 243] on div "Reportes date_range Desde 2025-10-15 date_range hasta 2025-10-15 library_books …" at bounding box center [784, 391] width 1568 height 705
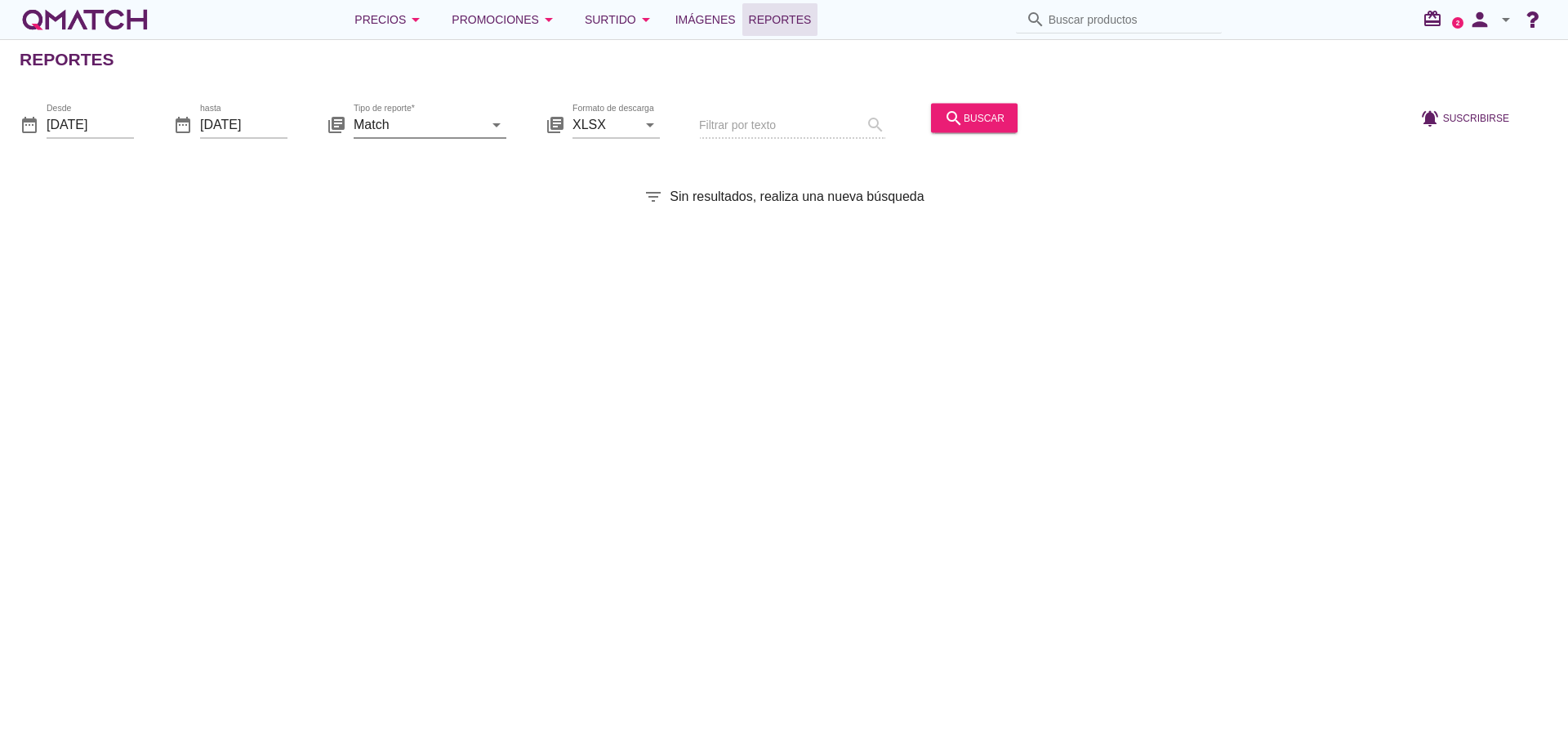
click at [476, 131] on input "Match" at bounding box center [419, 124] width 130 height 26
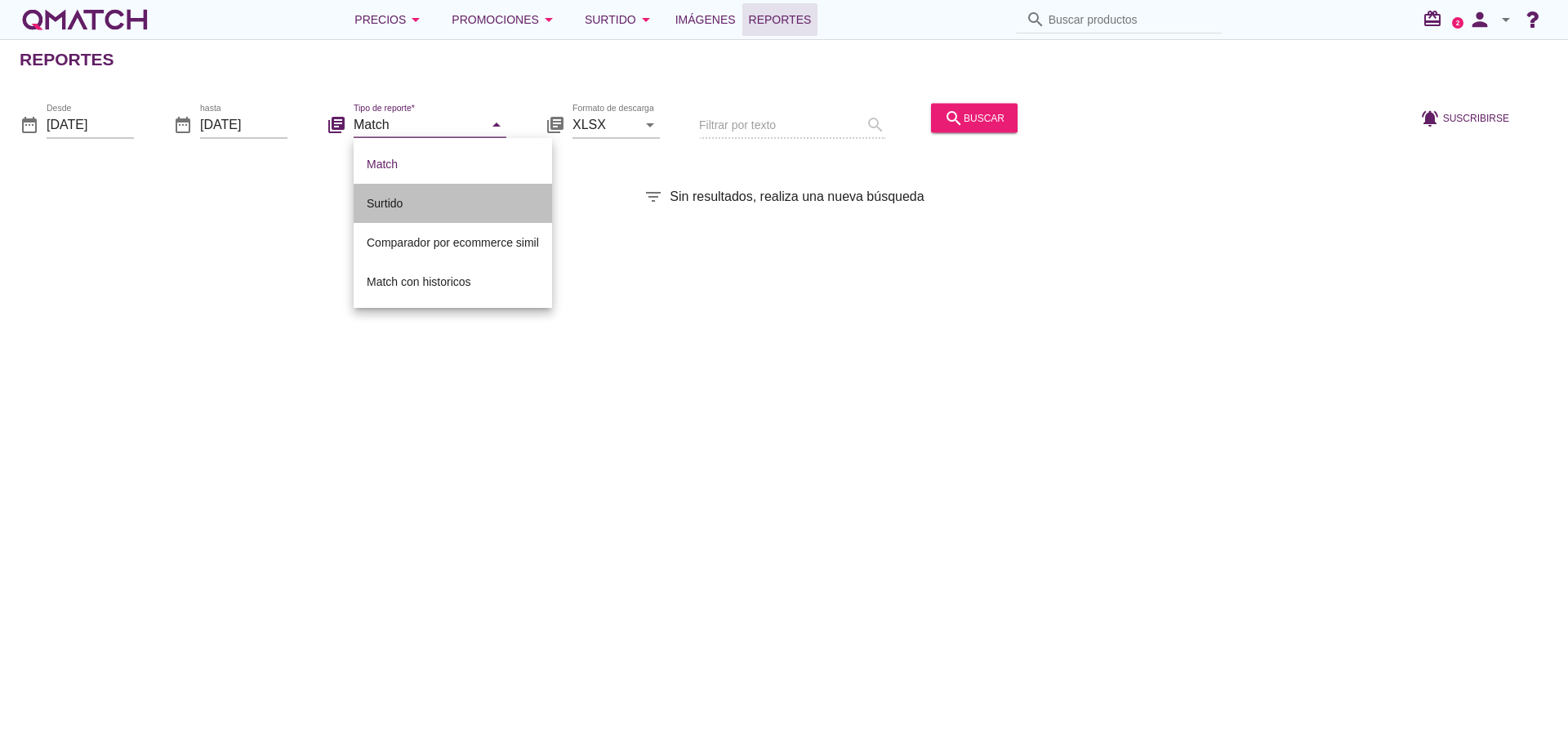
click at [386, 198] on div "Surtido" at bounding box center [453, 204] width 172 height 20
type input "Surtido"
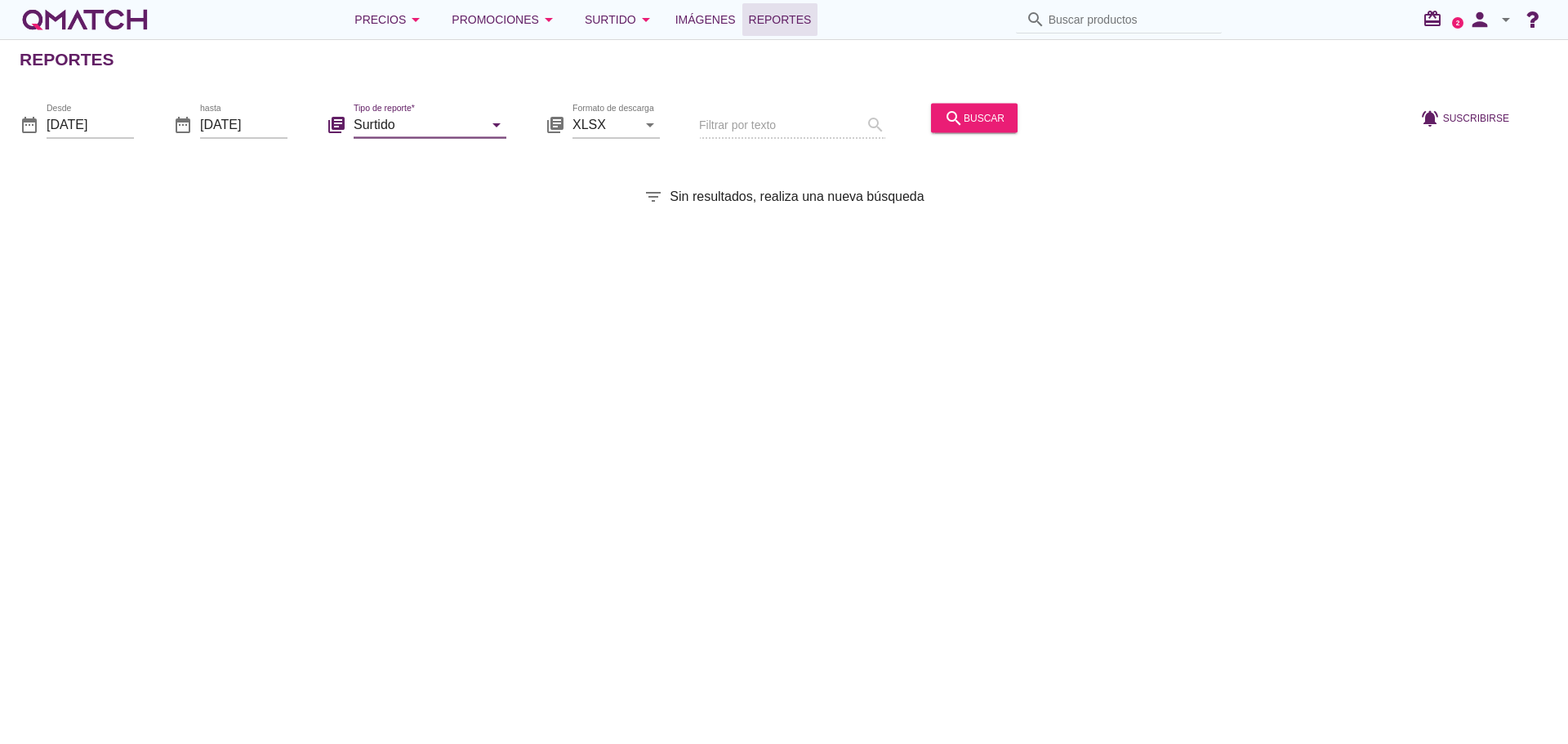
click at [1000, 110] on div "search buscar" at bounding box center [974, 118] width 60 height 20
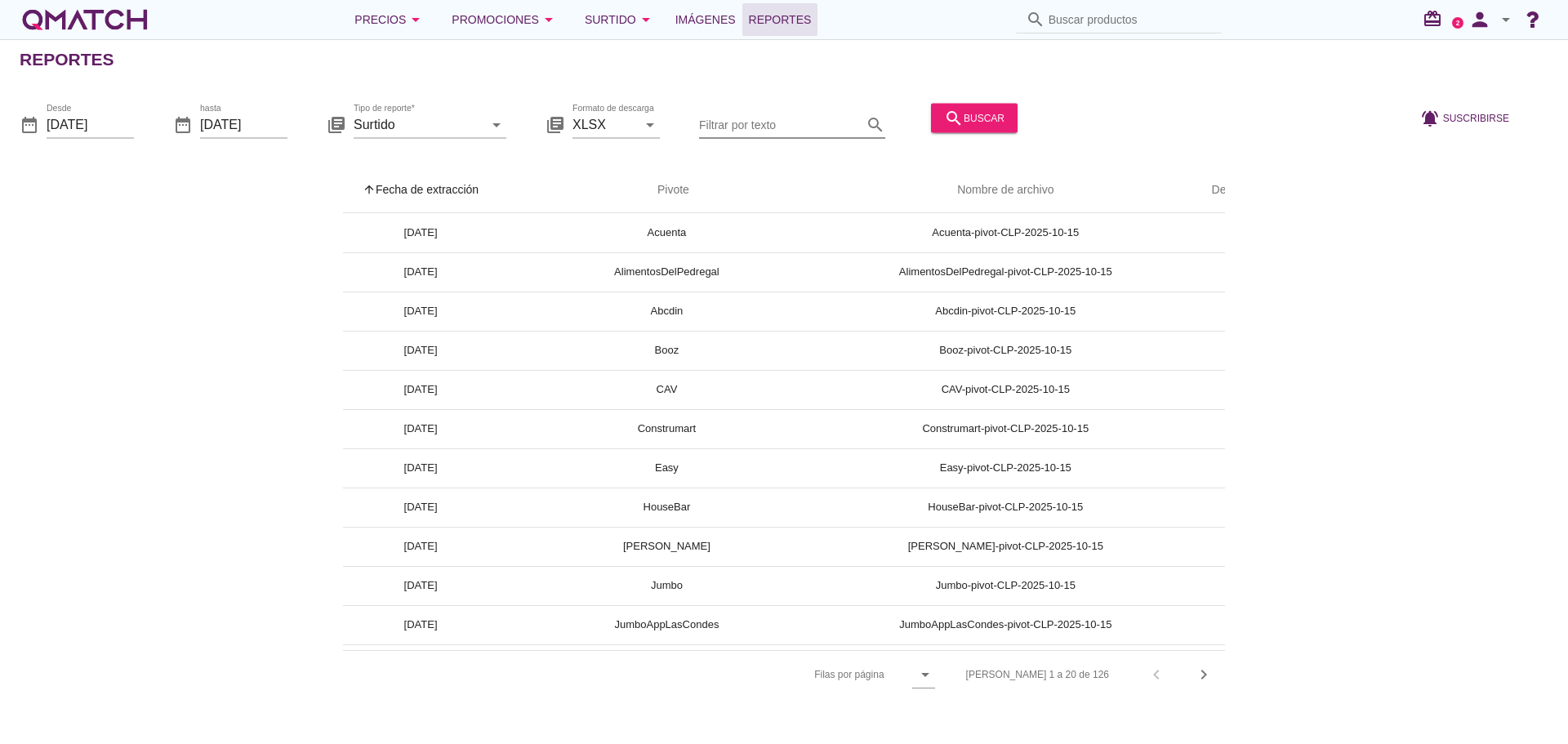
click at [785, 125] on input "Filtrar por texto" at bounding box center [780, 124] width 163 height 26
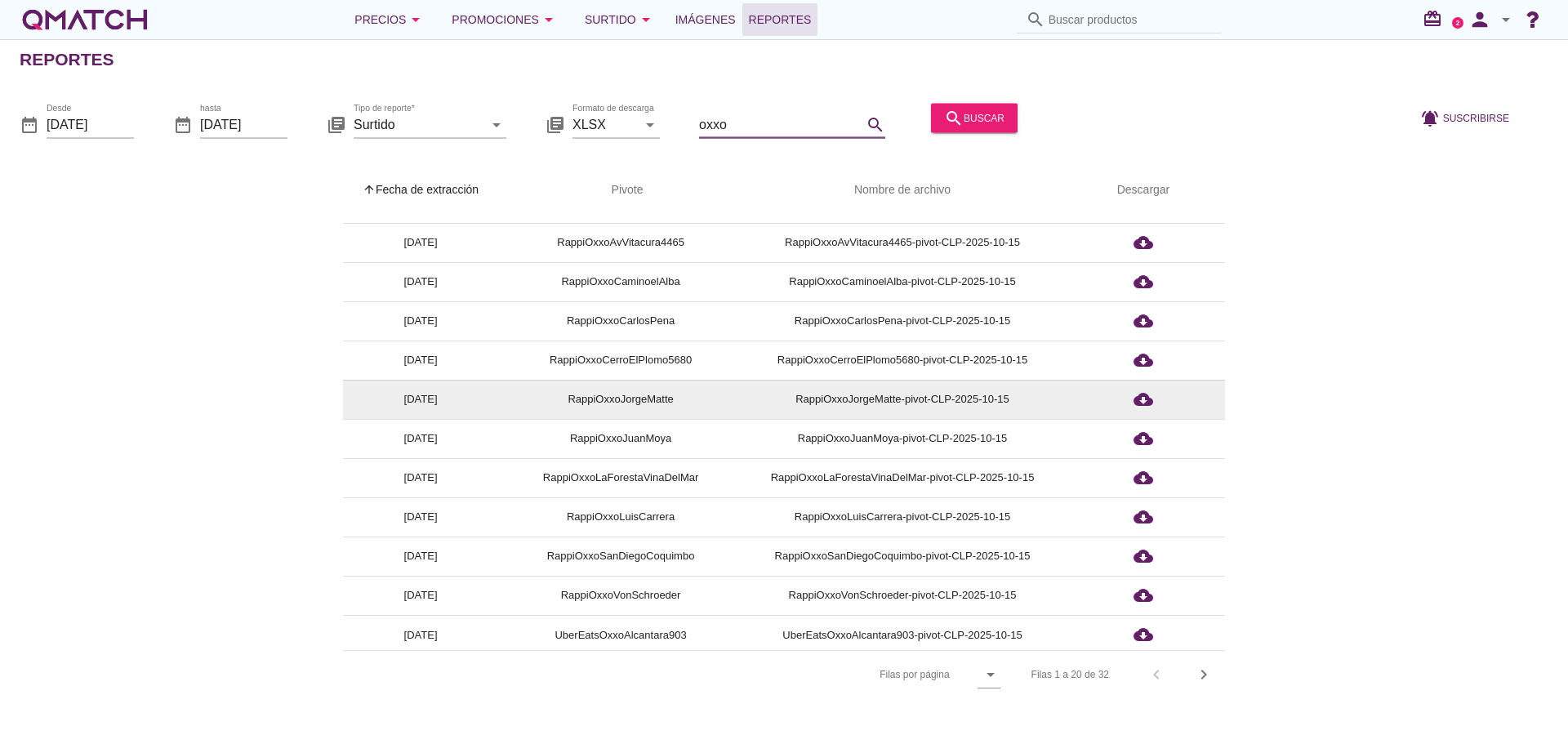
scroll to position [347, 0]
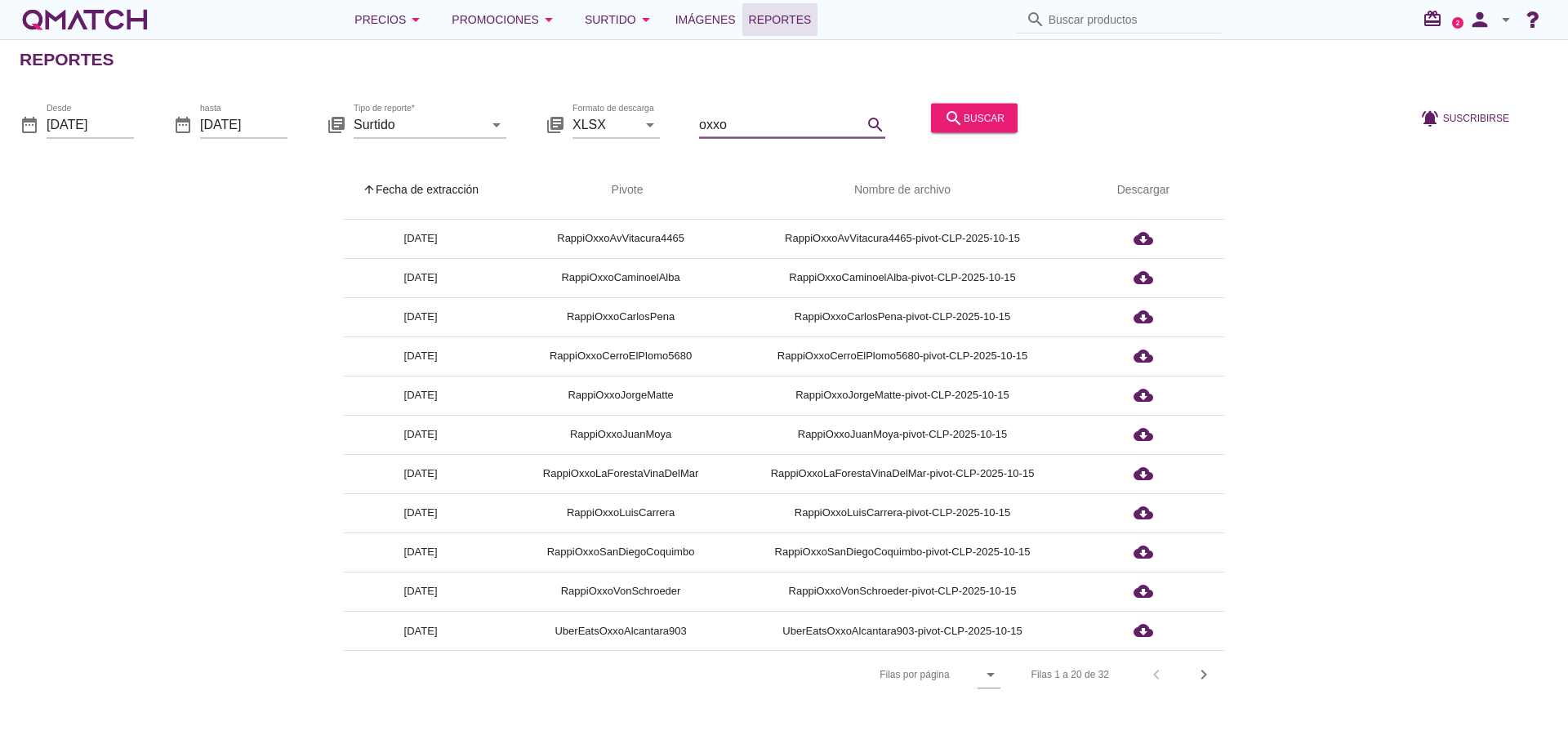
type input "oxxo"
click at [1208, 669] on icon "chevron_right" at bounding box center [1204, 675] width 20 height 20
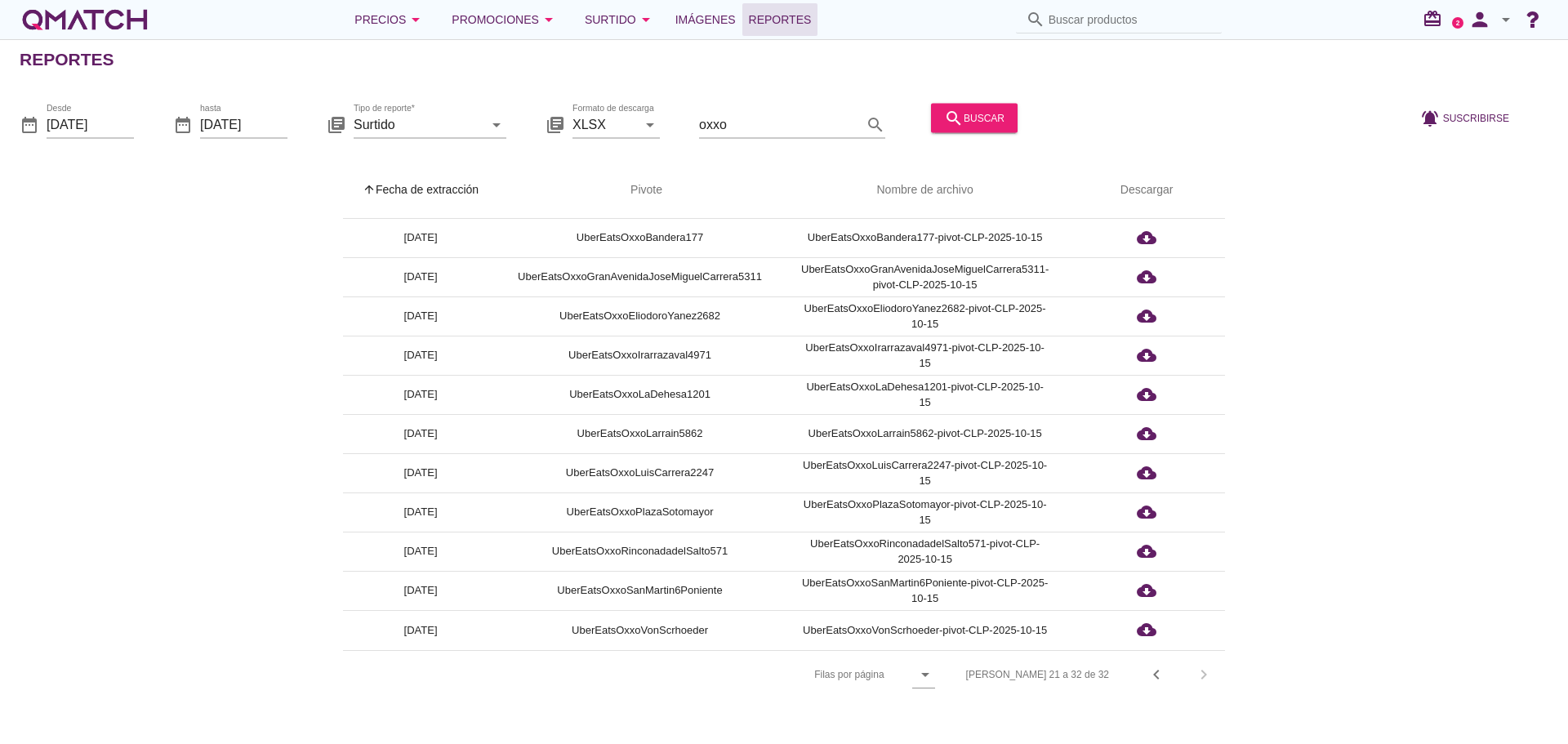
click at [1154, 669] on icon "chevron_left" at bounding box center [1157, 675] width 20 height 20
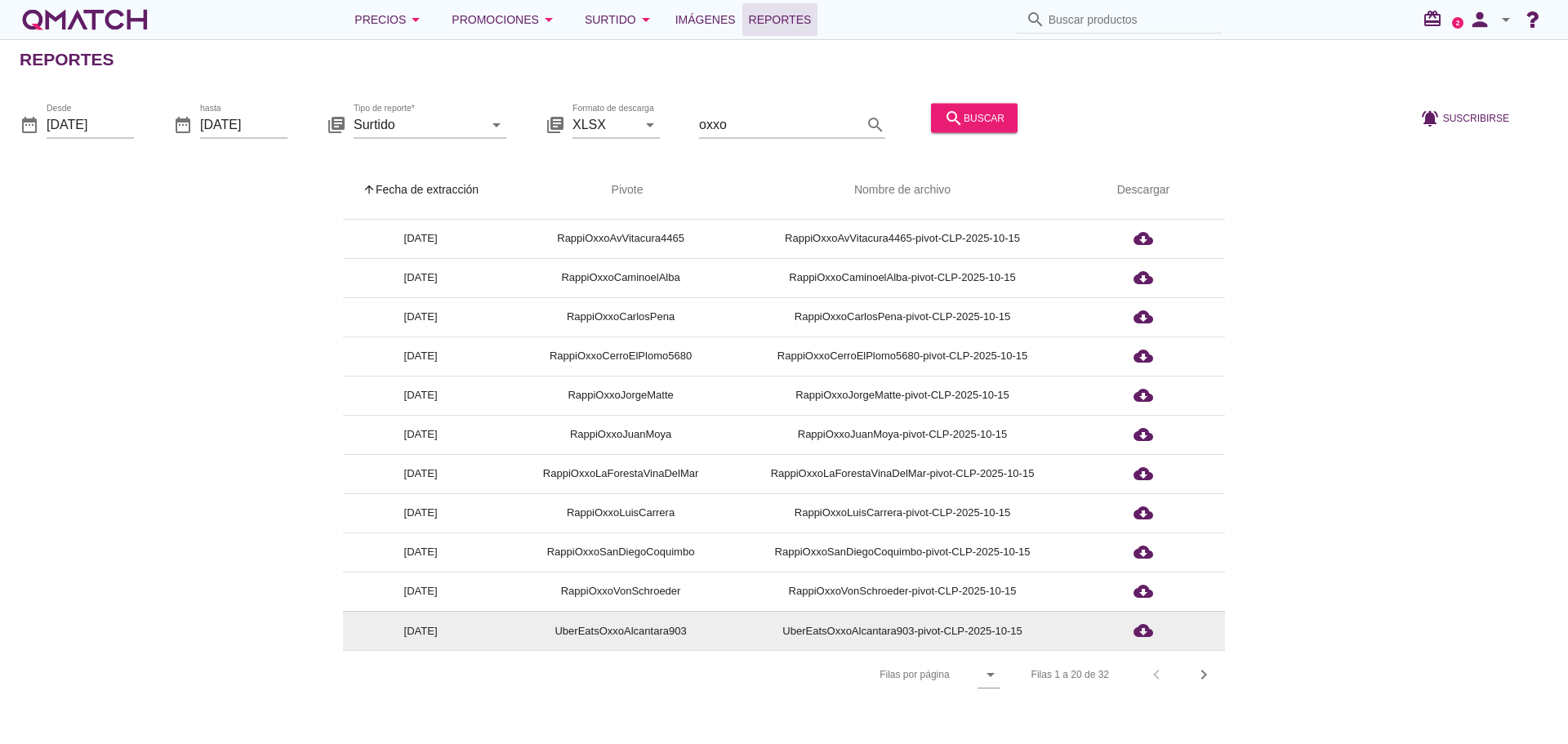
click at [1149, 633] on icon "cloud_download" at bounding box center [1144, 631] width 20 height 20
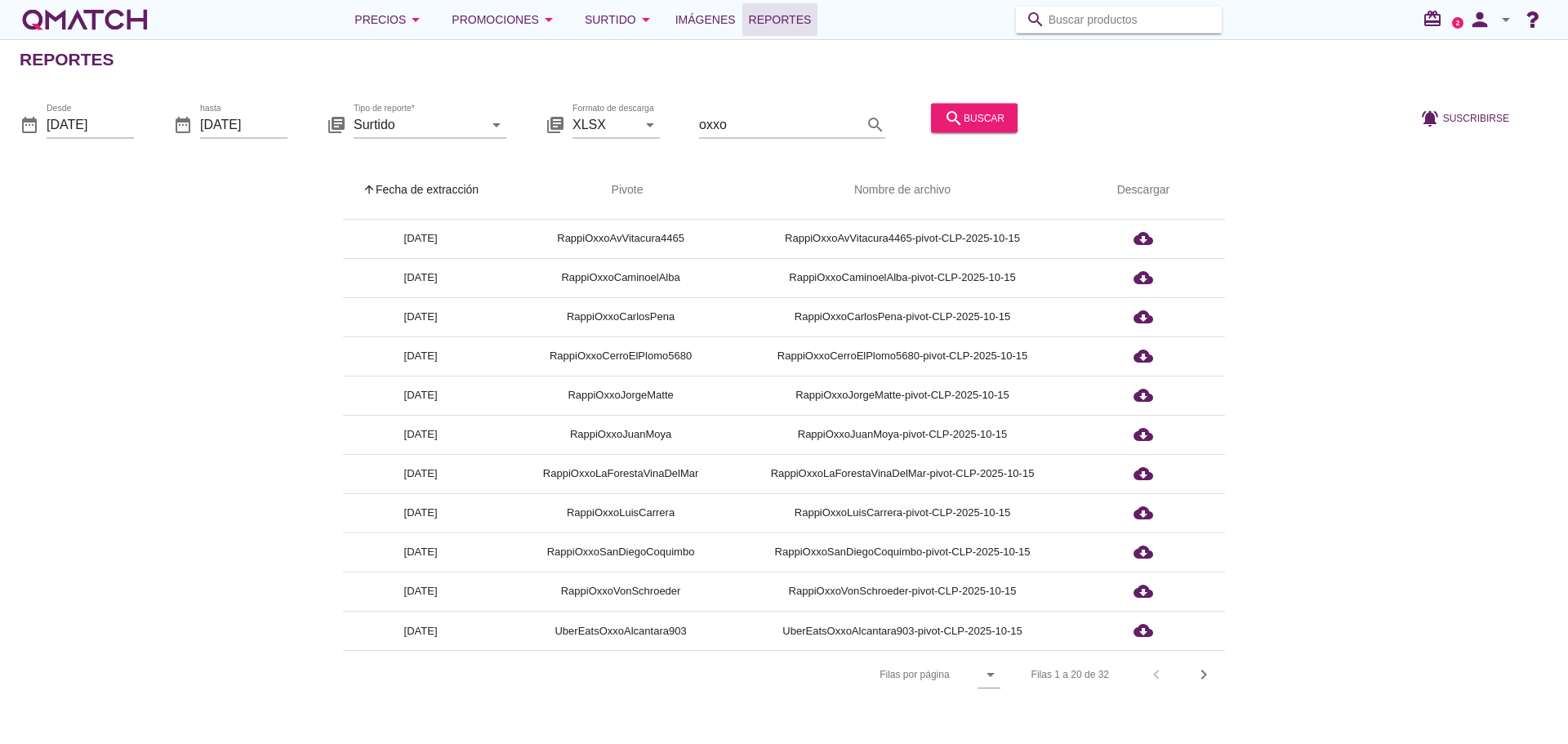
click at [1080, 20] on input "Buscar productos" at bounding box center [1130, 20] width 163 height 26
paste input "e19ca80d-fad3-5111-bebd-4e08ba6c46df"
type input "e19ca80d-fad3-5111-bebd-4e08ba6c46df"
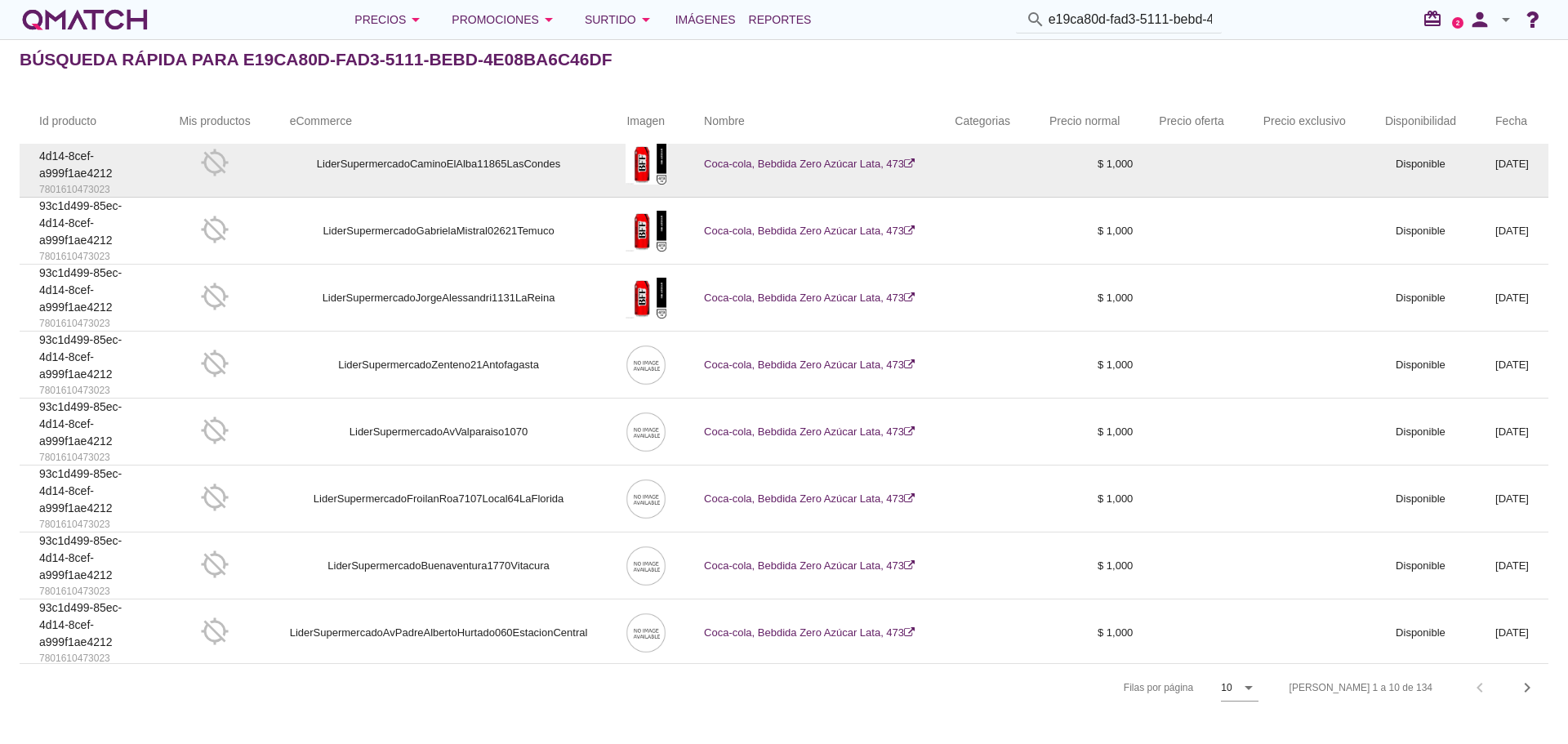
scroll to position [113, 0]
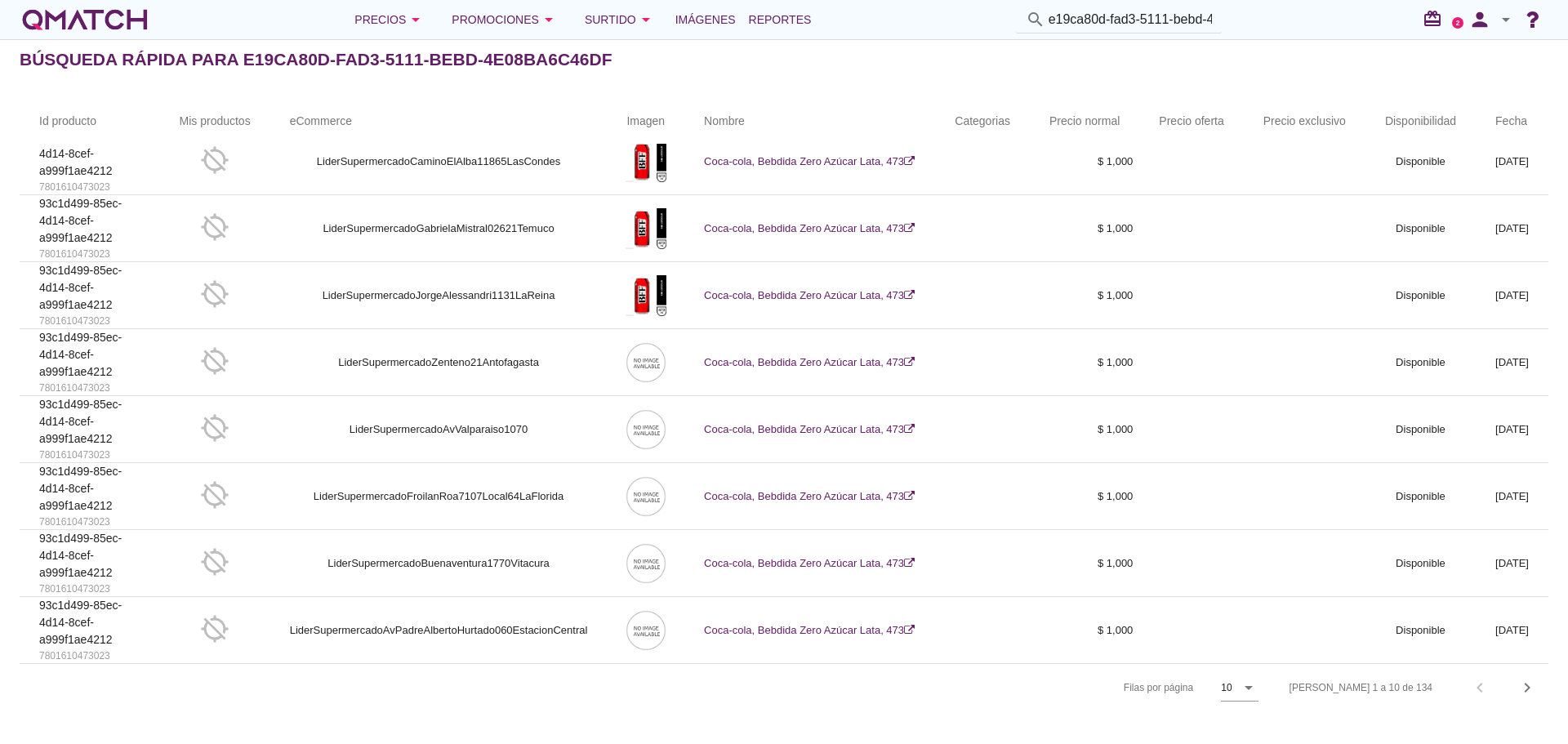
click at [1531, 693] on icon "chevron_right" at bounding box center [1527, 688] width 20 height 20
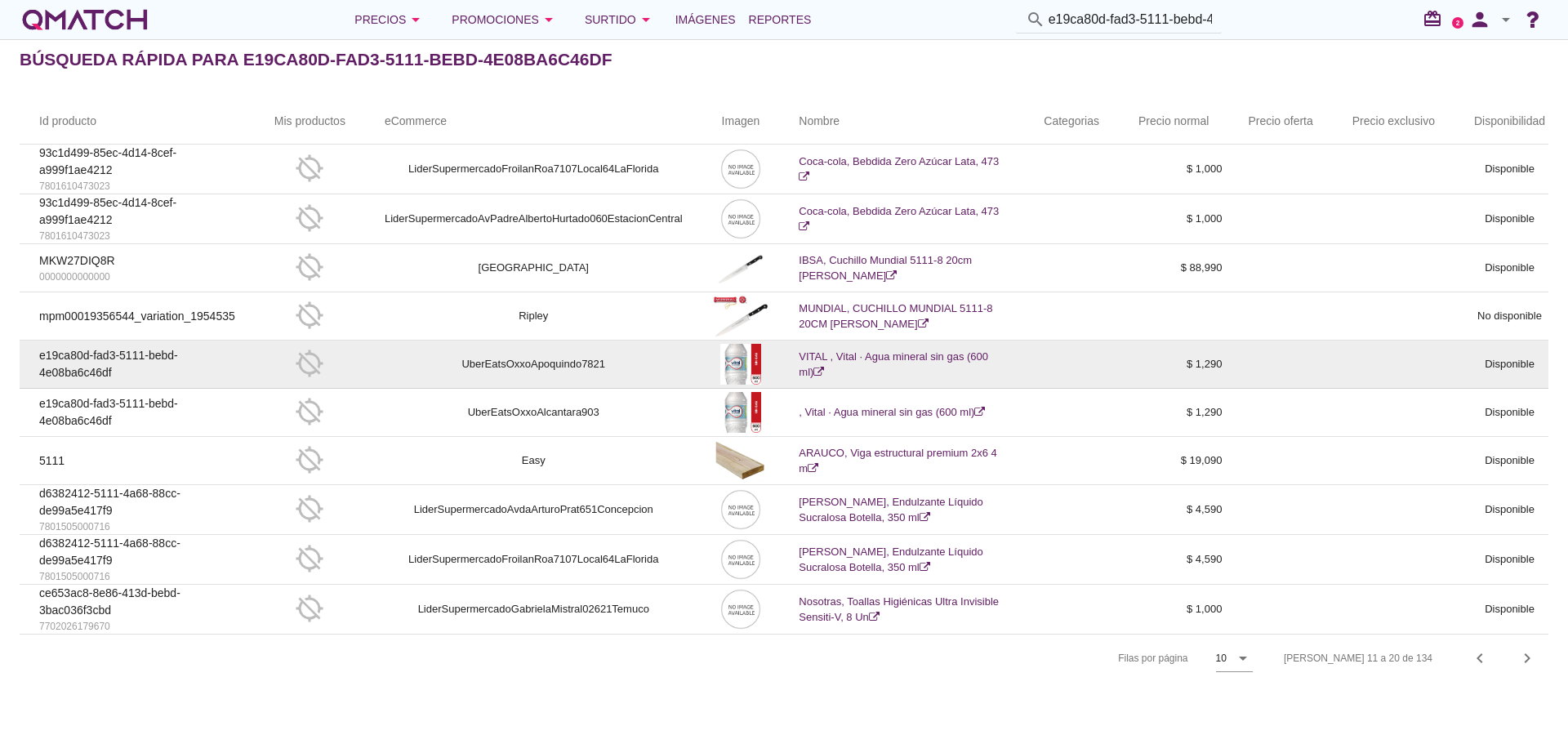
click at [898, 355] on link "VITAL , Vital · Agua mineral sin gas (600 ml)" at bounding box center [893, 364] width 189 height 29
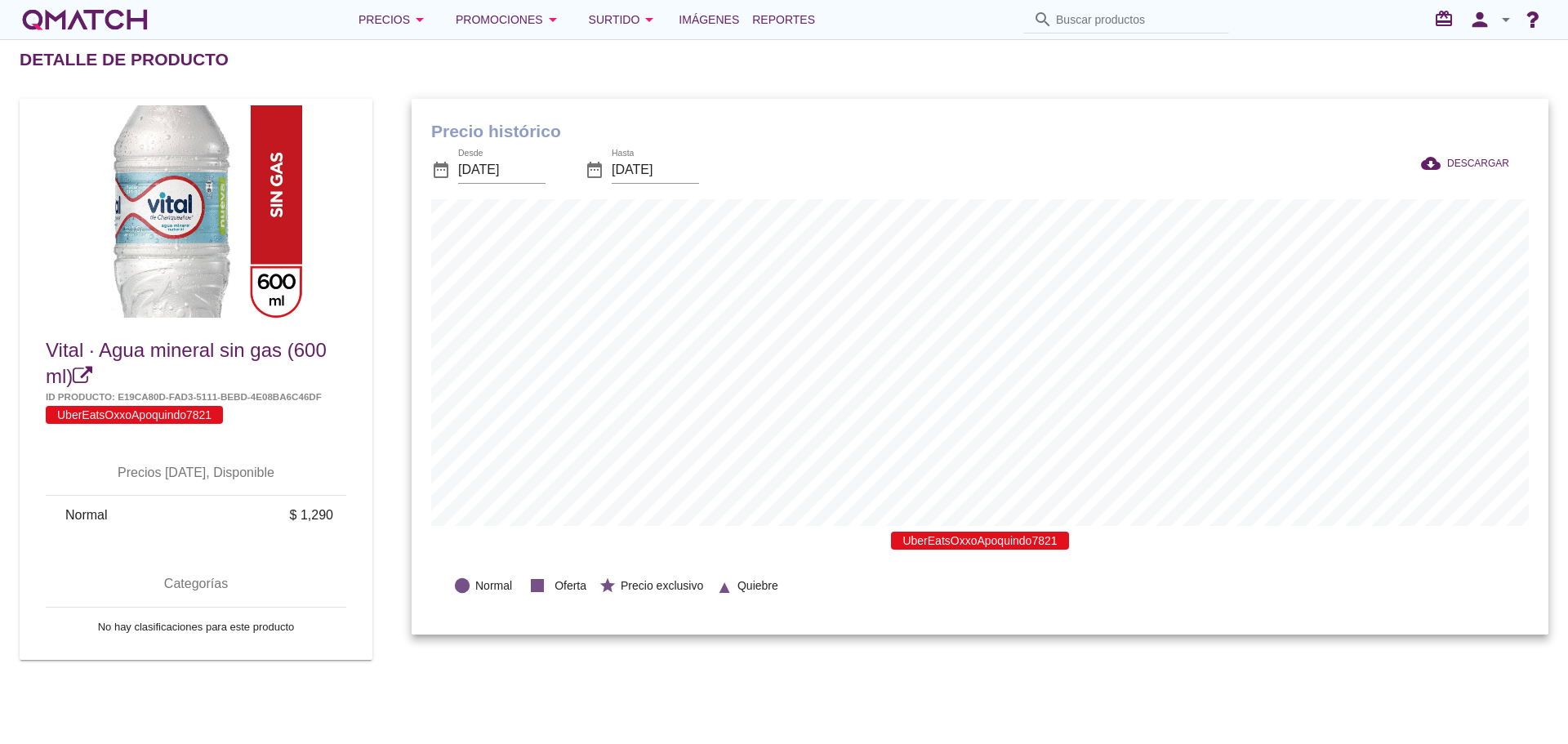
scroll to position [536, 1137]
click at [510, 171] on input "[DATE]" at bounding box center [501, 170] width 87 height 26
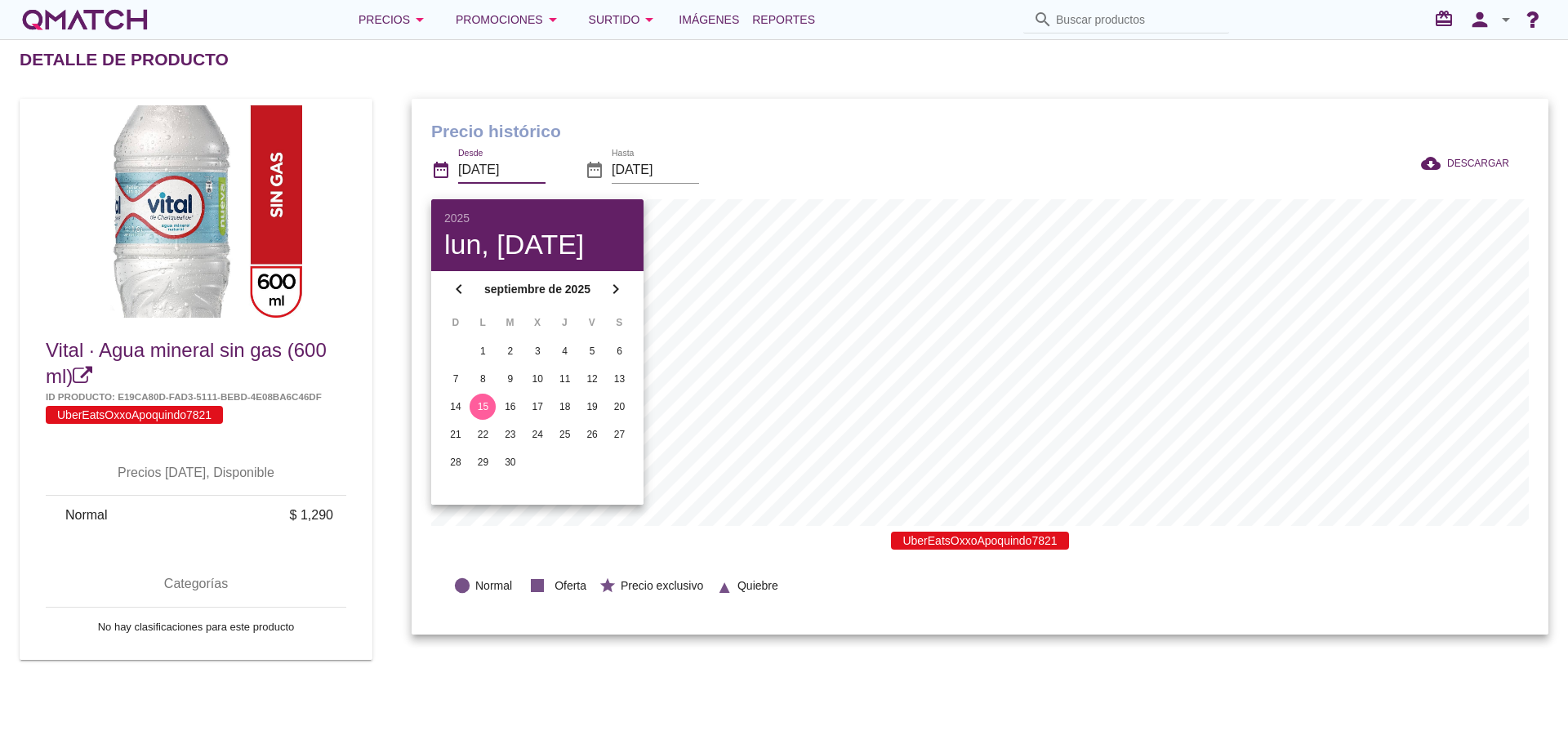
click at [465, 295] on icon "chevron_left" at bounding box center [459, 289] width 20 height 20
click at [457, 287] on icon "chevron_left" at bounding box center [459, 297] width 20 height 20
click at [457, 292] on icon "chevron_left" at bounding box center [459, 289] width 20 height 20
click at [457, 288] on icon "chevron_left" at bounding box center [459, 289] width 20 height 20
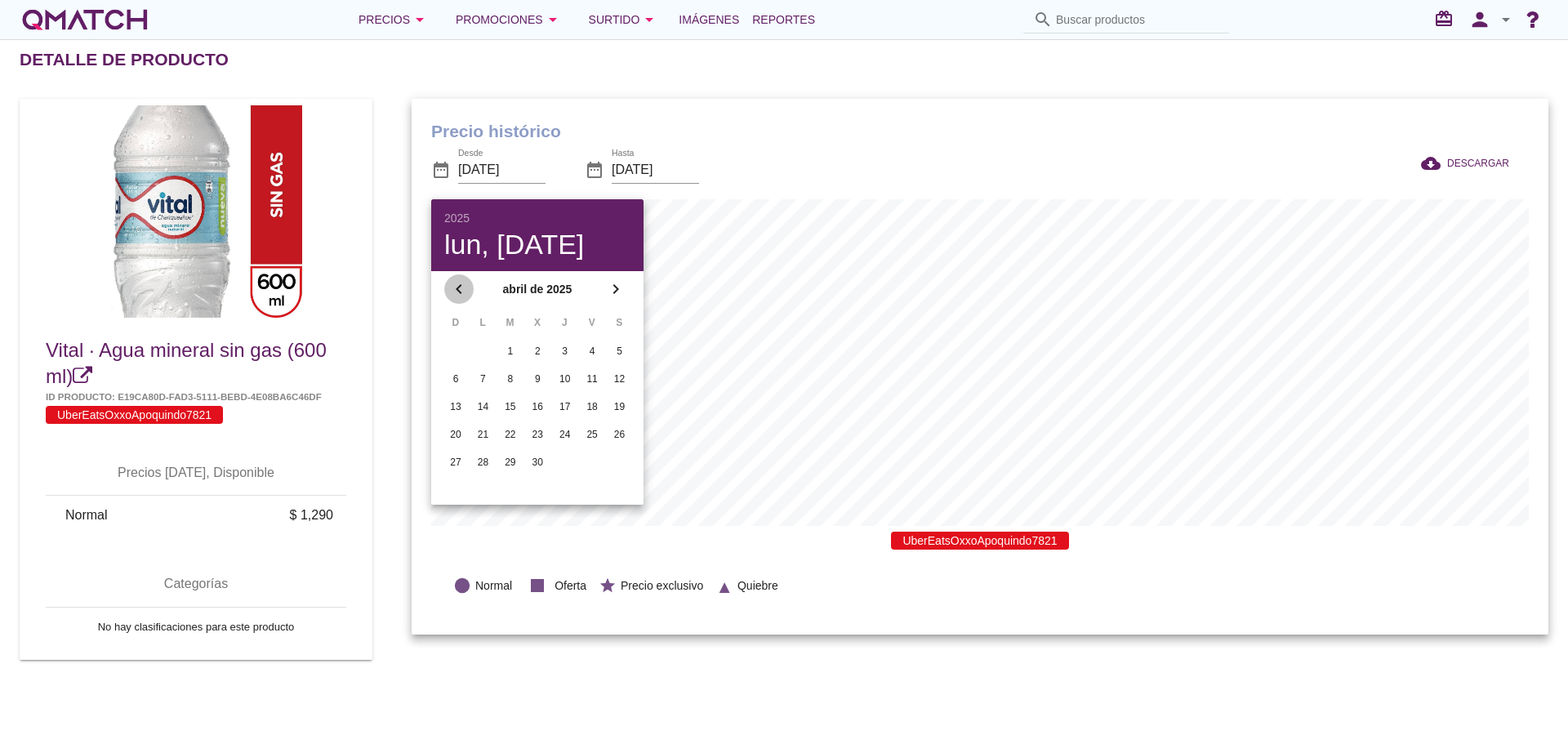
click at [458, 290] on icon "chevron_left" at bounding box center [459, 289] width 20 height 20
click at [461, 287] on icon "chevron_left" at bounding box center [459, 289] width 20 height 20
click at [610, 352] on div "1" at bounding box center [620, 351] width 26 height 15
type input "[DATE]"
click at [889, 149] on div "date_range Desde [DATE] date_range Hasta [DATE]" at bounding box center [740, 172] width 619 height 56
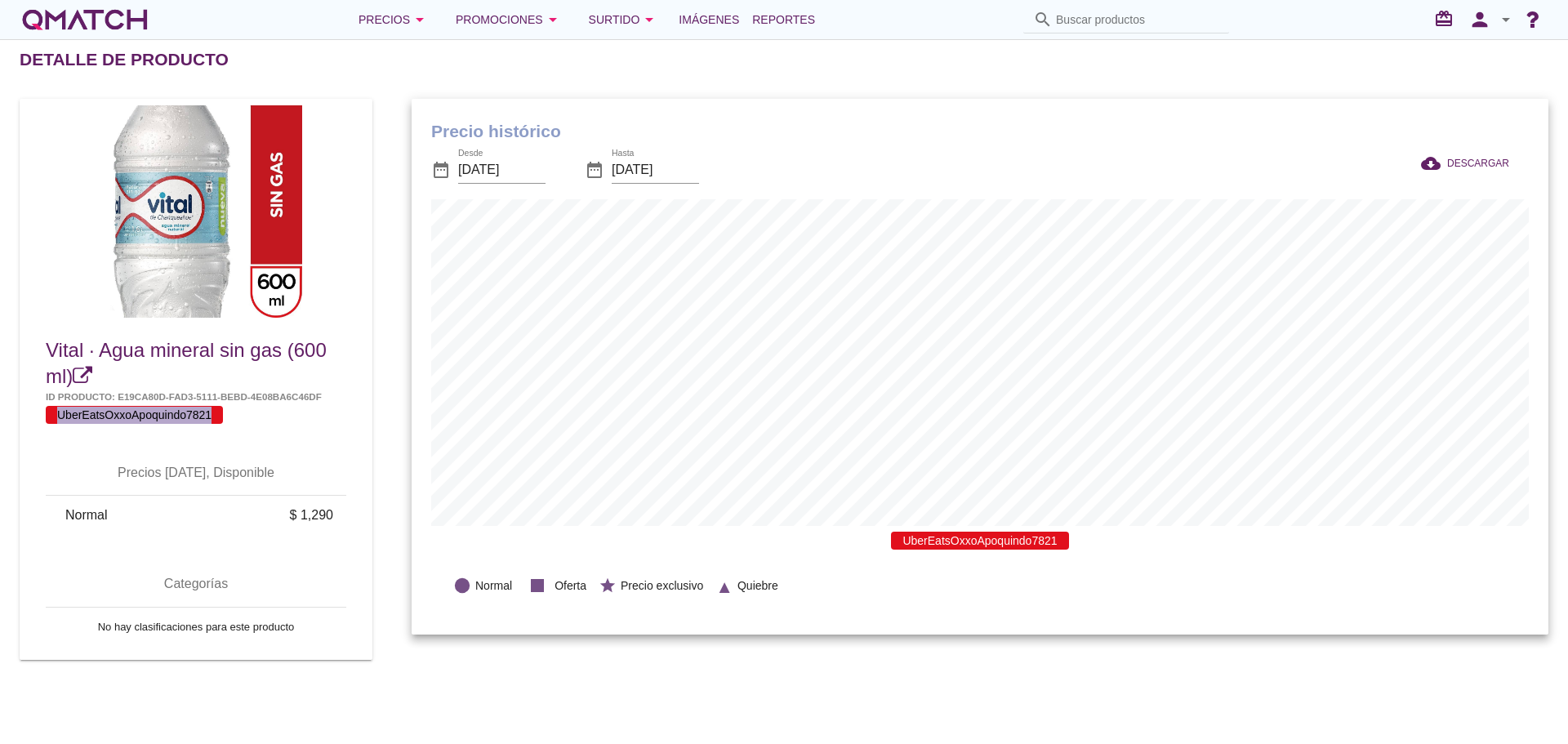
drag, startPoint x: 210, startPoint y: 412, endPoint x: 63, endPoint y: 411, distance: 147.0
click at [61, 412] on span "UberEatsOxxoApoquindo7821" at bounding box center [134, 415] width 177 height 18
copy span "UberEatsOxxoApoquindo7821"
drag, startPoint x: 1543, startPoint y: 520, endPoint x: 1538, endPoint y: 497, distance: 23.4
click at [1543, 520] on div "Precio histórico date_range Desde [DATE] date_range Hasta [DATE] cloud_download…" at bounding box center [980, 367] width 1137 height 537
